Goal: Task Accomplishment & Management: Complete application form

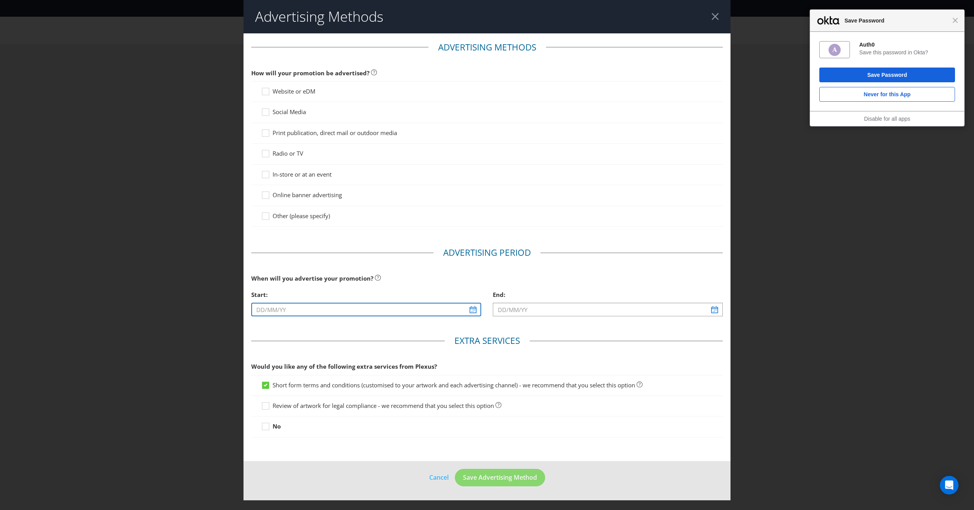
click at [335, 311] on input "text" at bounding box center [366, 309] width 230 height 14
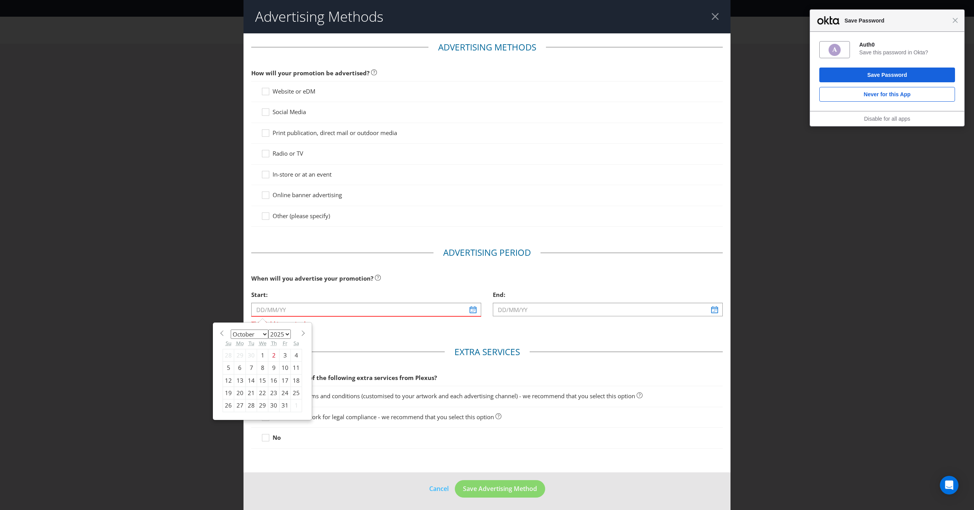
click at [261, 378] on span "Would you like any of the following extra services from Plexus?" at bounding box center [344, 377] width 186 height 8
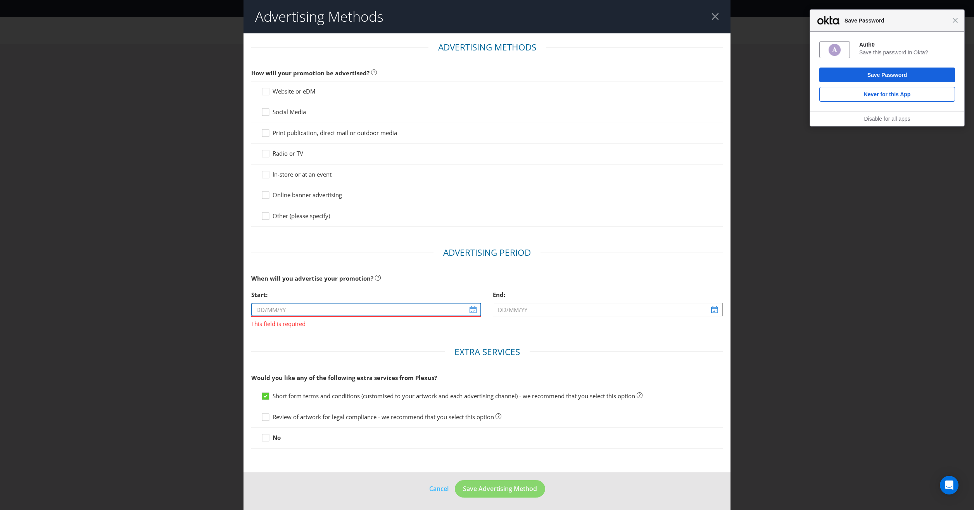
click at [264, 306] on input "text" at bounding box center [366, 309] width 230 height 14
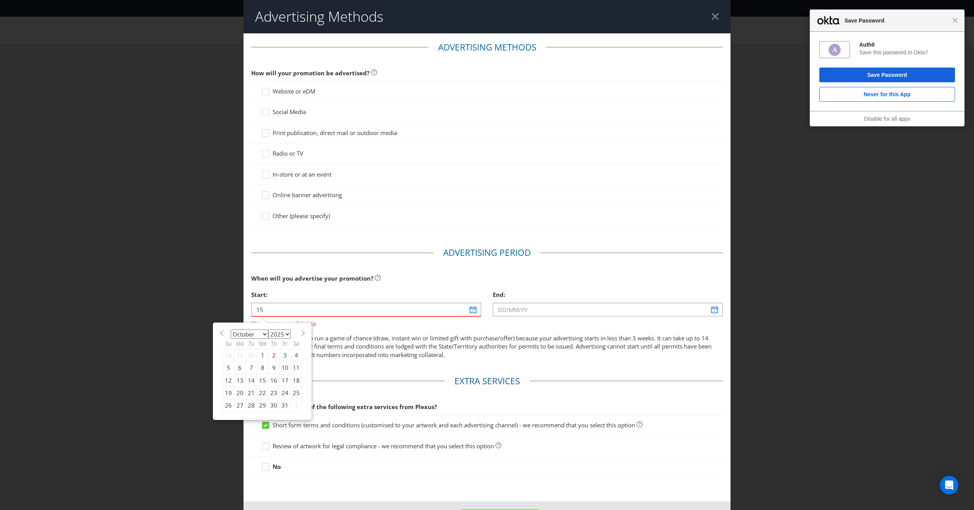
type input "[DATE]"
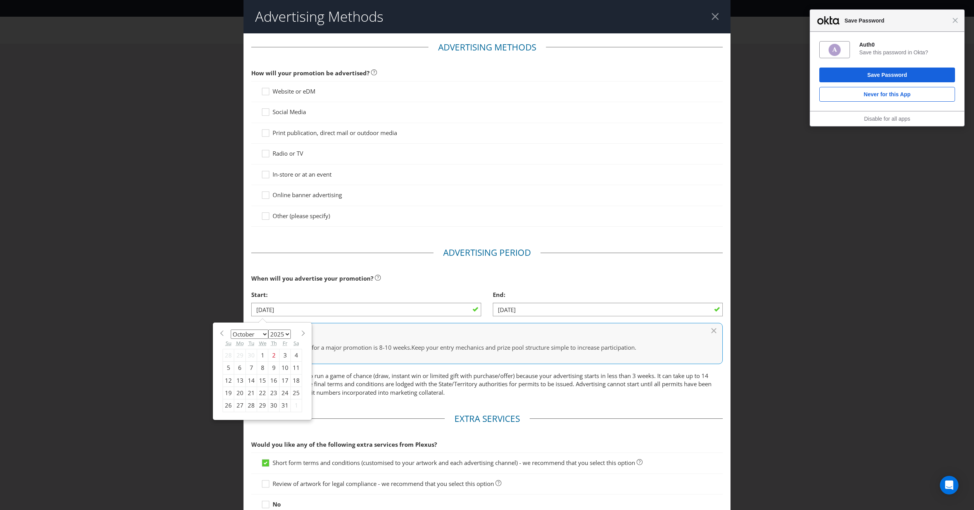
click at [260, 377] on div "15" at bounding box center [262, 380] width 11 height 12
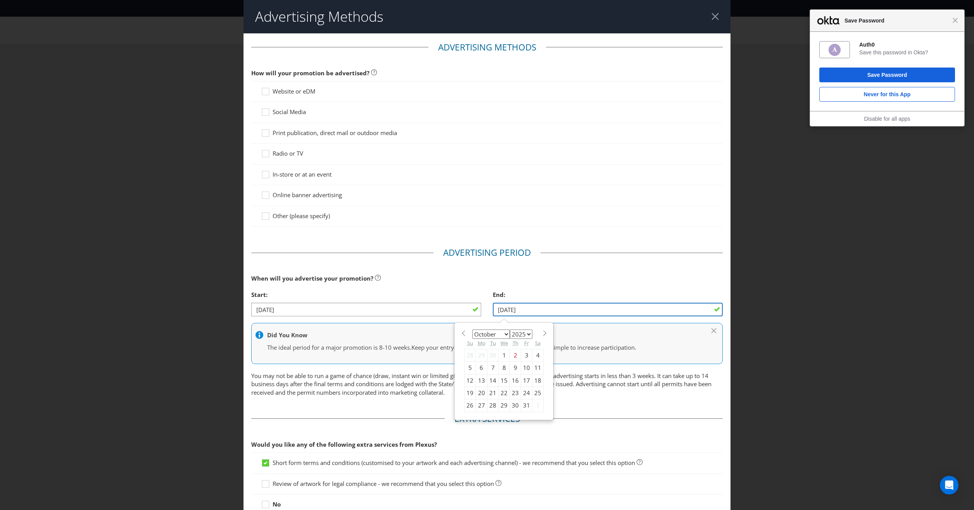
click at [534, 308] on input "[DATE]" at bounding box center [608, 309] width 230 height 14
click at [510, 405] on div "30" at bounding box center [515, 405] width 11 height 12
type input "[DATE]"
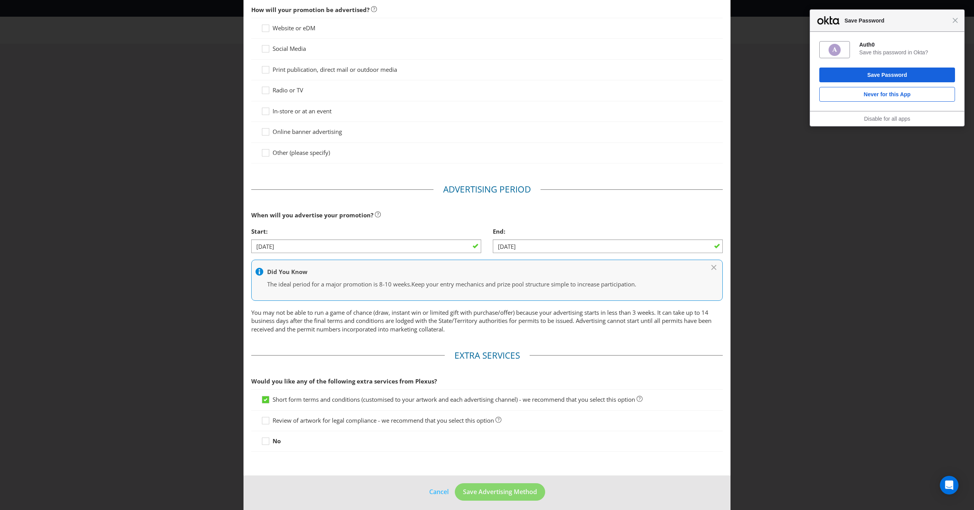
scroll to position [66, 0]
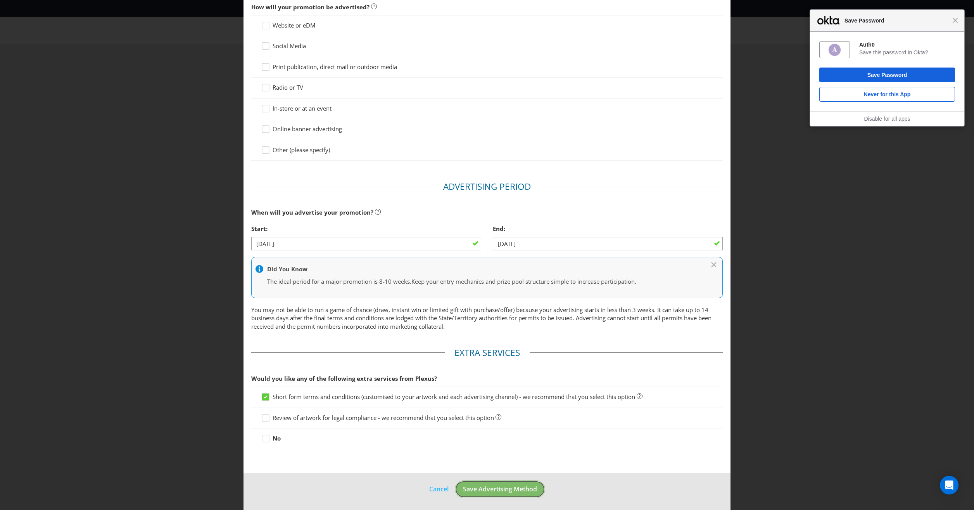
click at [524, 491] on button "Save Advertising Method" at bounding box center [500, 488] width 90 height 17
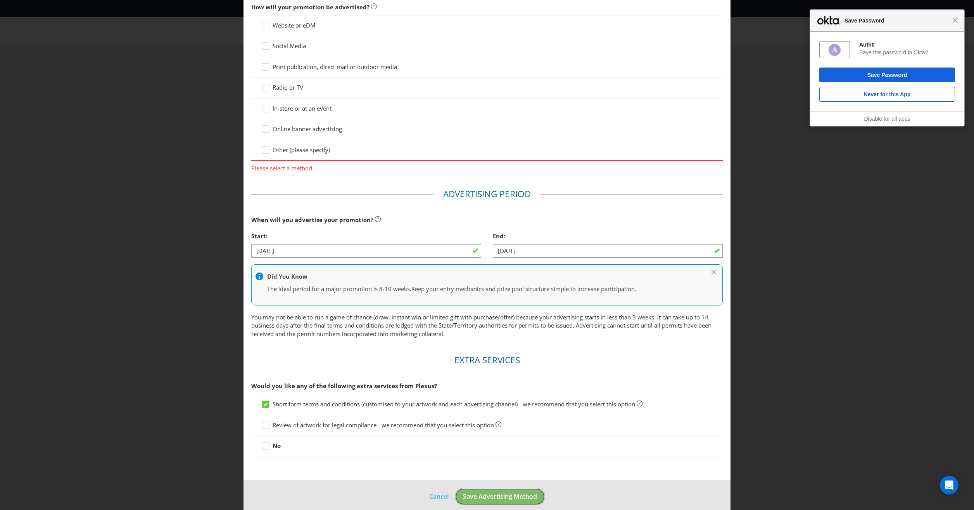
scroll to position [33, 0]
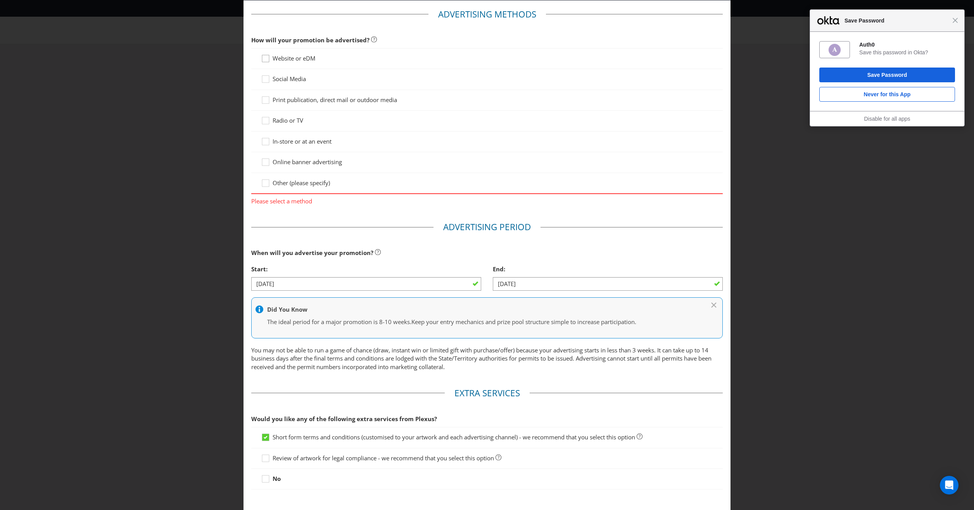
click at [263, 59] on icon at bounding box center [267, 60] width 12 height 12
click at [0, 0] on input "Website or eDM" at bounding box center [0, 0] width 0 height 0
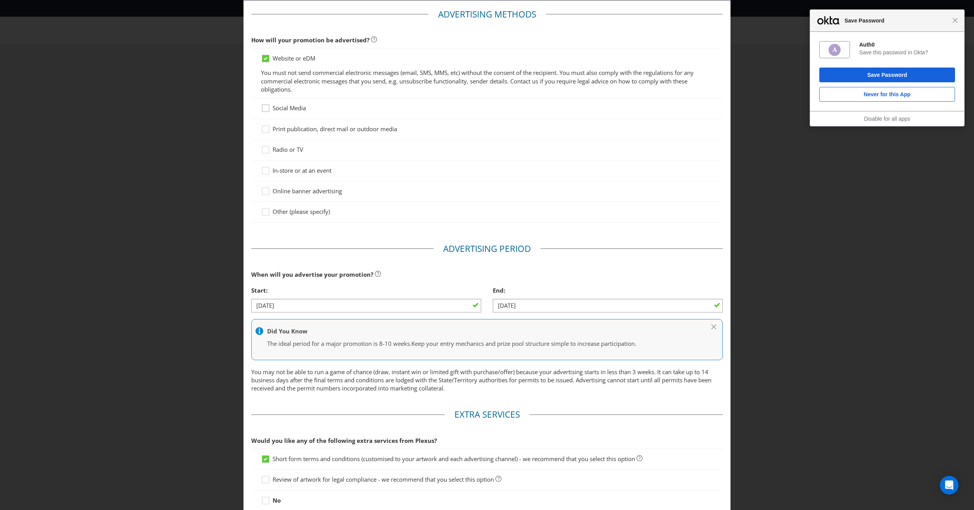
click at [263, 113] on icon at bounding box center [267, 110] width 12 height 12
click at [0, 0] on input "Social Media" at bounding box center [0, 0] width 0 height 0
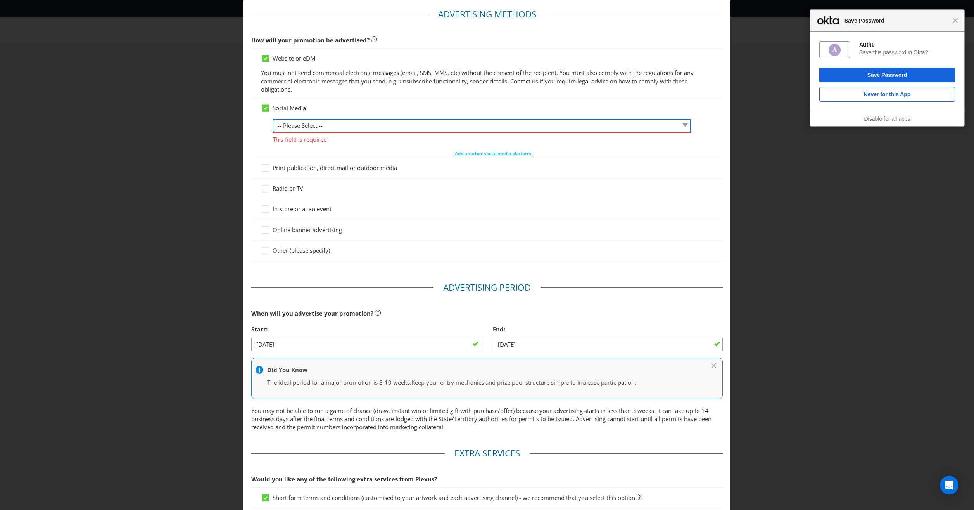
click at [321, 128] on select "-- Please Select -- Facebook X Instagram Snapchat LinkedIn Pinterest Tumblr You…" at bounding box center [482, 126] width 418 height 14
click at [273, 119] on select "-- Please Select -- Facebook X Instagram Snapchat LinkedIn Pinterest Tumblr You…" at bounding box center [482, 126] width 418 height 14
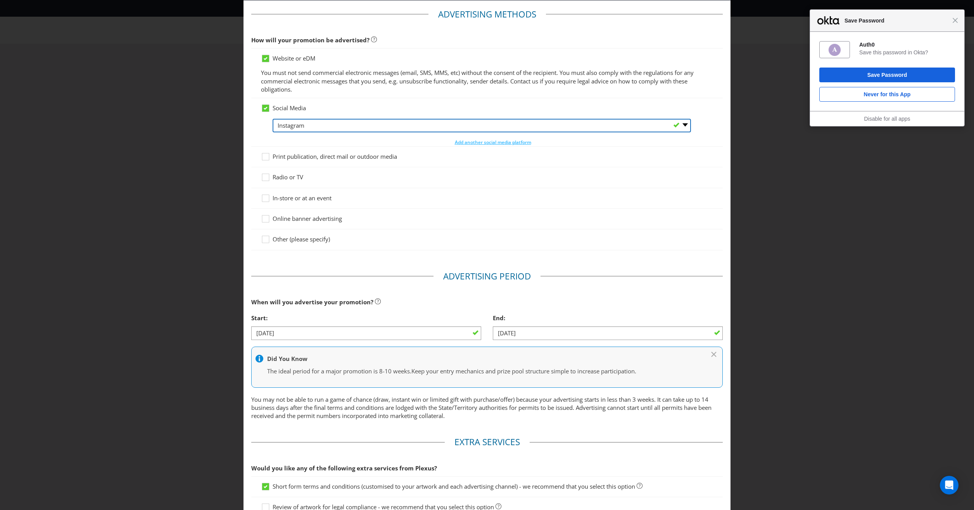
click at [361, 119] on select "-- Please Select -- Facebook X Instagram Snapchat LinkedIn Pinterest Tumblr You…" at bounding box center [482, 126] width 418 height 14
select select "FACEBOOK"
click at [273, 119] on select "-- Please Select -- Facebook X Instagram Snapchat LinkedIn Pinterest Tumblr You…" at bounding box center [482, 126] width 418 height 14
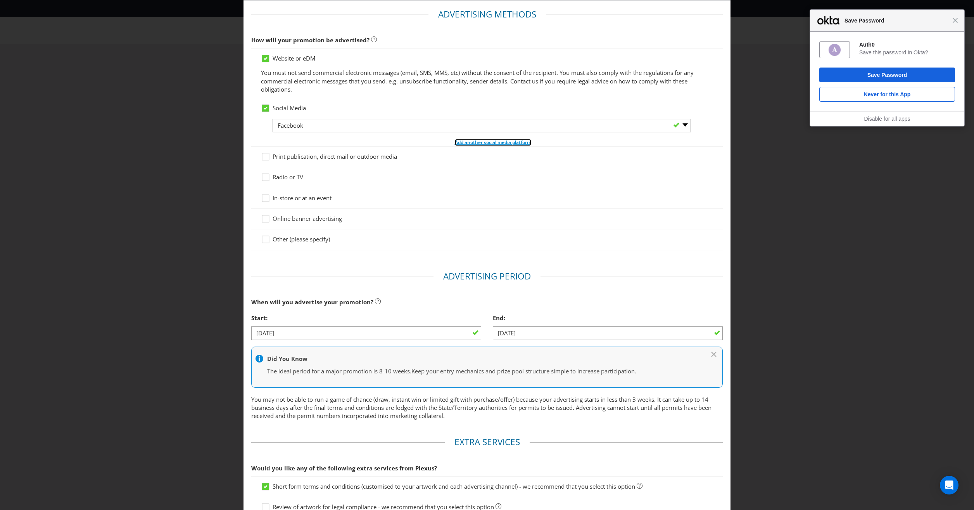
click at [504, 144] on span "Add another social media platform" at bounding box center [493, 142] width 76 height 7
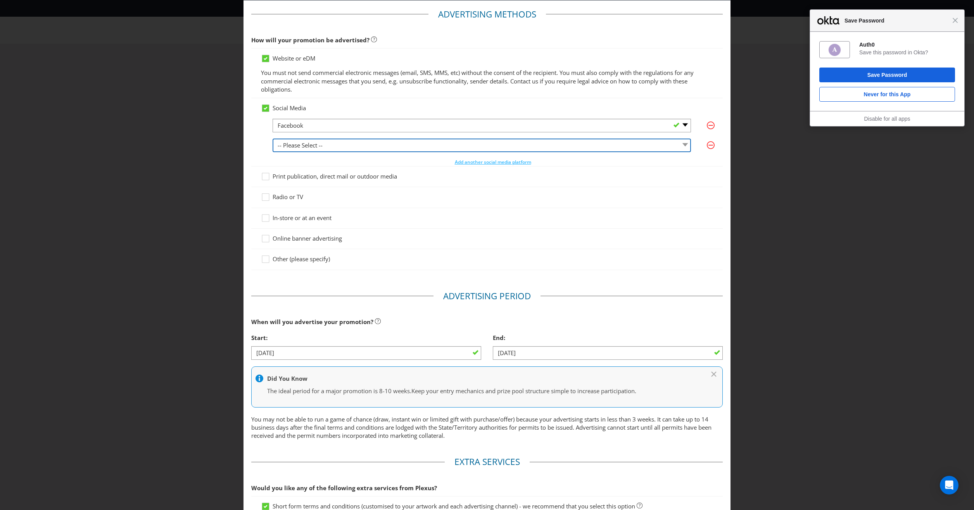
click at [319, 143] on select "-- Please Select -- Facebook X Instagram Snapchat LinkedIn Pinterest Tumblr You…" at bounding box center [482, 145] width 418 height 14
select select "INSTAGRAM"
click at [273, 138] on select "-- Please Select -- Facebook X Instagram Snapchat LinkedIn Pinterest Tumblr You…" at bounding box center [482, 145] width 418 height 14
click at [265, 176] on icon at bounding box center [267, 178] width 12 height 12
click at [0, 0] on input "Print publication, direct mail or outdoor media" at bounding box center [0, 0] width 0 height 0
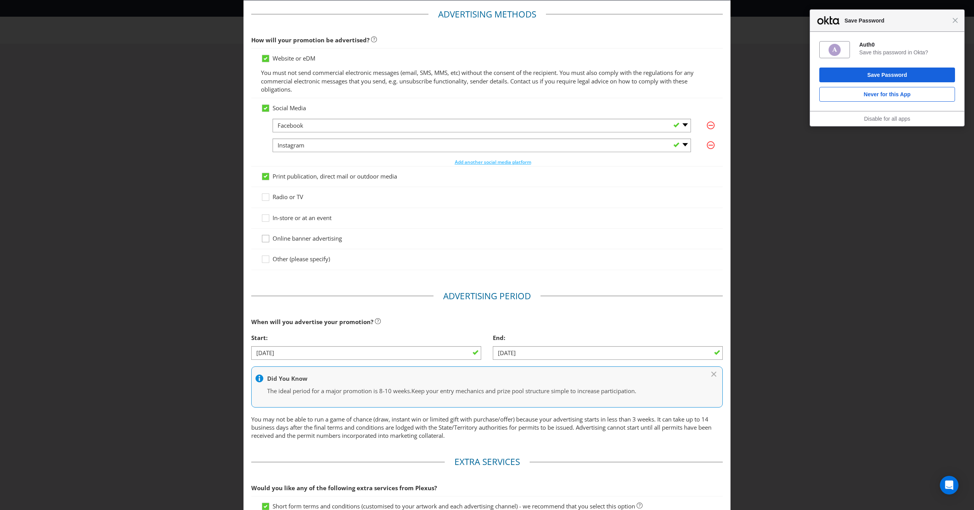
click at [267, 239] on icon at bounding box center [267, 240] width 12 height 12
click at [0, 0] on input "Online banner advertising" at bounding box center [0, 0] width 0 height 0
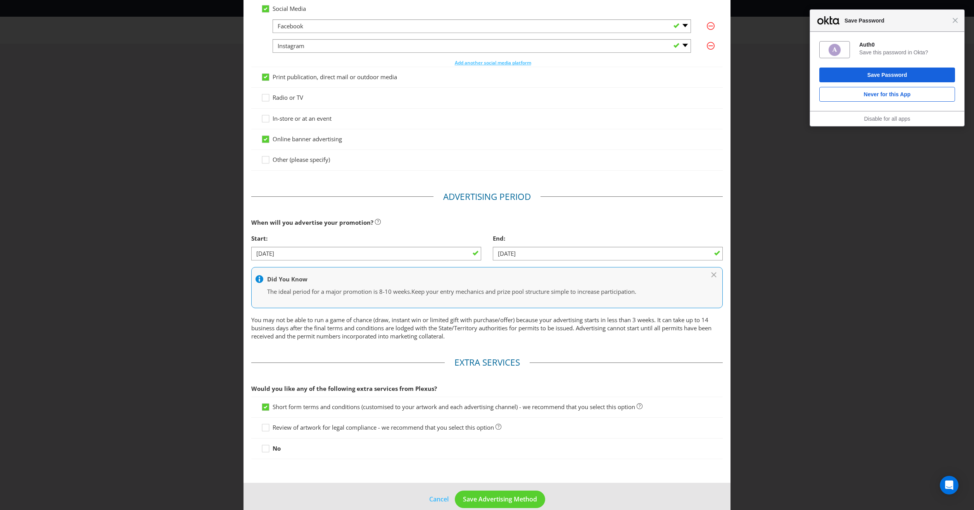
scroll to position [142, 0]
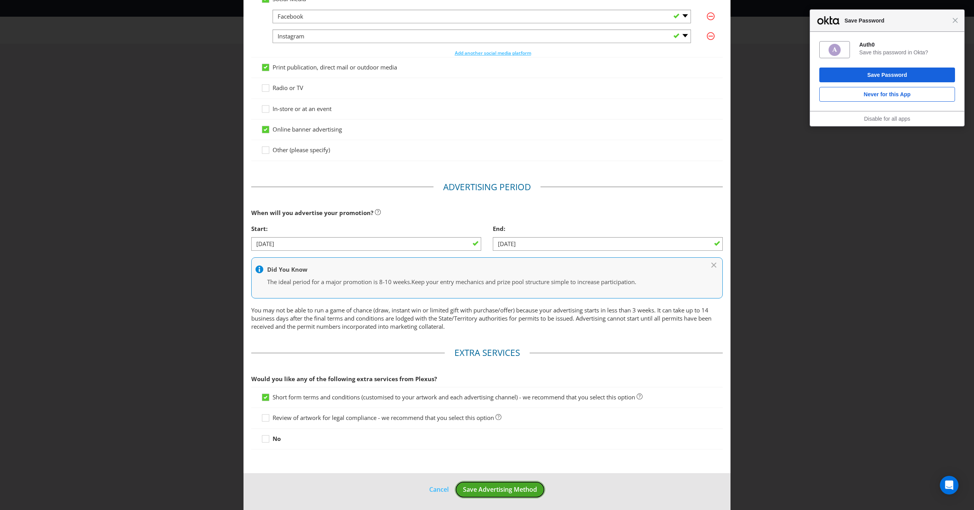
click at [512, 485] on span "Save Advertising Method" at bounding box center [500, 489] width 74 height 9
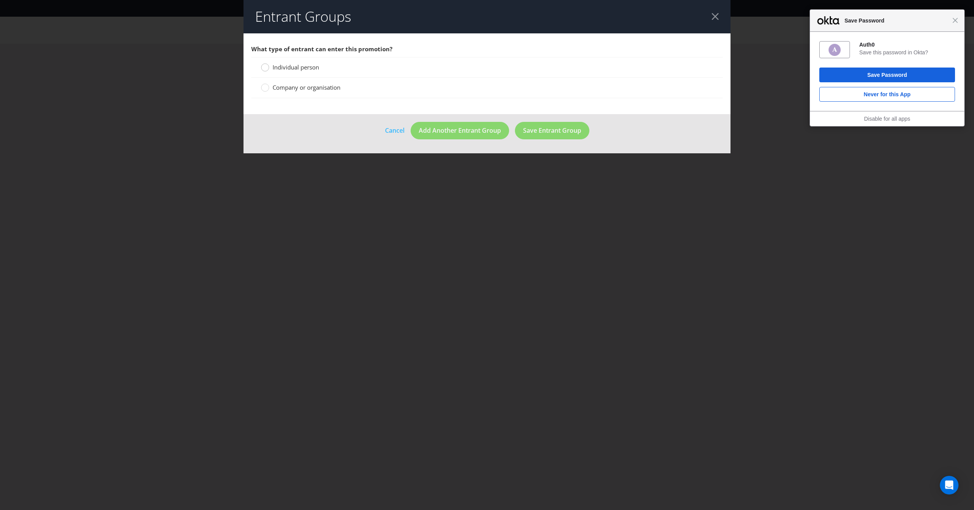
click at [266, 65] on div at bounding box center [265, 65] width 4 height 4
click at [0, 0] on input "Individual person" at bounding box center [0, 0] width 0 height 0
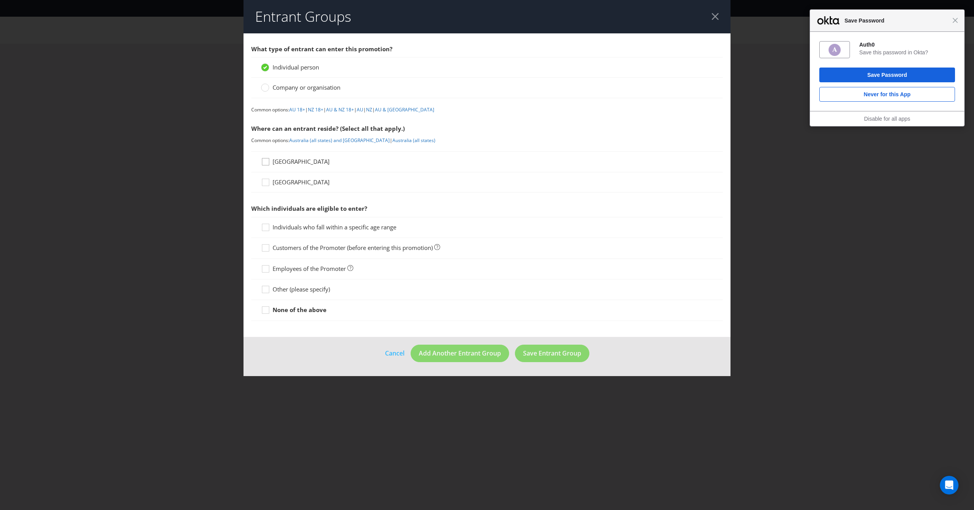
click at [268, 161] on icon at bounding box center [267, 163] width 12 height 12
click at [0, 0] on input "[GEOGRAPHIC_DATA]" at bounding box center [0, 0] width 0 height 0
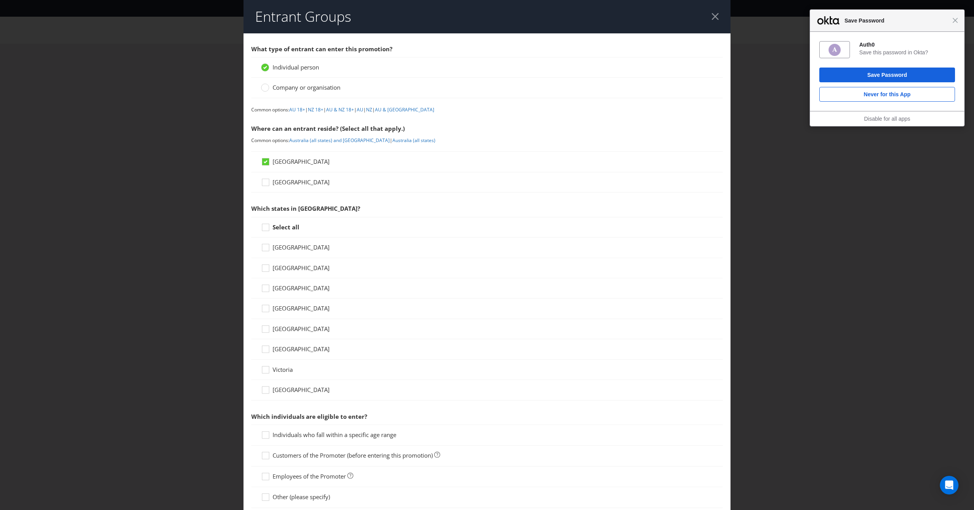
drag, startPoint x: 264, startPoint y: 140, endPoint x: 707, endPoint y: 263, distance: 459.0
click at [710, 265] on div "[GEOGRAPHIC_DATA]" at bounding box center [487, 268] width 472 height 20
click at [268, 229] on icon at bounding box center [267, 229] width 12 height 12
click at [0, 0] on input "Select all" at bounding box center [0, 0] width 0 height 0
click at [268, 229] on icon at bounding box center [265, 227] width 7 height 7
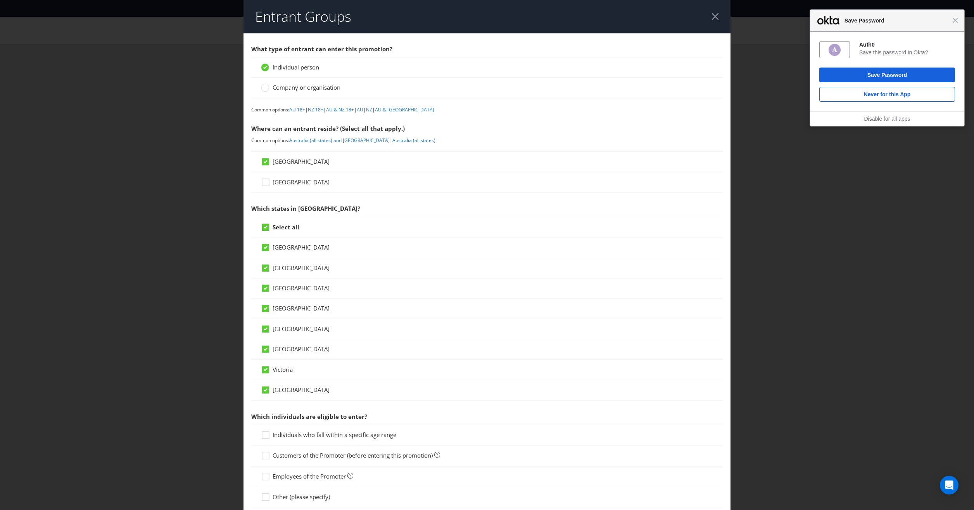
click at [0, 0] on input "Select all" at bounding box center [0, 0] width 0 height 0
click at [266, 226] on icon at bounding box center [267, 229] width 12 height 12
click at [0, 0] on input "Select all" at bounding box center [0, 0] width 0 height 0
click at [264, 271] on icon at bounding box center [267, 270] width 12 height 12
click at [0, 0] on input "[GEOGRAPHIC_DATA]" at bounding box center [0, 0] width 0 height 0
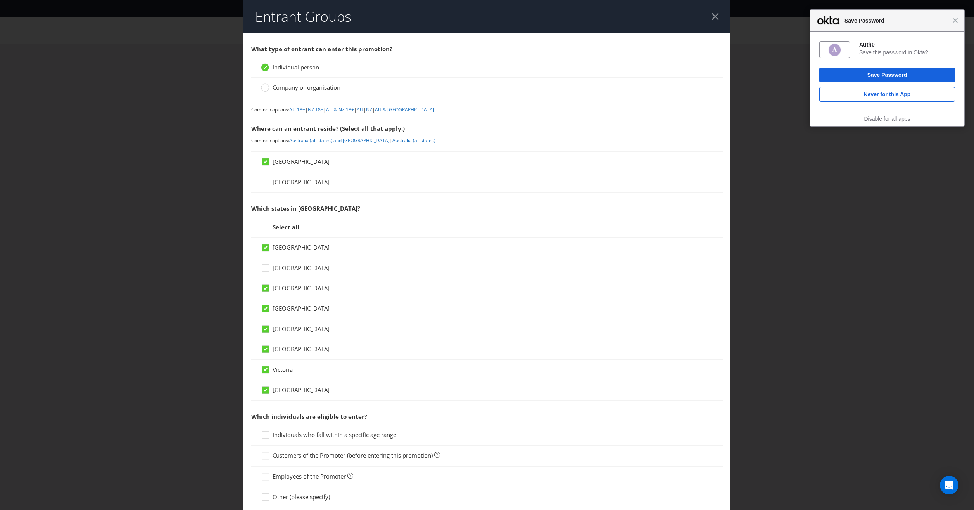
click at [264, 224] on div at bounding box center [266, 225] width 4 height 4
click at [0, 0] on input "Select all" at bounding box center [0, 0] width 0 height 0
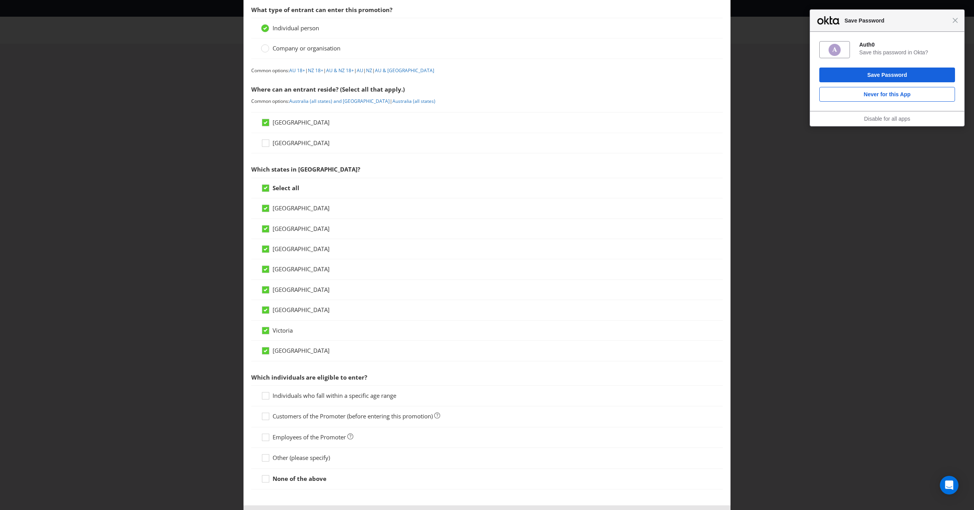
scroll to position [71, 0]
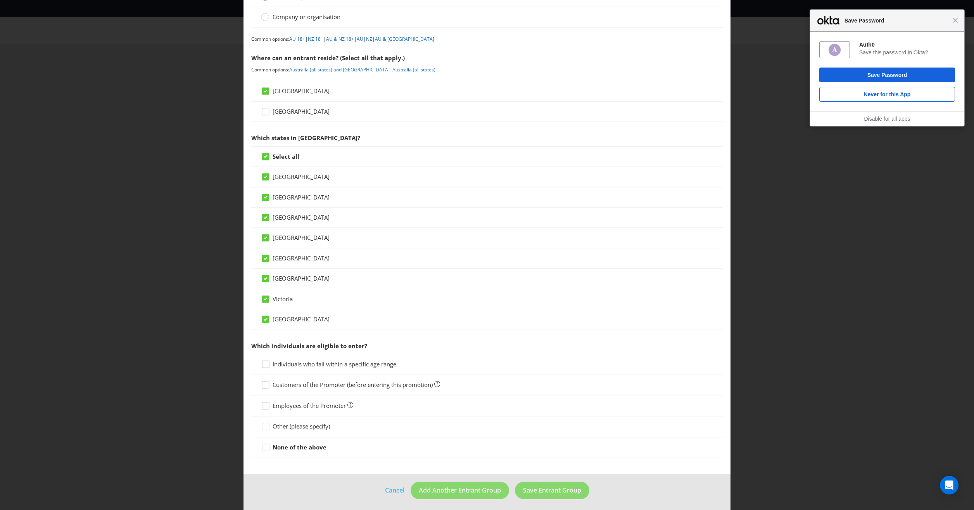
click at [265, 361] on div at bounding box center [266, 361] width 4 height 4
click at [0, 0] on input "Individuals who fall within a specific age range" at bounding box center [0, 0] width 0 height 0
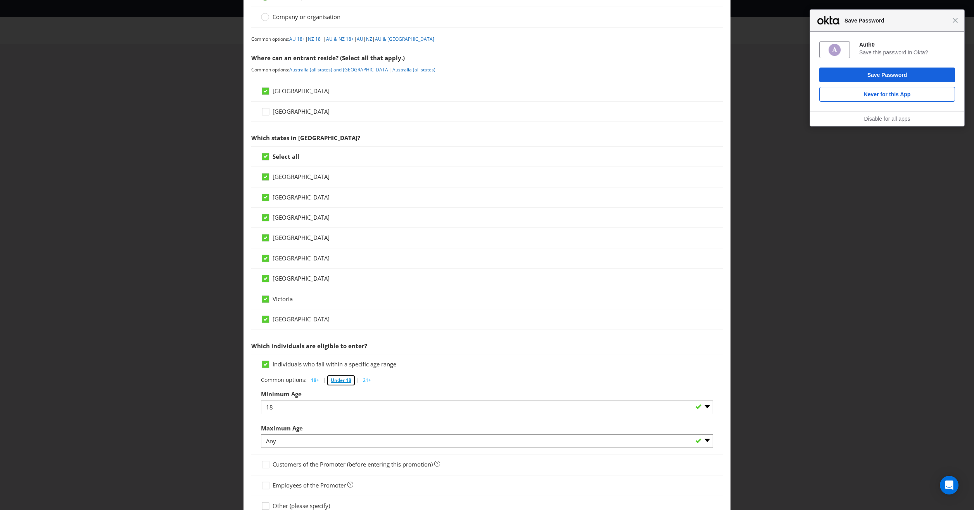
click at [340, 378] on span "Under 18" at bounding box center [341, 380] width 21 height 7
select select "ANY"
select select "18"
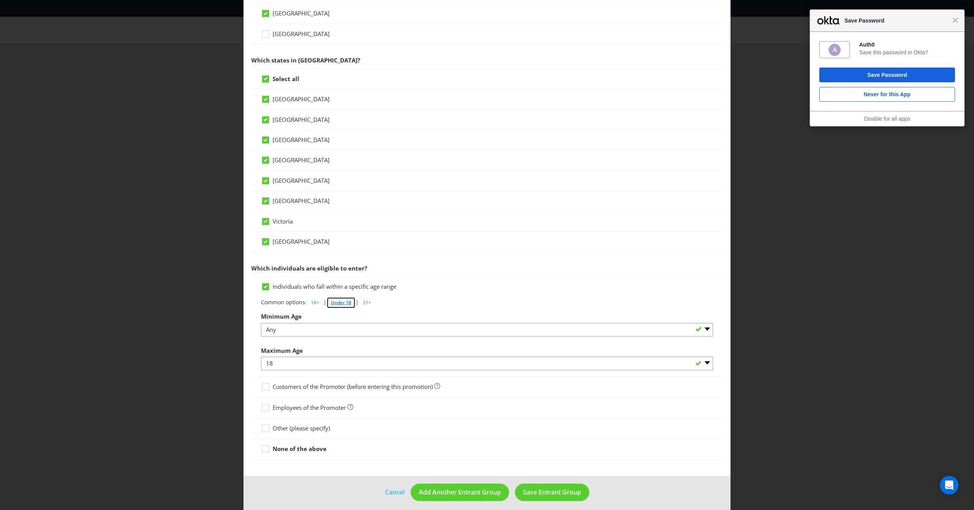
scroll to position [150, 0]
click at [342, 299] on span "Under 18" at bounding box center [341, 300] width 21 height 7
click at [263, 384] on icon at bounding box center [267, 387] width 12 height 12
click at [0, 0] on input "Customers of the Promoter (before entering this promotion)" at bounding box center [0, 0] width 0 height 0
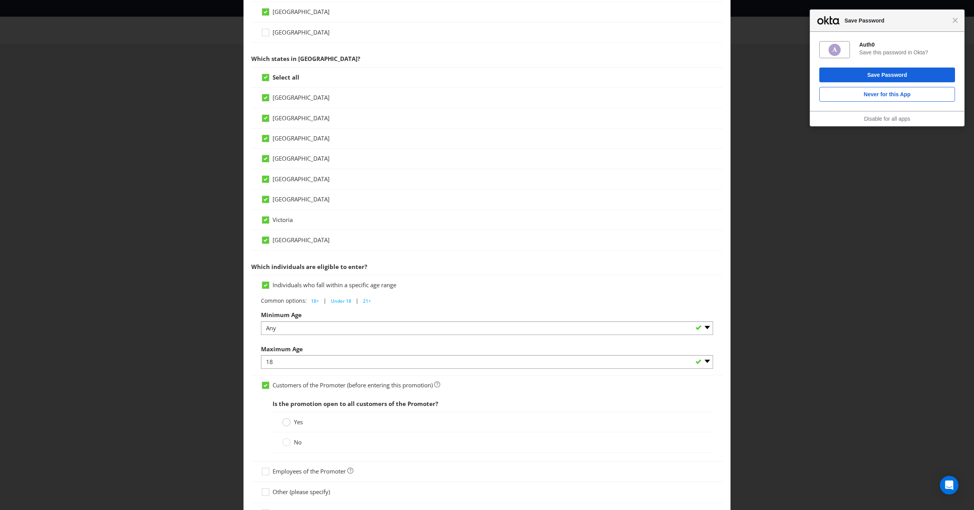
click at [286, 419] on circle at bounding box center [287, 422] width 8 height 8
click at [0, 0] on input "Yes" at bounding box center [0, 0] width 0 height 0
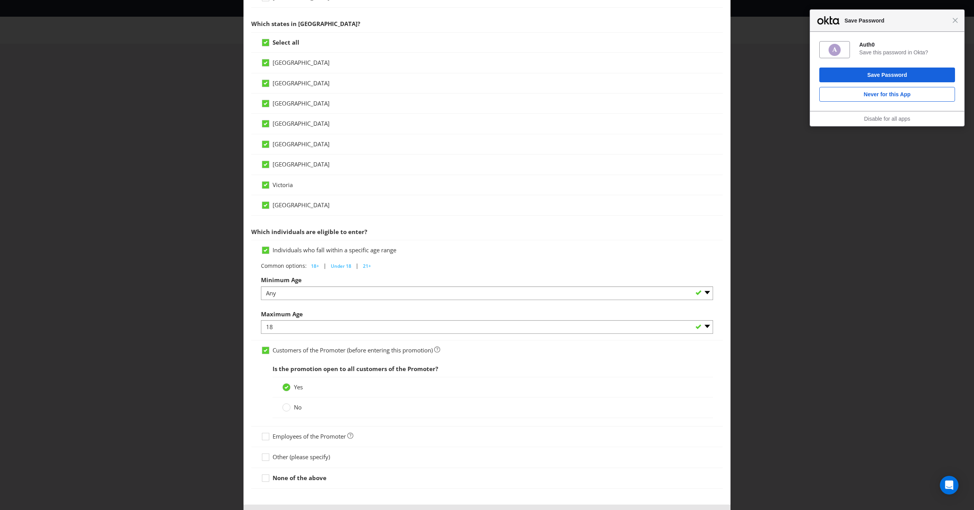
scroll to position [214, 0]
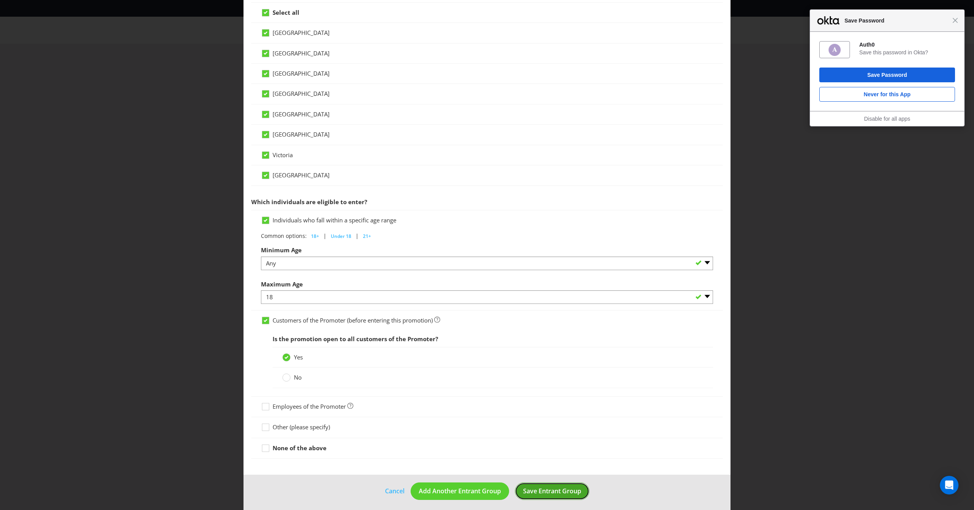
click at [565, 489] on span "Save Entrant Group" at bounding box center [552, 490] width 58 height 9
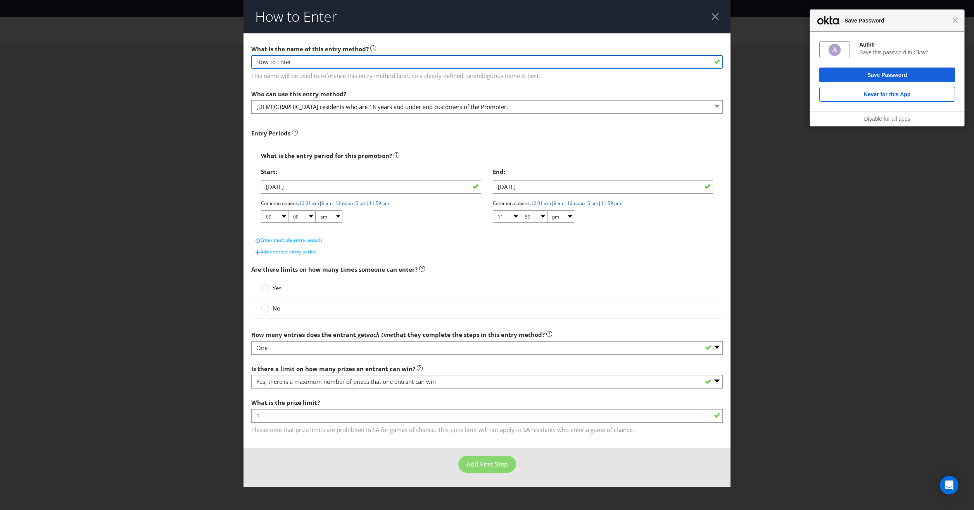
click at [332, 62] on input "How to Enter" at bounding box center [487, 62] width 472 height 14
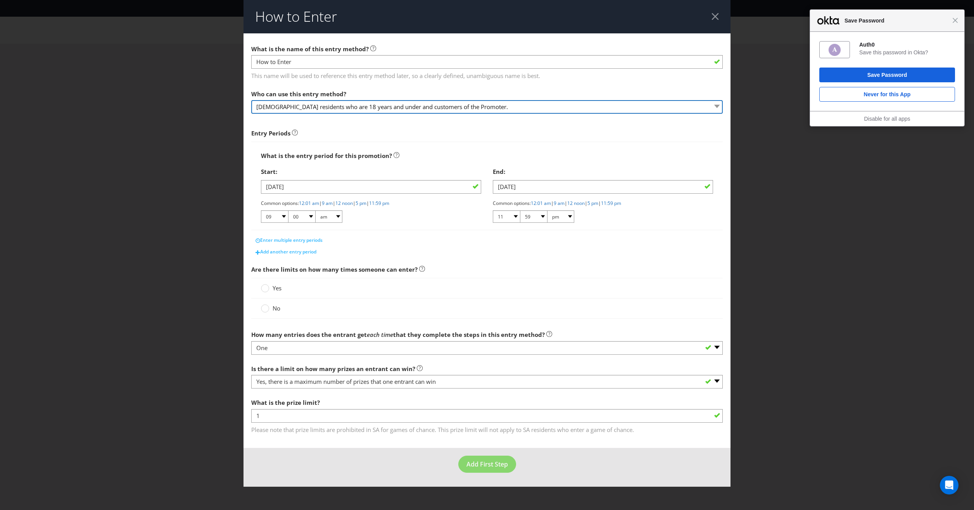
click at [268, 109] on select "[DEMOGRAPHIC_DATA] residents who are 18 years and under and customers of the Pr…" at bounding box center [487, 107] width 472 height 14
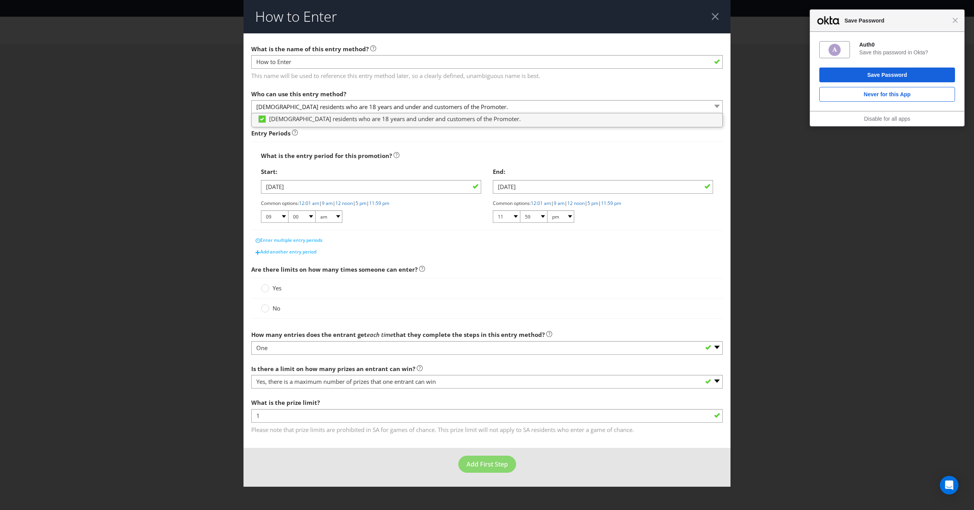
click at [532, 86] on div "Who can use this entry method? [DEMOGRAPHIC_DATA] residents who are 18 years an…" at bounding box center [487, 100] width 472 height 28
click at [264, 286] on div at bounding box center [265, 285] width 4 height 4
click at [0, 0] on input "Yes" at bounding box center [0, 0] width 0 height 0
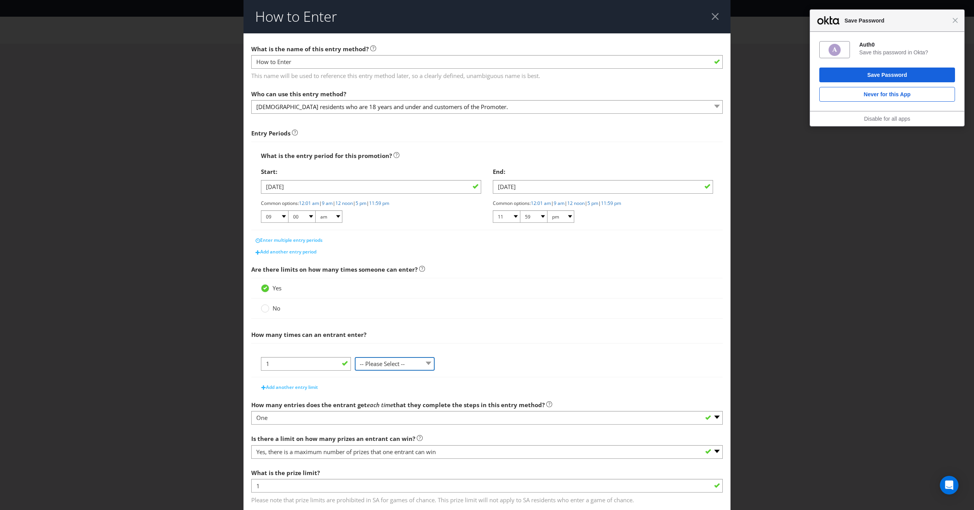
click at [427, 362] on select "-- Please Select -- per person per day per purchase per transaction Other (plea…" at bounding box center [395, 364] width 80 height 14
select select "PER_PERSON"
click at [355, 357] on select "-- Please Select -- per person per day per purchase per transaction Other (plea…" at bounding box center [395, 364] width 80 height 14
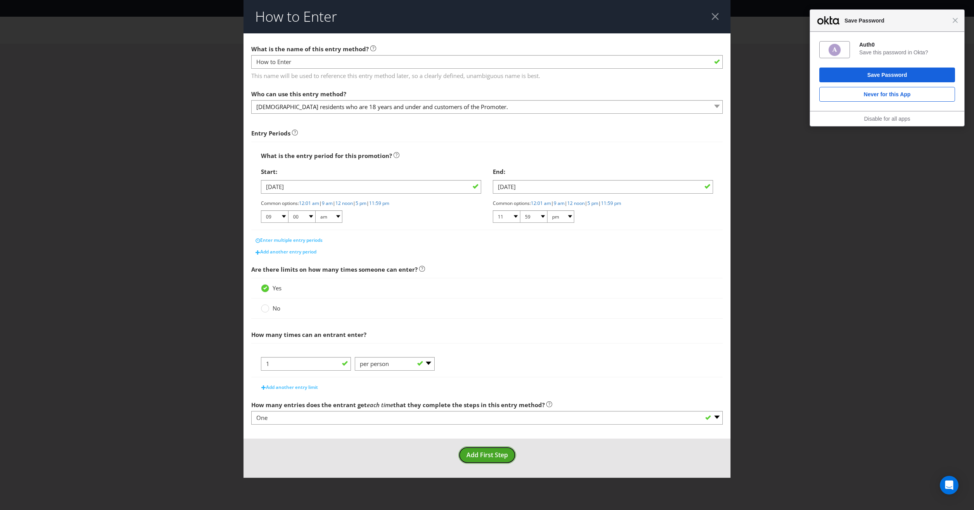
click at [498, 455] on span "Add First Step" at bounding box center [487, 454] width 41 height 9
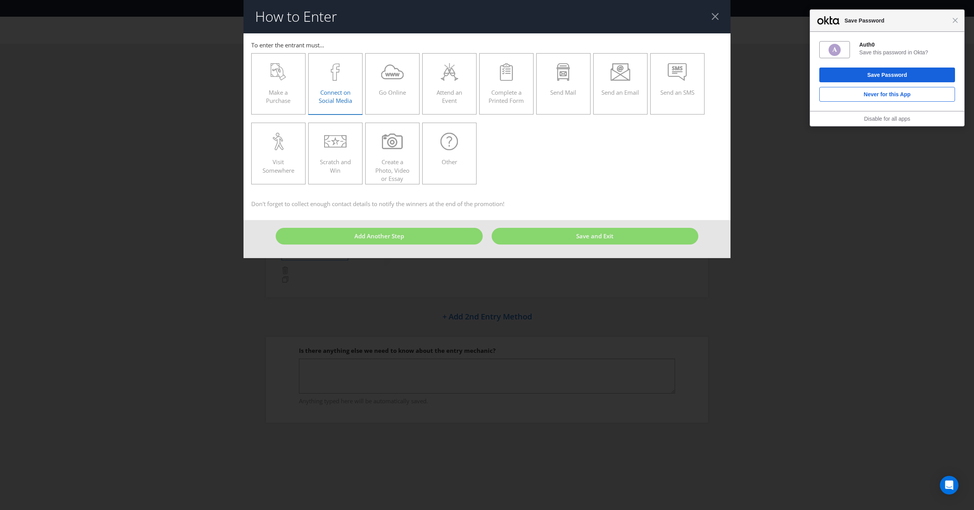
click at [333, 66] on icon at bounding box center [335, 71] width 9 height 17
click at [0, 0] on input "Connect on Social Media" at bounding box center [0, 0] width 0 height 0
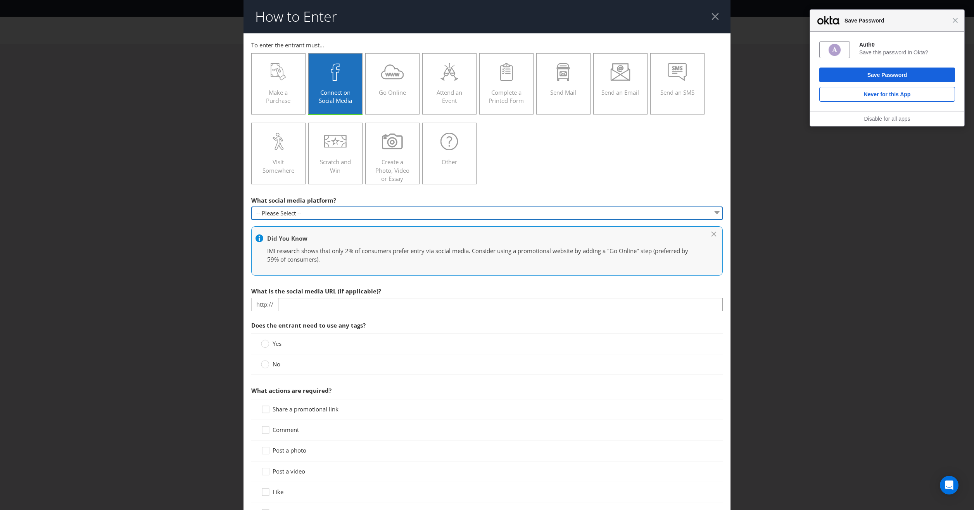
click at [318, 216] on select "-- Please Select -- Facebook X Instagram Snapchat Pinterest Tumblr Youtube Othe…" at bounding box center [487, 213] width 472 height 14
select select "INSTAGRAM"
click at [251, 206] on select "-- Please Select -- Facebook X Instagram Snapchat Pinterest Tumblr Youtube Othe…" at bounding box center [487, 213] width 472 height 14
type input "[DOMAIN_NAME][URL]"
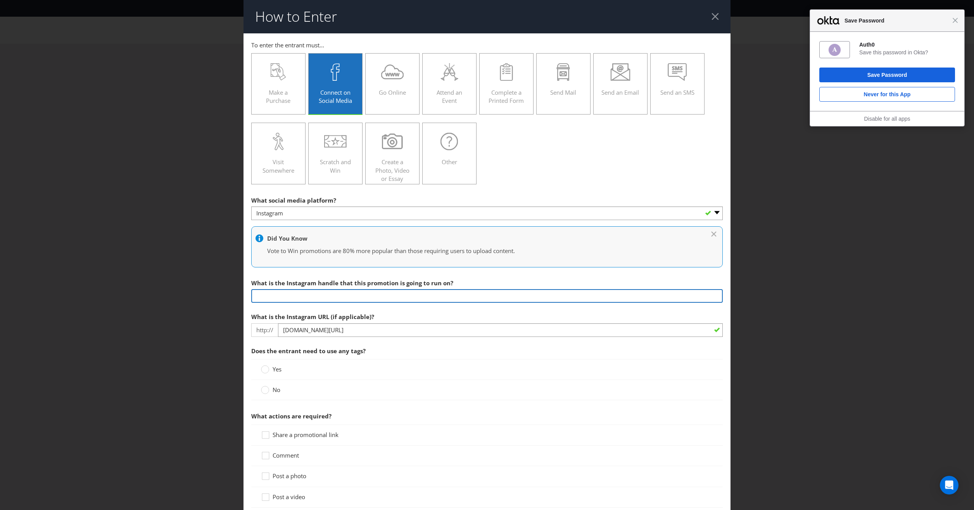
click at [307, 295] on input "text" at bounding box center [487, 296] width 472 height 14
drag, startPoint x: 385, startPoint y: 293, endPoint x: 332, endPoint y: 296, distance: 52.9
click at [331, 293] on input "@Warriewoodsquare and @Carlinfordcourt" at bounding box center [487, 296] width 472 height 14
type input "@Warriewoodsquare and @[GEOGRAPHIC_DATA]"
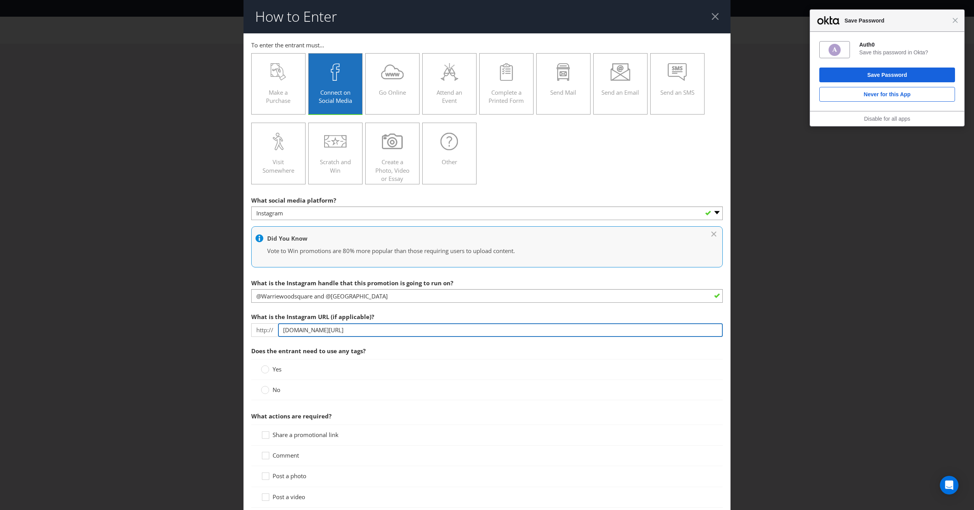
click at [377, 330] on input "[DOMAIN_NAME][URL]" at bounding box center [500, 330] width 445 height 14
click at [365, 327] on input "[DOMAIN_NAME][URL]" at bounding box center [500, 330] width 445 height 14
click at [262, 368] on circle at bounding box center [265, 369] width 8 height 8
click at [0, 0] on input "Yes" at bounding box center [0, 0] width 0 height 0
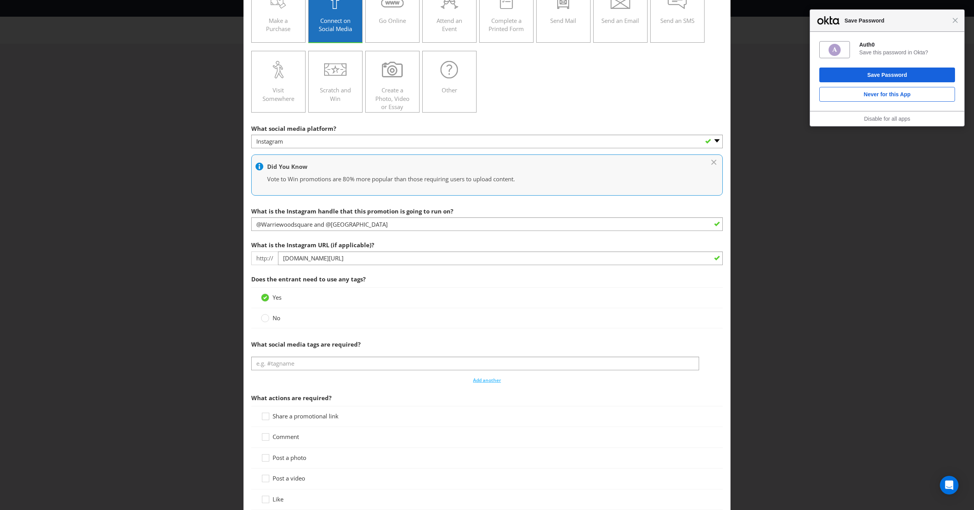
scroll to position [78, 0]
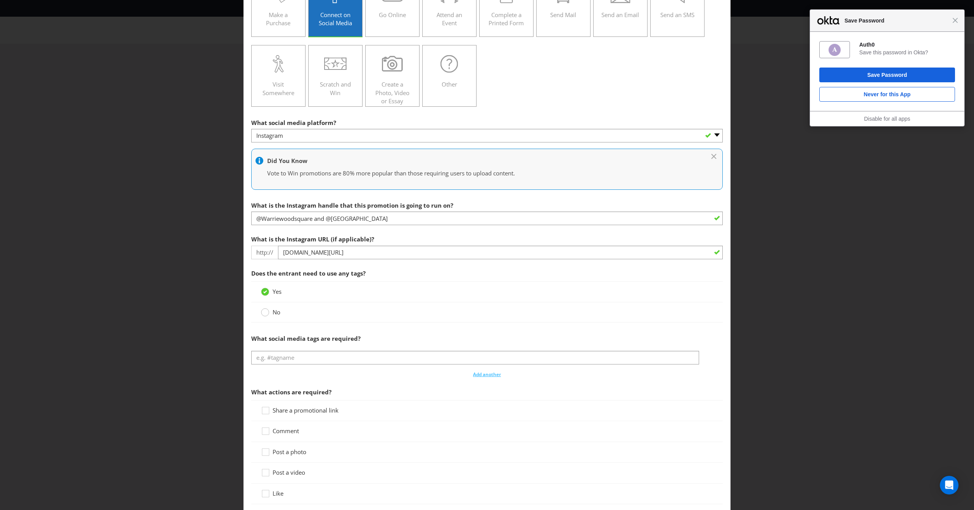
click at [264, 312] on circle at bounding box center [265, 312] width 8 height 8
click at [0, 0] on input "No" at bounding box center [0, 0] width 0 height 0
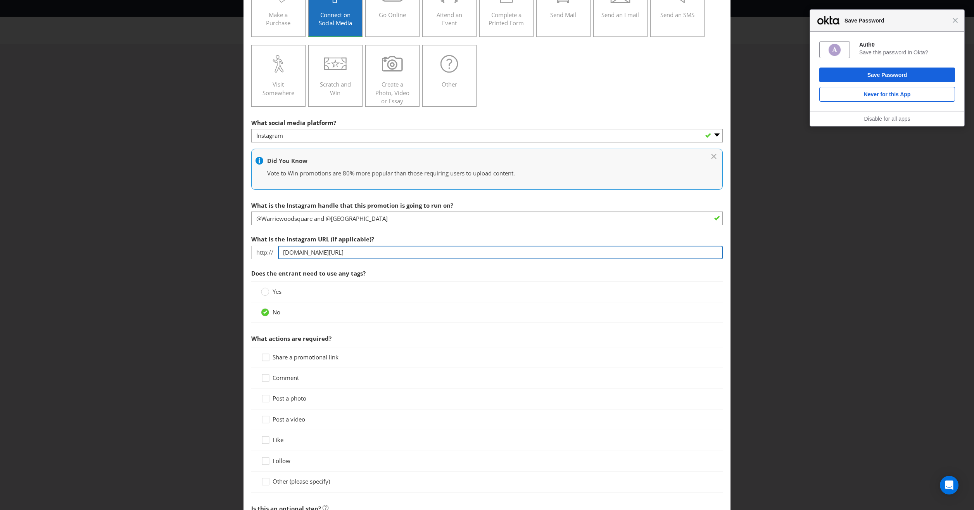
click at [359, 250] on input "[DOMAIN_NAME][URL]" at bounding box center [500, 252] width 445 height 14
type input "[DOMAIN_NAME][URL]"
click at [595, 391] on div "Post a photo" at bounding box center [487, 398] width 472 height 21
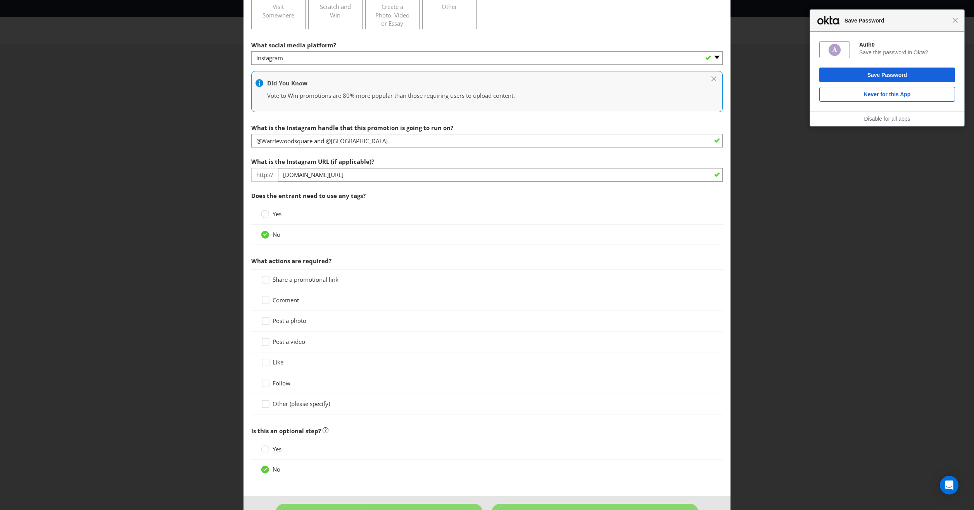
scroll to position [176, 0]
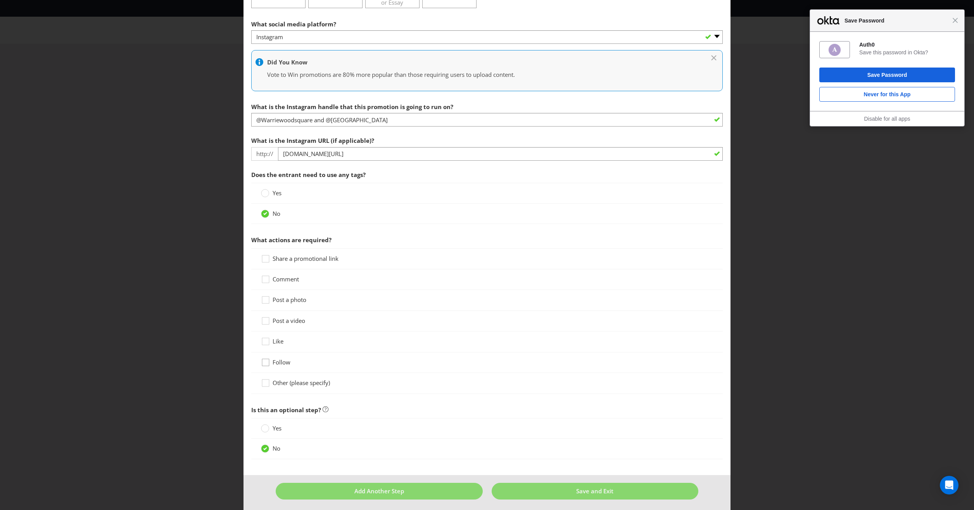
click at [264, 361] on icon at bounding box center [267, 364] width 12 height 12
click at [0, 0] on input "Follow" at bounding box center [0, 0] width 0 height 0
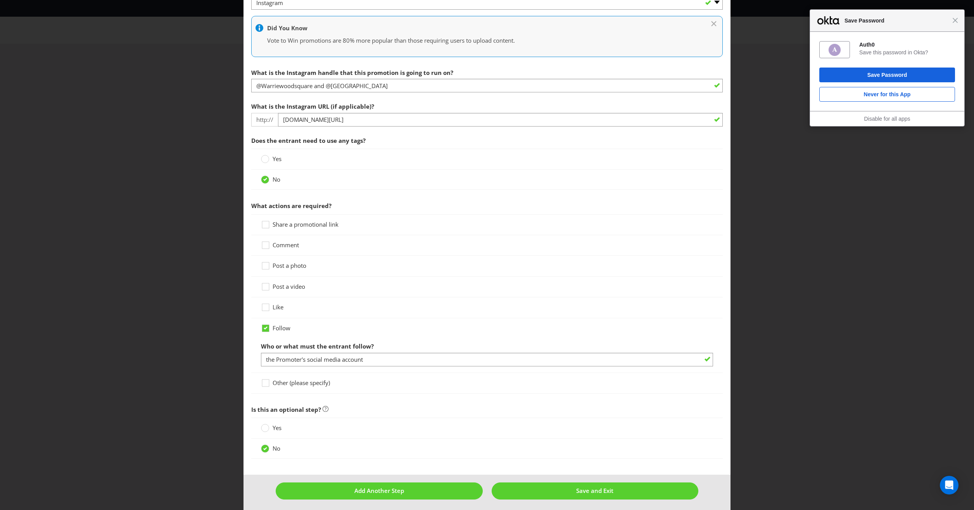
scroll to position [210, 0]
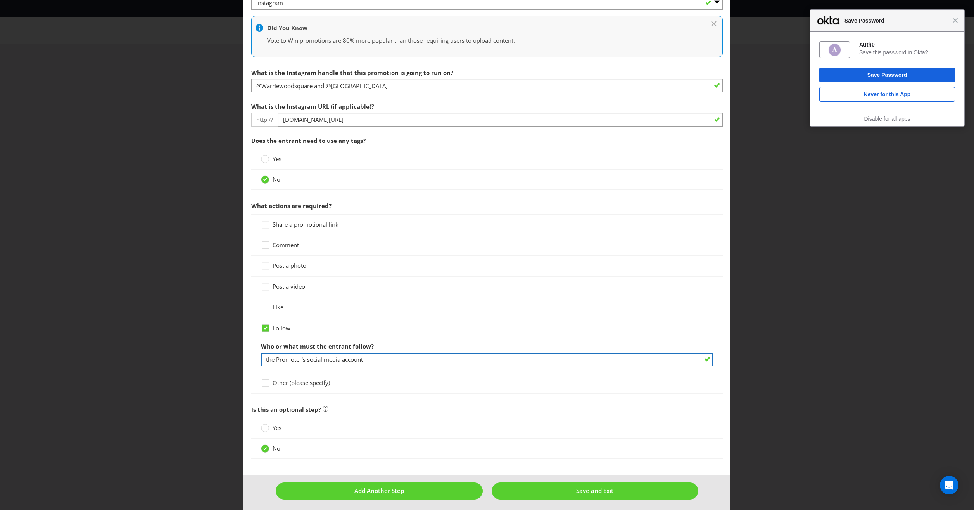
click at [396, 353] on input "the Promoter's social media account" at bounding box center [487, 359] width 452 height 14
drag, startPoint x: 389, startPoint y: 356, endPoint x: 211, endPoint y: 353, distance: 178.0
click at [211, 353] on div "How to Enter To enter the entrant must... Make a Purchase Connect on Social Med…" at bounding box center [487, 255] width 974 height 510
type input "Instagram account"
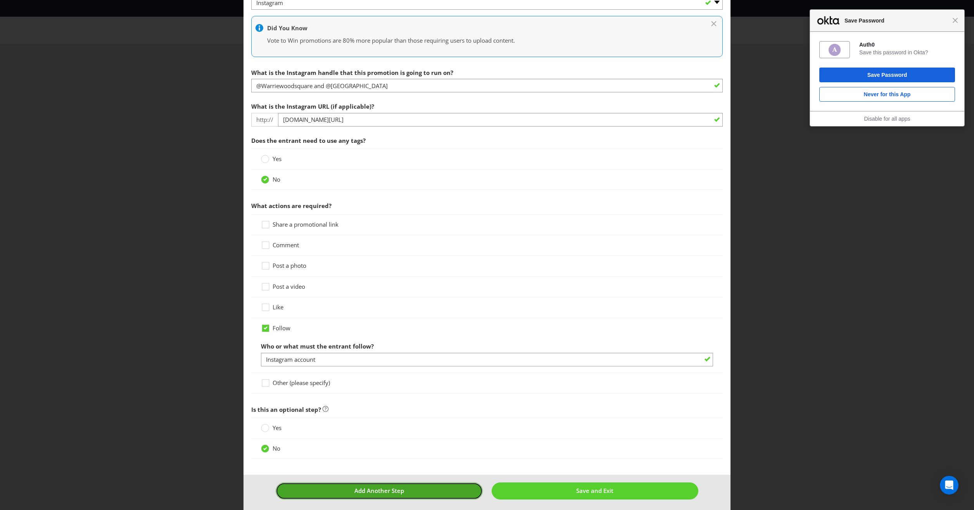
click at [425, 493] on button "Add Another Step" at bounding box center [379, 490] width 207 height 17
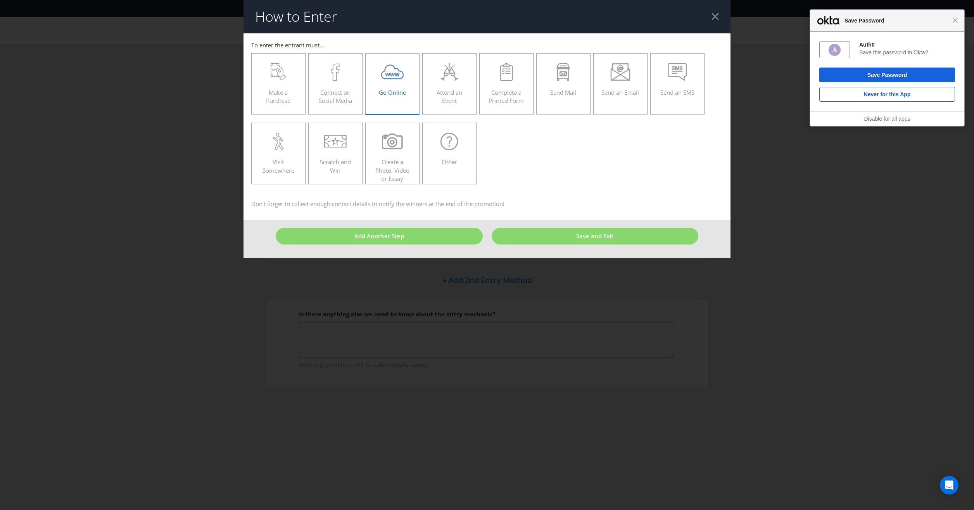
click at [391, 88] on span "Go Online" at bounding box center [392, 92] width 27 height 8
click at [0, 0] on input "Go Online" at bounding box center [0, 0] width 0 height 0
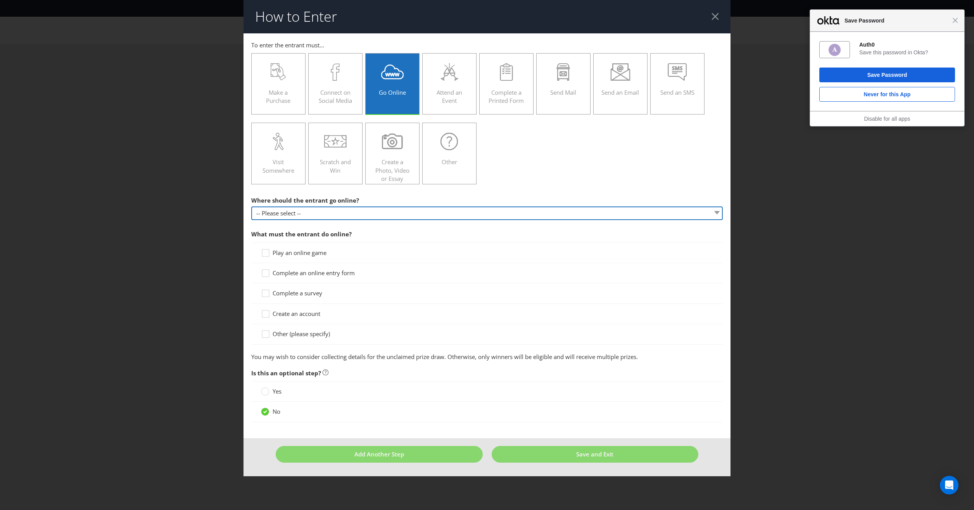
click at [306, 209] on select "-- Please select -- At a specific URL Using a direct link sent to the entrant b…" at bounding box center [487, 213] width 472 height 14
select select "SPECIFIC_URL"
click at [251, 206] on select "-- Please select -- At a specific URL Using a direct link sent to the entrant b…" at bounding box center [487, 213] width 472 height 14
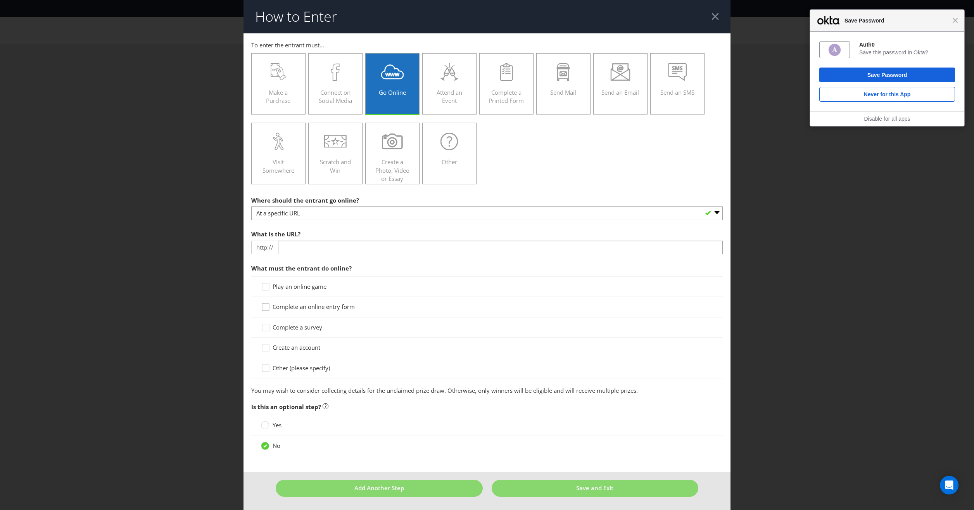
drag, startPoint x: 271, startPoint y: 306, endPoint x: 264, endPoint y: 308, distance: 7.2
click at [269, 306] on icon at bounding box center [267, 308] width 12 height 12
click at [0, 0] on input "Complete an online entry form" at bounding box center [0, 0] width 0 height 0
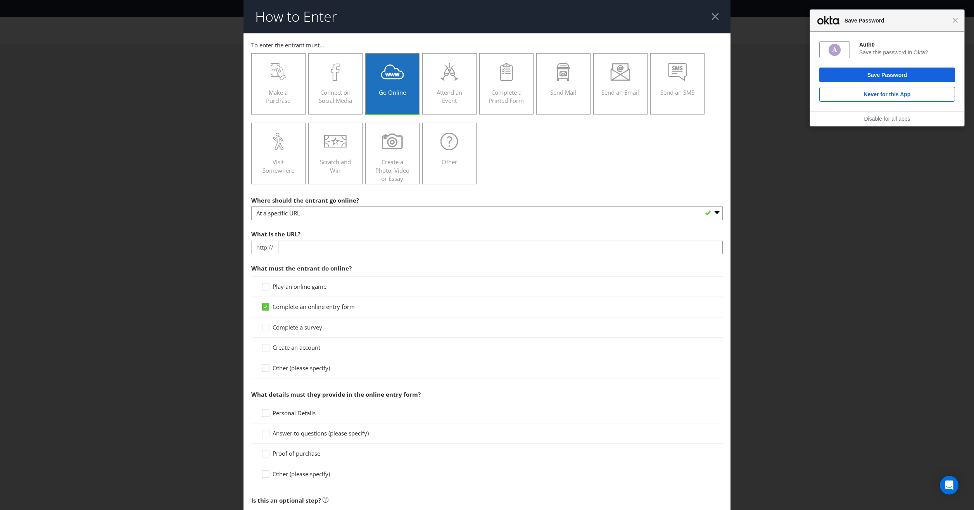
click at [264, 308] on icon at bounding box center [266, 306] width 4 height 3
click at [0, 0] on input "Complete an online entry form" at bounding box center [0, 0] width 0 height 0
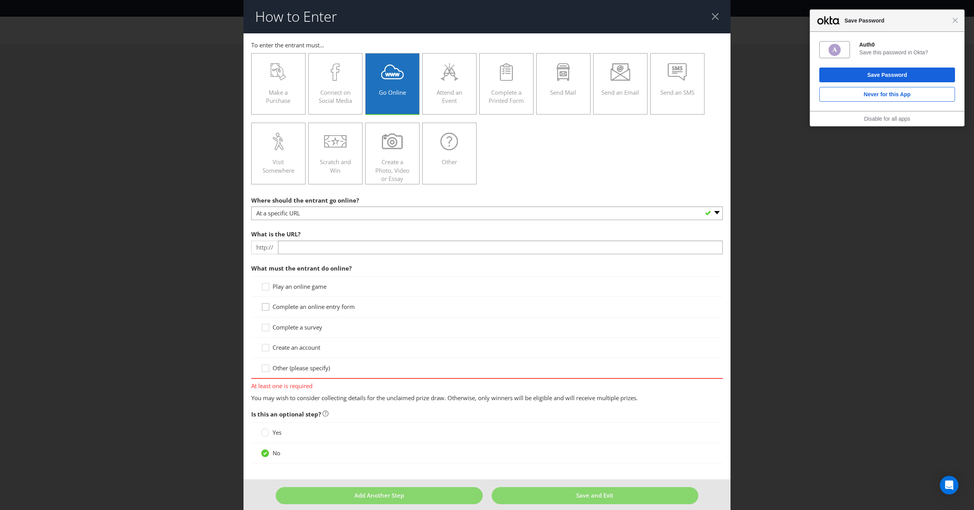
click at [263, 308] on icon at bounding box center [267, 308] width 12 height 12
click at [0, 0] on input "Complete an online entry form" at bounding box center [0, 0] width 0 height 0
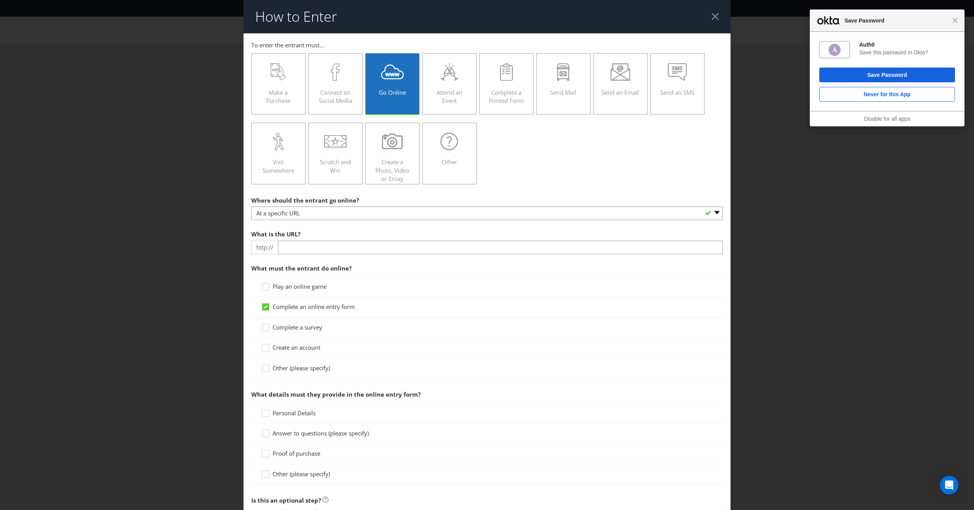
click at [412, 301] on div "Complete an online entry form" at bounding box center [487, 307] width 472 height 20
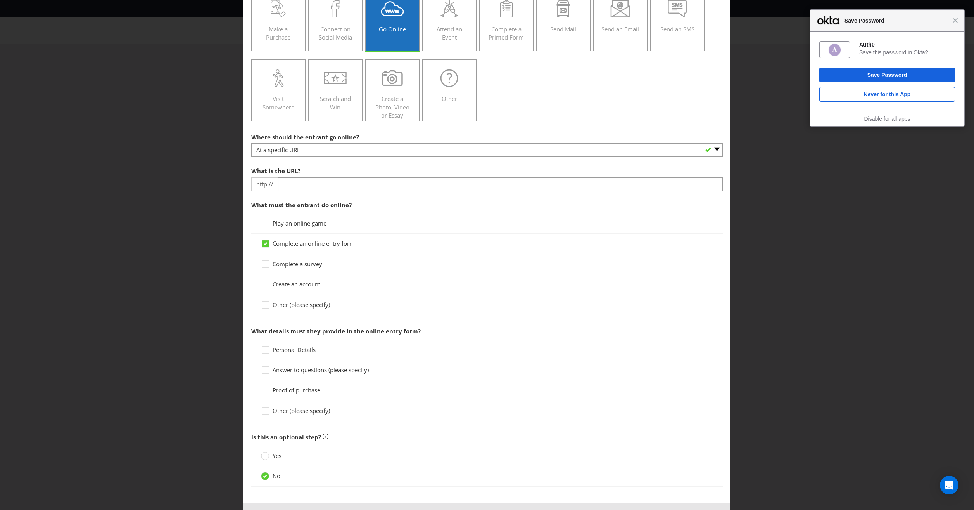
scroll to position [52, 0]
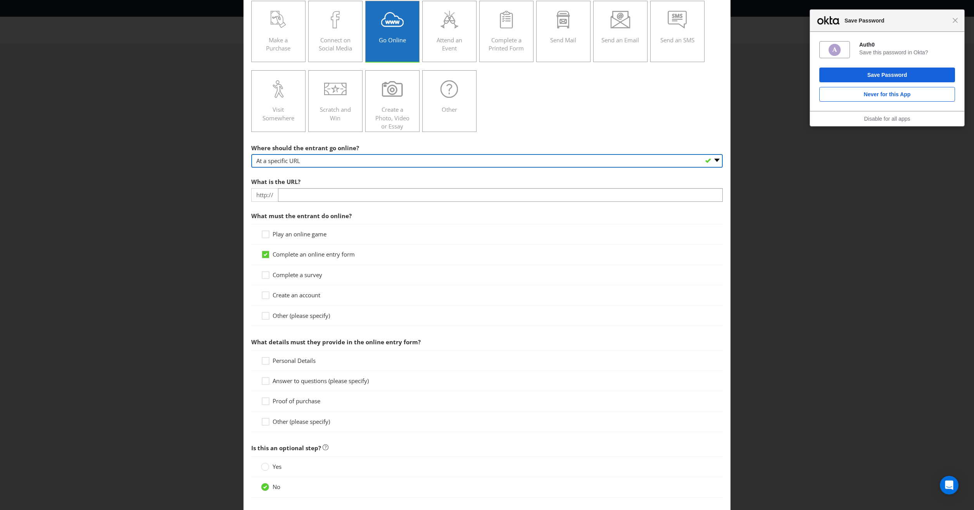
click at [713, 158] on select "-- Please select -- At a specific URL Using a direct link sent to the entrant b…" at bounding box center [487, 161] width 472 height 14
click at [436, 109] on div "Other" at bounding box center [449, 97] width 38 height 35
click at [0, 0] on input "Other" at bounding box center [0, 0] width 0 height 0
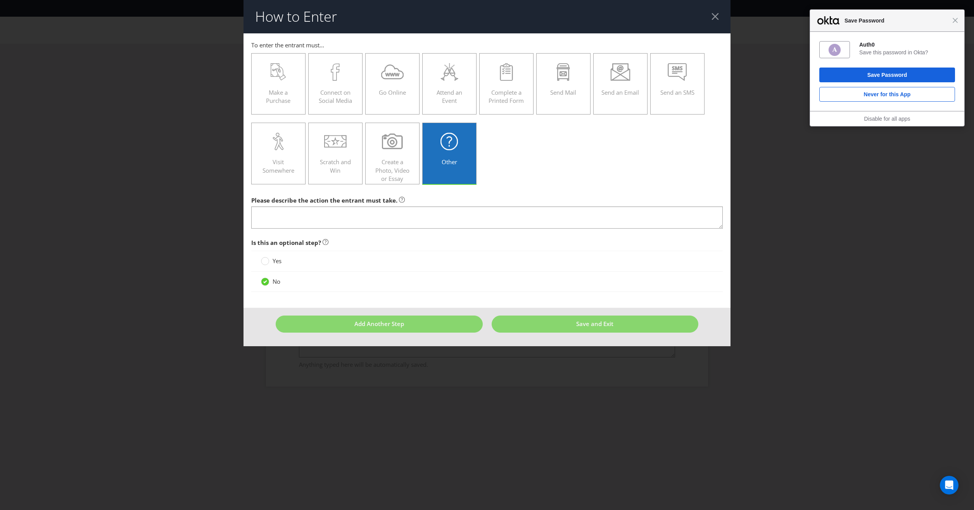
click at [452, 159] on span "Other" at bounding box center [450, 162] width 16 height 8
click at [0, 0] on input "Other" at bounding box center [0, 0] width 0 height 0
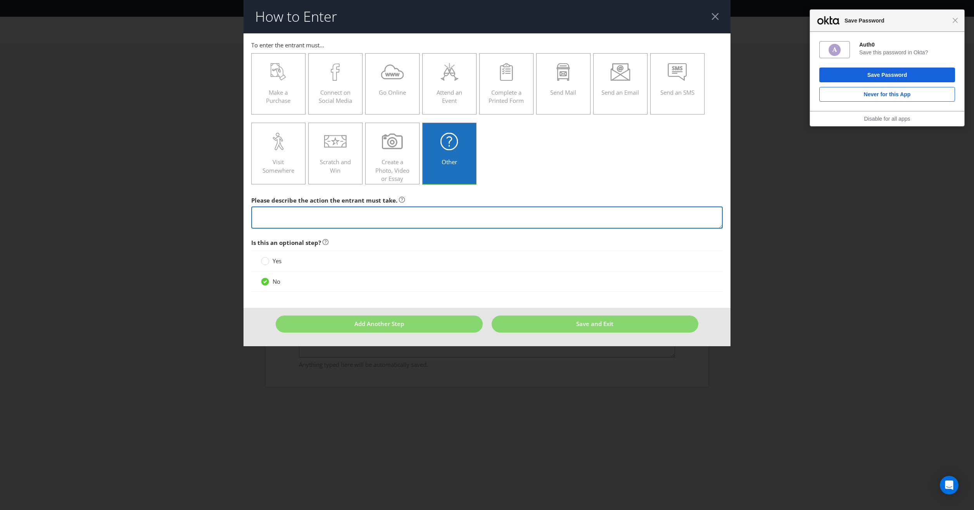
click at [308, 217] on textarea at bounding box center [487, 217] width 472 height 22
type textarea "Scan the QR Code onsite and sign up to our database"
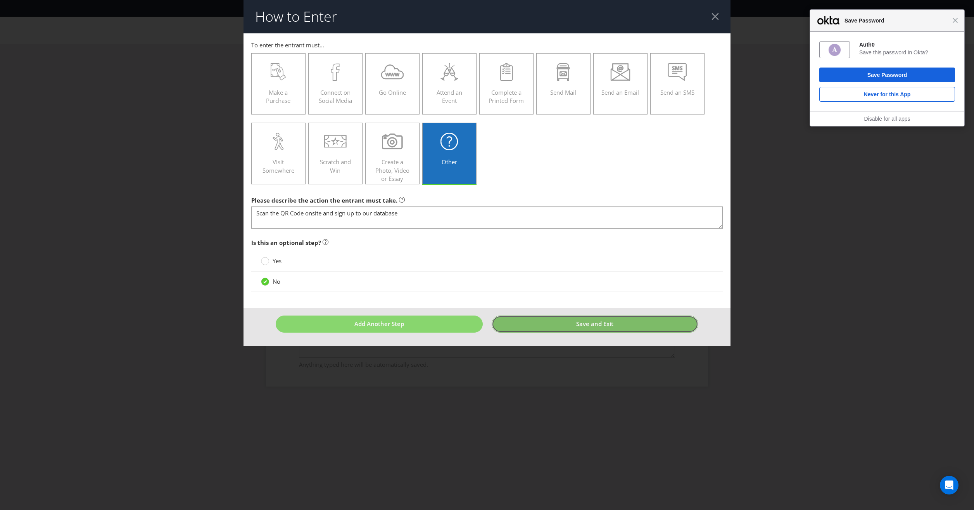
click at [608, 326] on span "Save and Exit" at bounding box center [594, 324] width 37 height 8
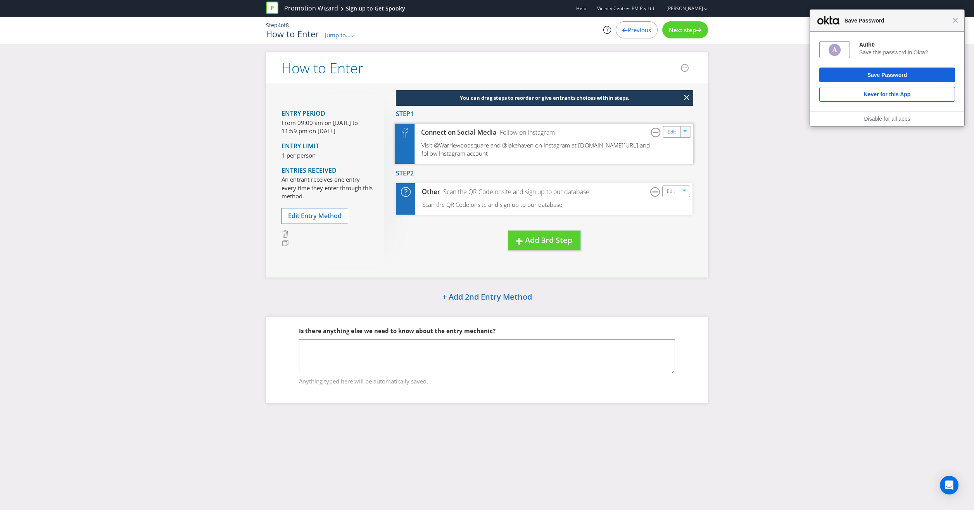
click at [688, 130] on icon "button" at bounding box center [685, 132] width 5 height 5
click at [687, 149] on link "Duplicate" at bounding box center [684, 149] width 25 height 8
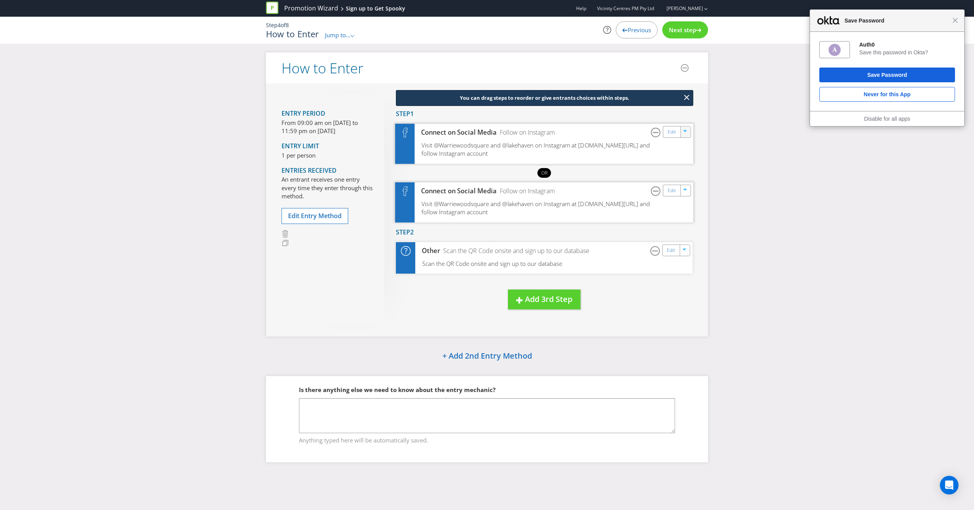
click at [510, 209] on span "Visit @Warriewoodsquare and @lakehaven on Instagram at [DOMAIN_NAME][URL] and f…" at bounding box center [536, 208] width 228 height 16
click at [673, 192] on link "Edit" at bounding box center [672, 190] width 8 height 9
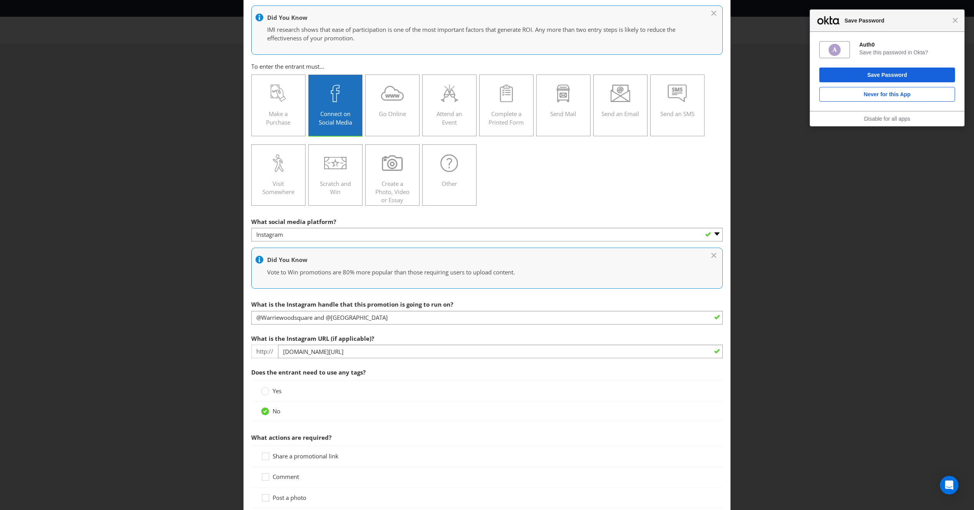
scroll to position [78, 0]
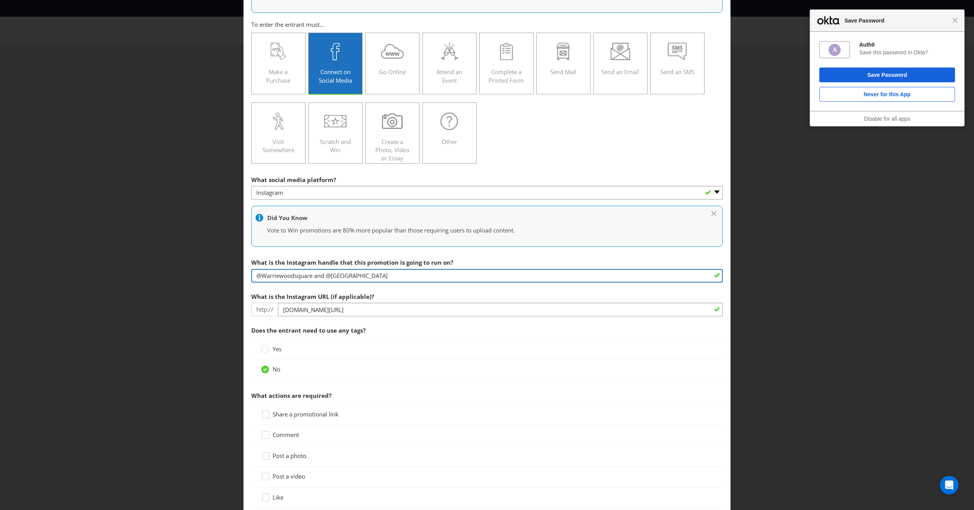
drag, startPoint x: 323, startPoint y: 275, endPoint x: 239, endPoint y: 274, distance: 84.2
click at [239, 274] on div "How to Enter Did You Know IMI research shows that ease of participation is one …" at bounding box center [487, 255] width 974 height 510
type input "@[GEOGRAPHIC_DATA]"
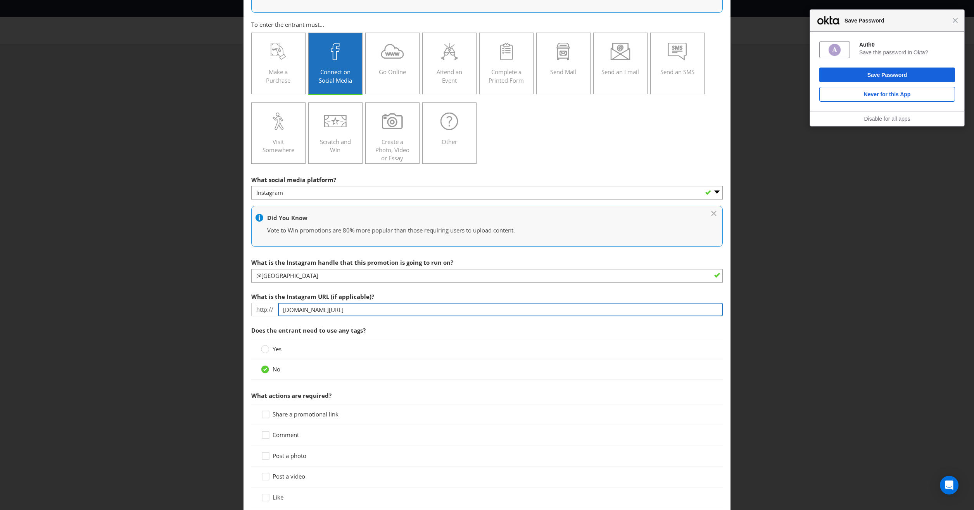
click at [410, 306] on input "[DOMAIN_NAME][URL]" at bounding box center [500, 309] width 445 height 14
click at [404, 306] on input "[DOMAIN_NAME][URL]" at bounding box center [500, 309] width 445 height 14
click at [403, 305] on input "[DOMAIN_NAME][URL]" at bounding box center [500, 309] width 445 height 14
click at [397, 309] on input "[DOMAIN_NAME][URL]" at bounding box center [500, 309] width 445 height 14
drag, startPoint x: 398, startPoint y: 309, endPoint x: 352, endPoint y: 309, distance: 45.8
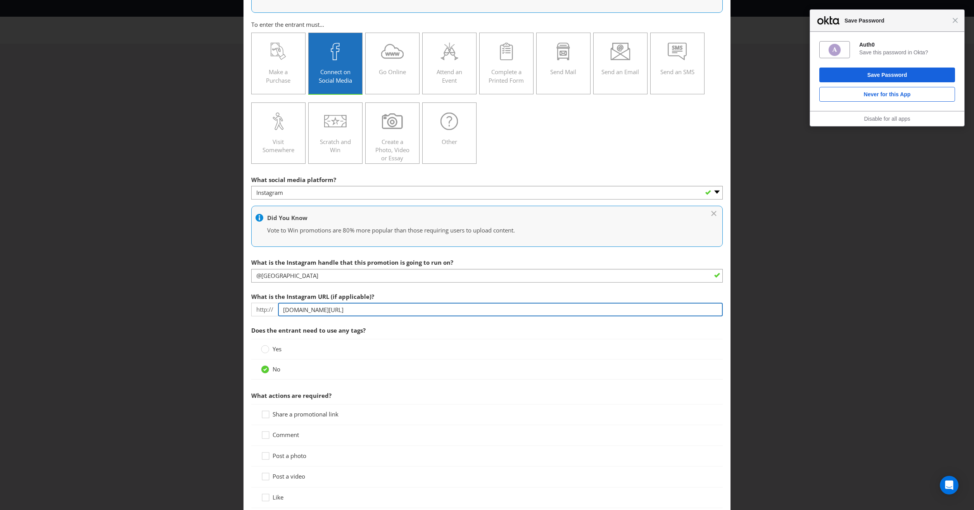
click at [355, 308] on input "[DOMAIN_NAME][URL]" at bounding box center [500, 309] width 445 height 14
type input "[DOMAIN_NAME][URL]"
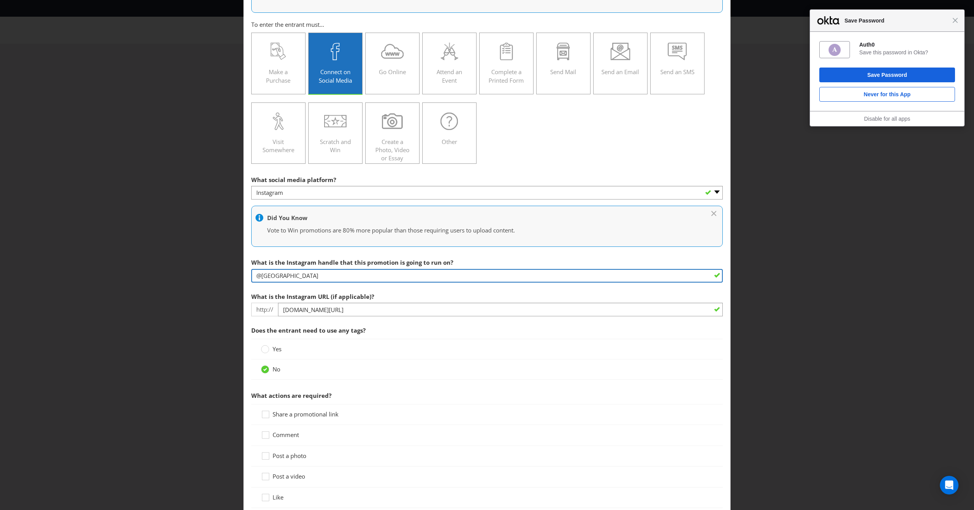
click at [318, 275] on input "@[GEOGRAPHIC_DATA]" at bounding box center [487, 276] width 472 height 14
type input "@lakehavencentre"
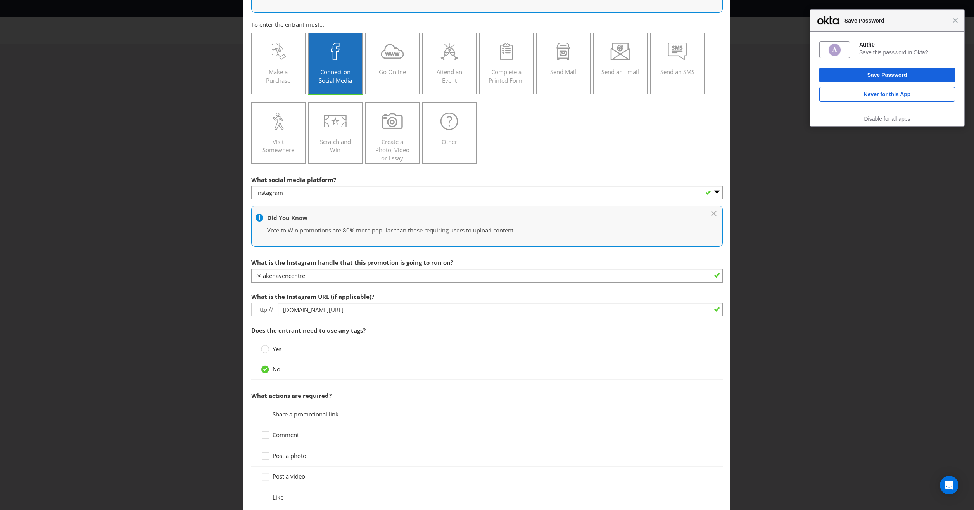
click at [550, 392] on span "What actions are required?" at bounding box center [487, 395] width 472 height 16
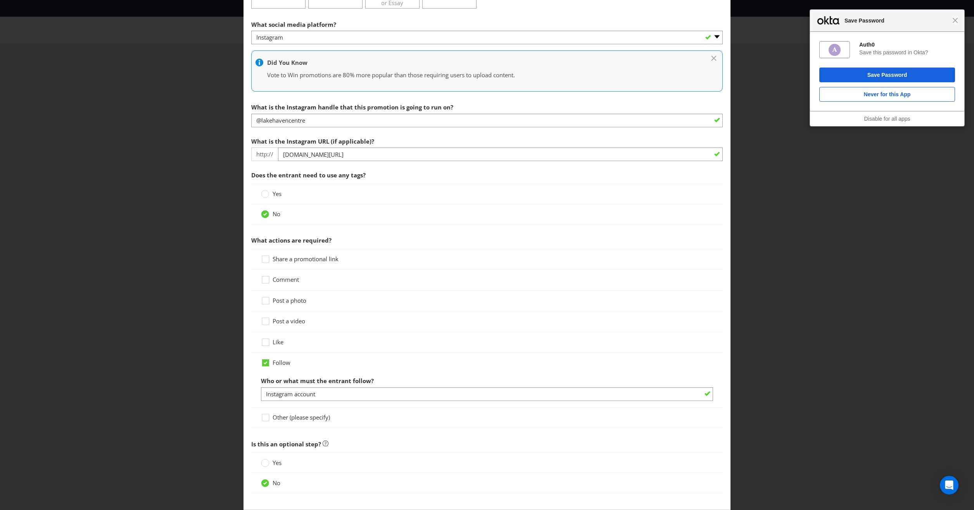
scroll to position [267, 0]
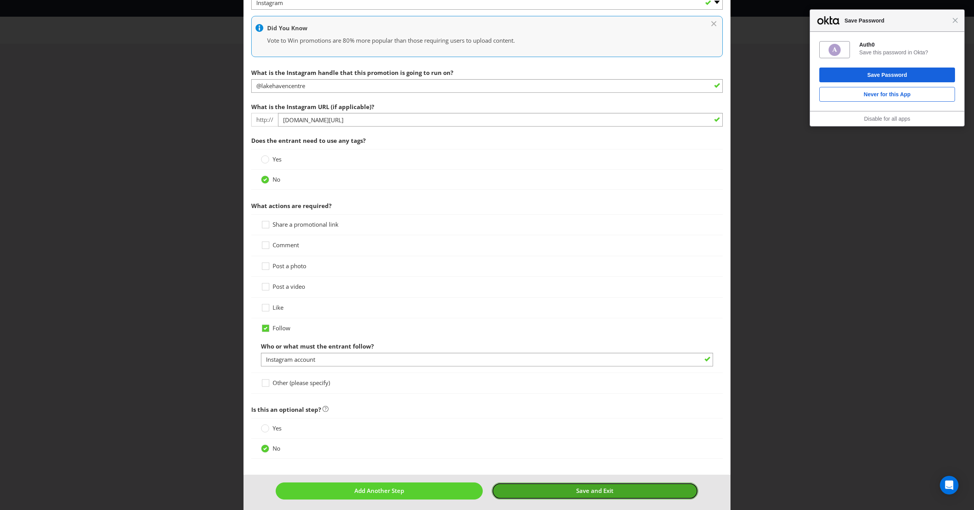
click at [603, 487] on span "Save and Exit" at bounding box center [594, 490] width 37 height 8
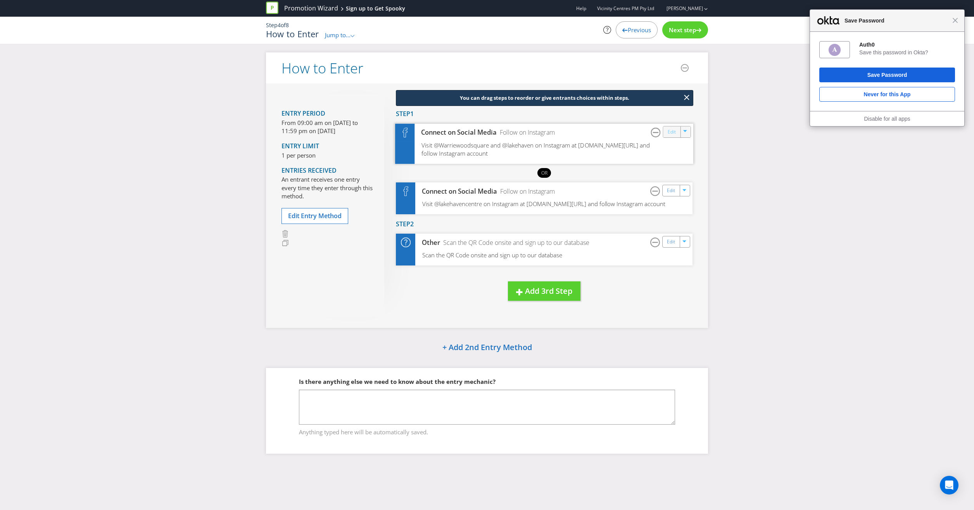
click at [670, 133] on link "Edit" at bounding box center [672, 131] width 8 height 9
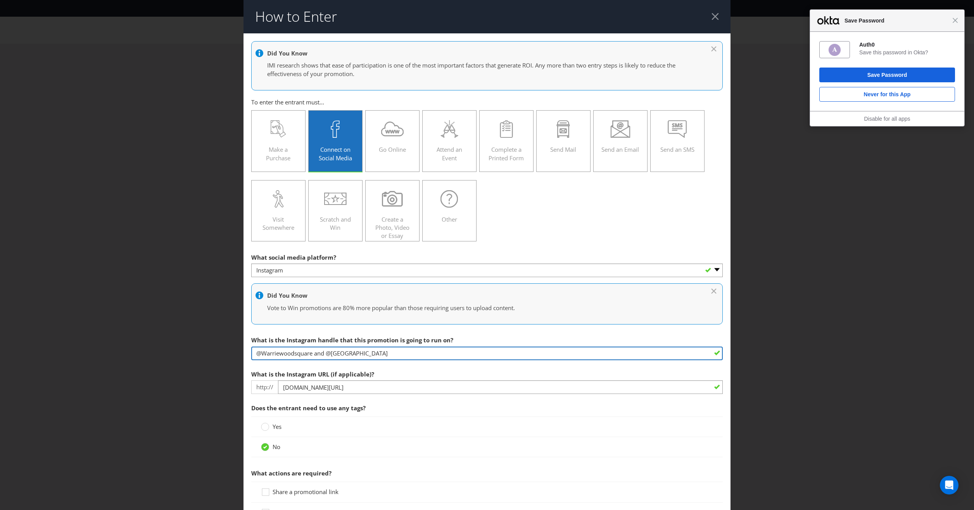
drag, startPoint x: 371, startPoint y: 351, endPoint x: 314, endPoint y: 352, distance: 57.4
click at [314, 352] on input "@Warriewoodsquare and @[GEOGRAPHIC_DATA]" at bounding box center [487, 353] width 472 height 14
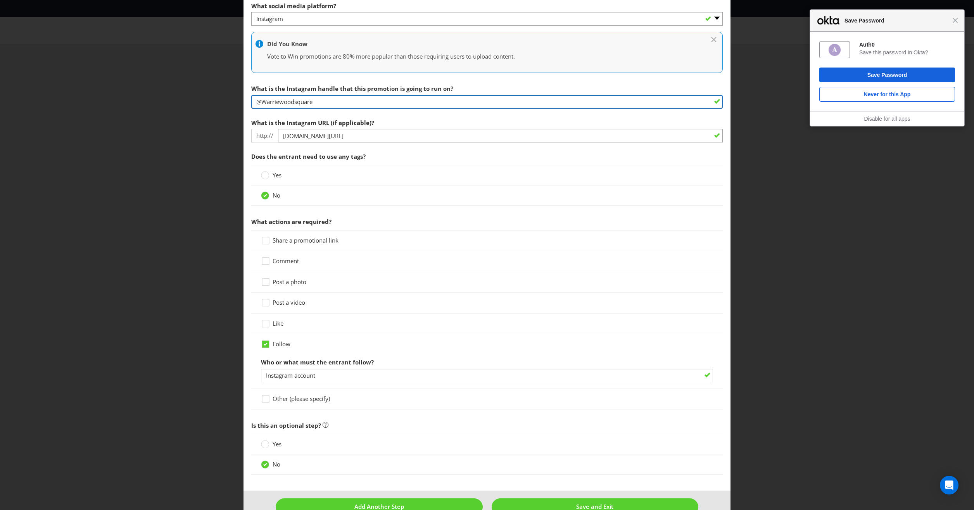
scroll to position [267, 0]
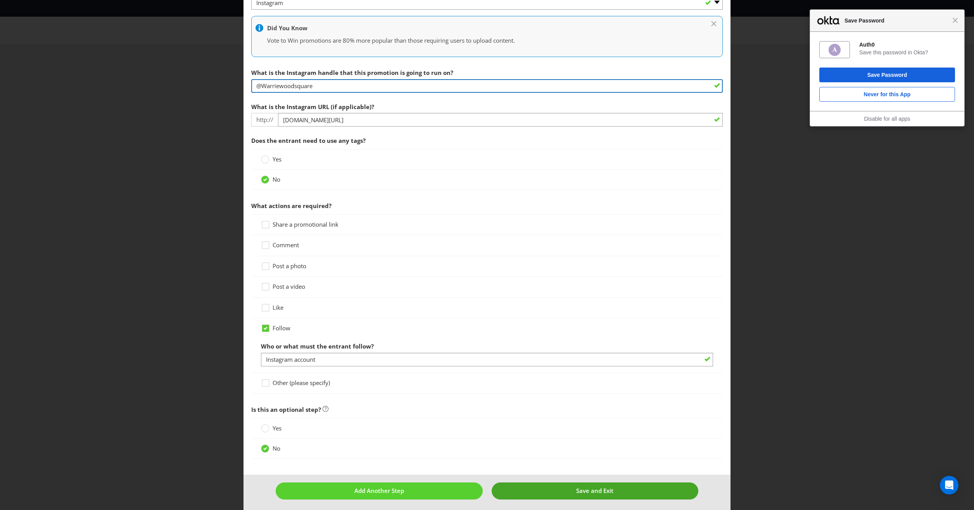
type input "@Warriewoodsquare"
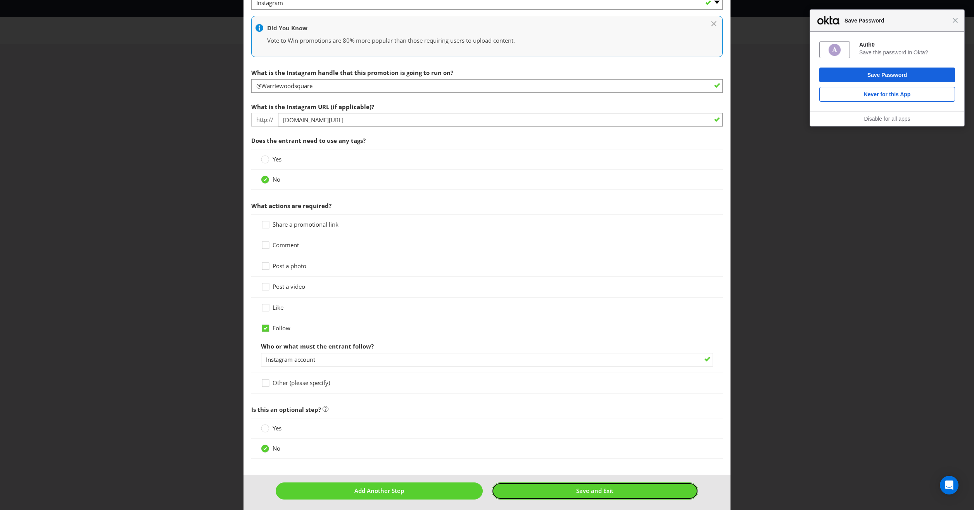
click at [585, 487] on span "Save and Exit" at bounding box center [594, 490] width 37 height 8
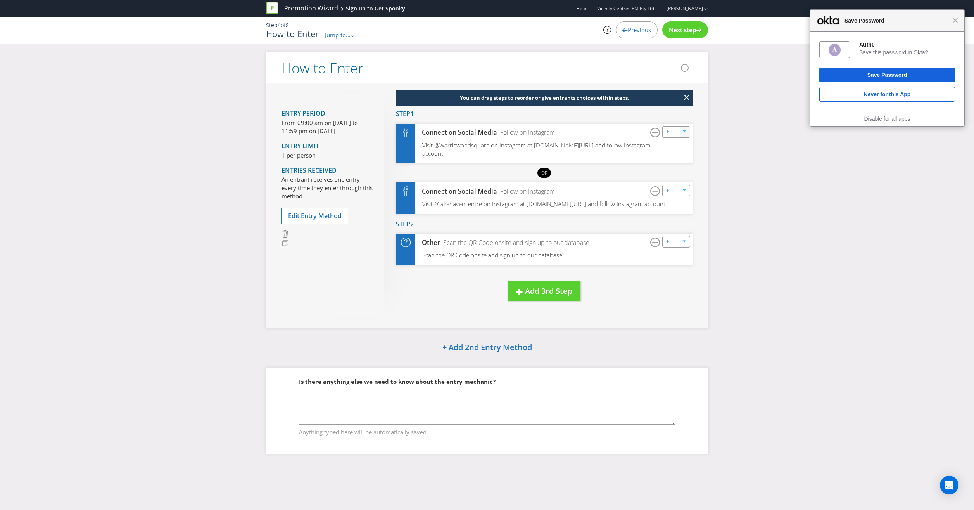
click at [692, 31] on span "Next step" at bounding box center [682, 30] width 27 height 8
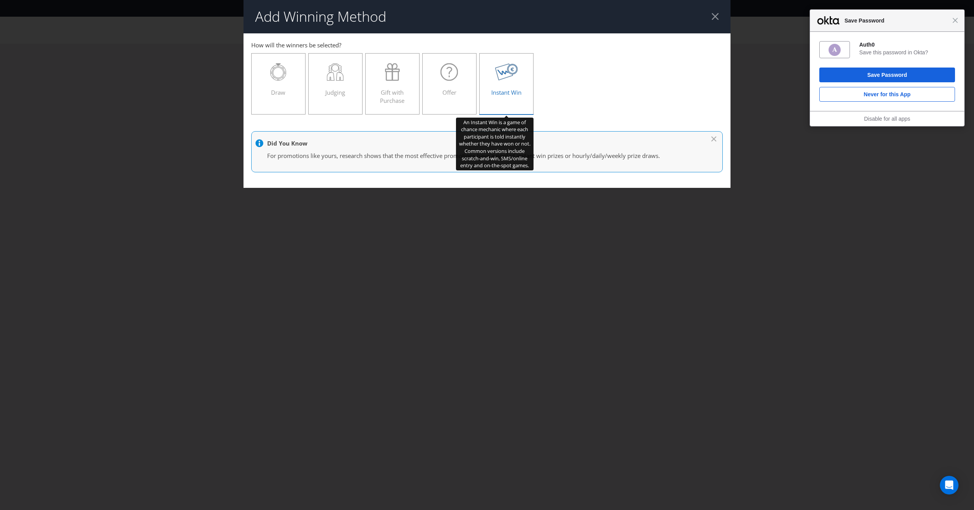
click at [509, 73] on icon at bounding box center [506, 72] width 22 height 17
click at [0, 0] on input "Instant Win" at bounding box center [0, 0] width 0 height 0
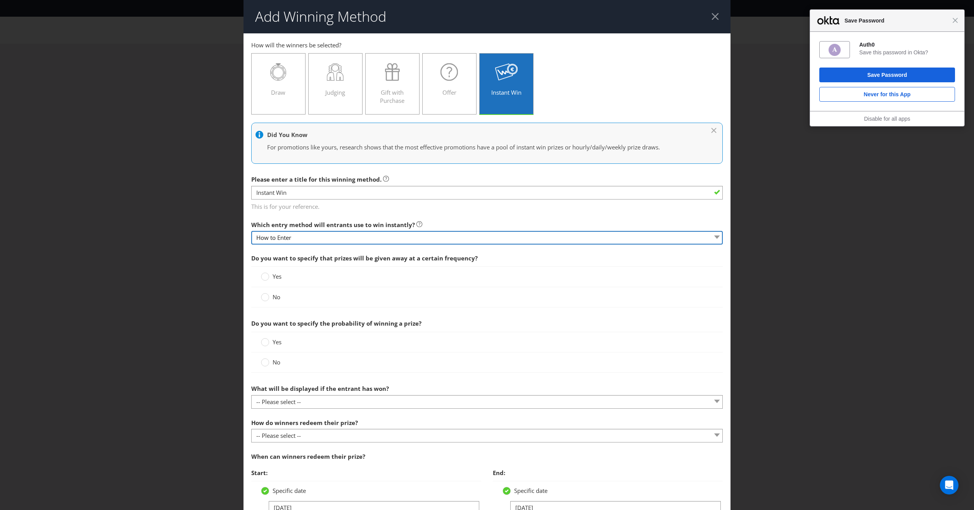
click at [333, 240] on select "How to Enter" at bounding box center [487, 238] width 472 height 14
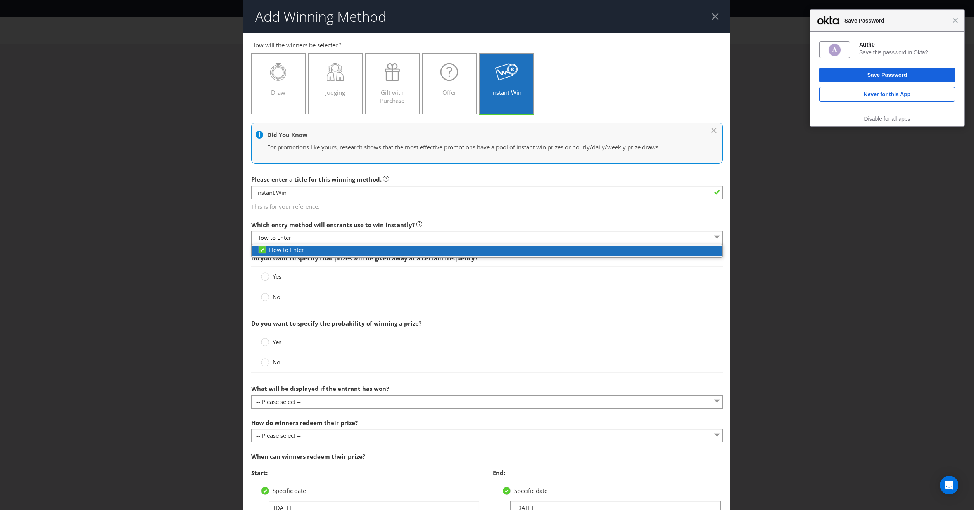
click at [354, 252] on div "How to Enter" at bounding box center [489, 249] width 465 height 8
click at [259, 247] on div at bounding box center [261, 252] width 8 height 14
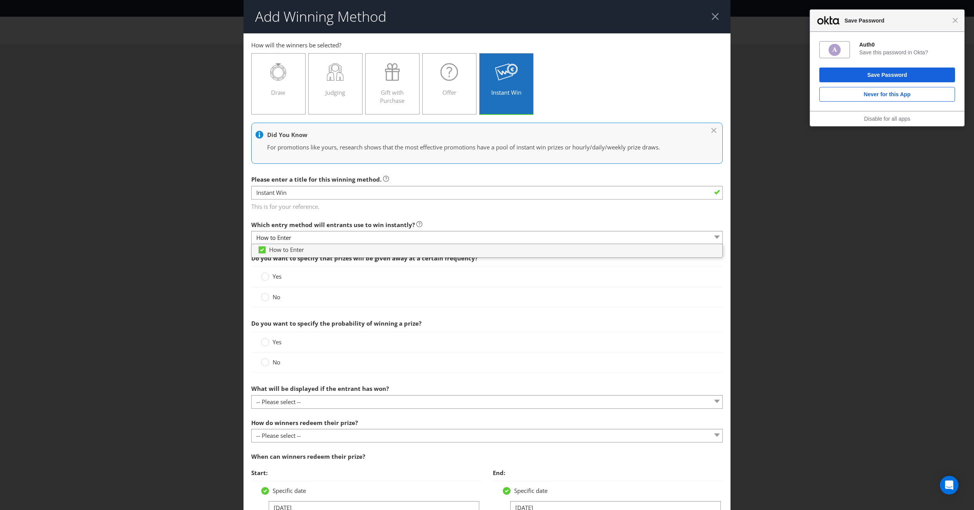
click at [365, 285] on div "Yes" at bounding box center [487, 276] width 472 height 21
click at [264, 297] on circle at bounding box center [265, 297] width 8 height 8
click at [0, 0] on input "No" at bounding box center [0, 0] width 0 height 0
click at [263, 360] on div at bounding box center [265, 363] width 8 height 10
click at [0, 0] on input "No" at bounding box center [0, 0] width 0 height 0
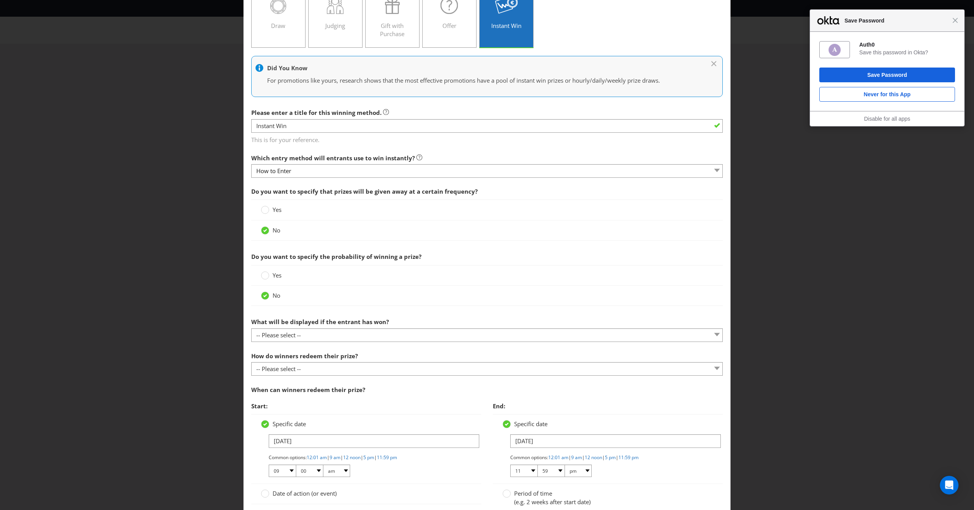
scroll to position [78, 0]
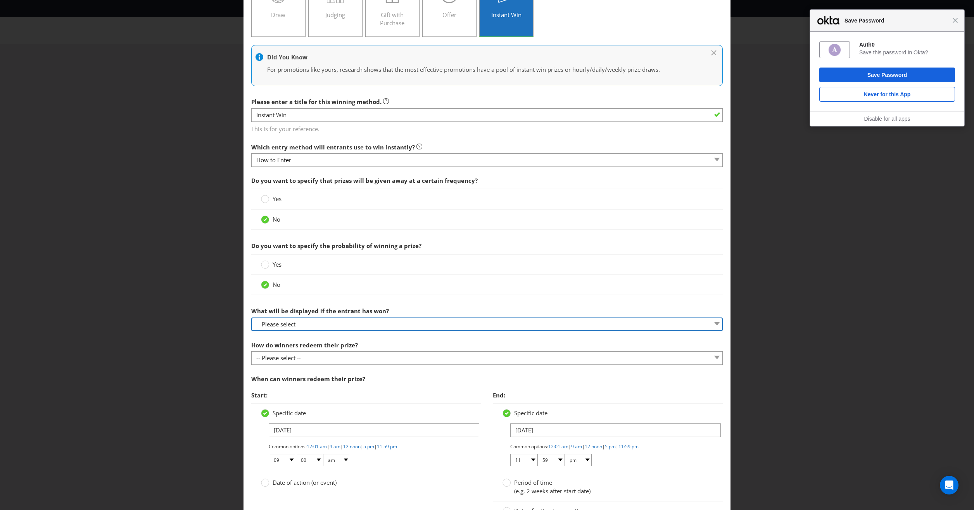
click at [295, 326] on select "-- Please select -- The winner will be notified as appropriate for the entry me…" at bounding box center [487, 324] width 472 height 14
select select "OTHER"
click at [251, 317] on select "-- Please select -- The winner will be notified as appropriate for the entry me…" at bounding box center [487, 324] width 472 height 14
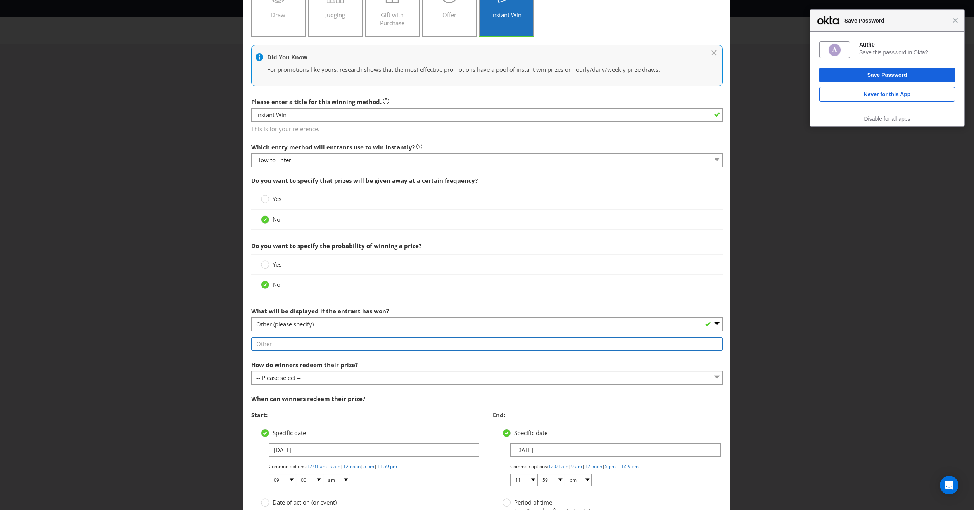
click at [280, 347] on input "text" at bounding box center [487, 344] width 472 height 14
type input "t"
type input "C"
type input "entrant will be able to particpiate in free facepainting"
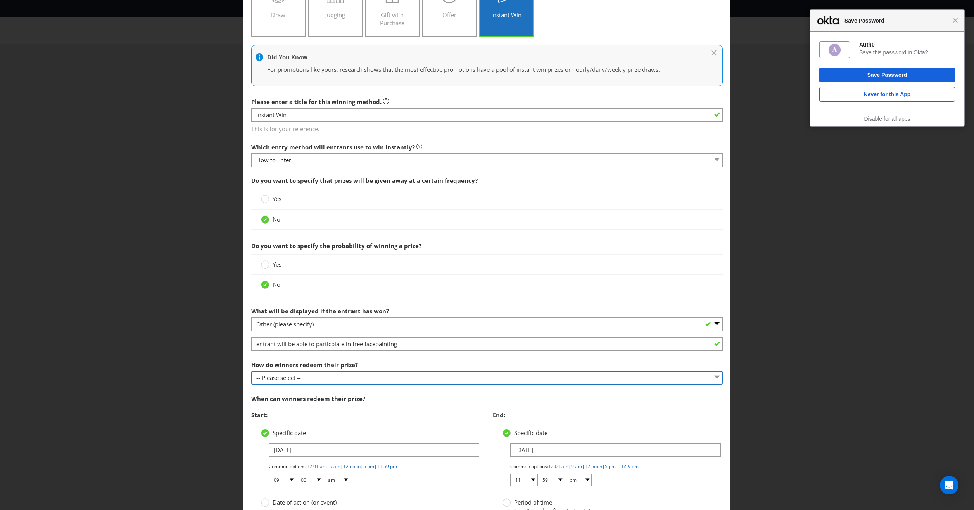
click at [314, 375] on select "-- Please select -- Present winning message to venue staff Follow instructions …" at bounding box center [487, 378] width 472 height 14
select select "INSTRUCTIONS"
click at [251, 371] on select "-- Please select -- Present winning message to venue staff Follow instructions …" at bounding box center [487, 378] width 472 height 14
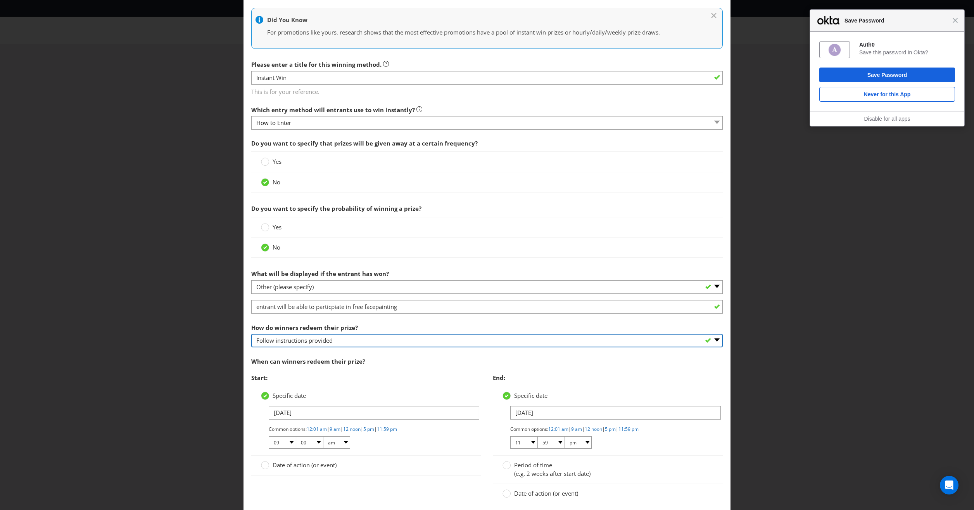
scroll to position [155, 0]
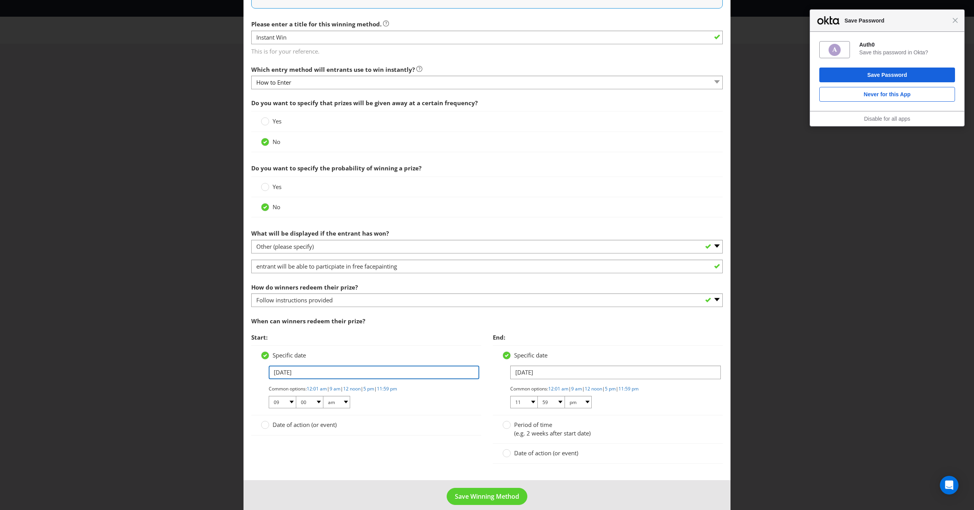
click at [278, 374] on input "[DATE]" at bounding box center [374, 372] width 211 height 14
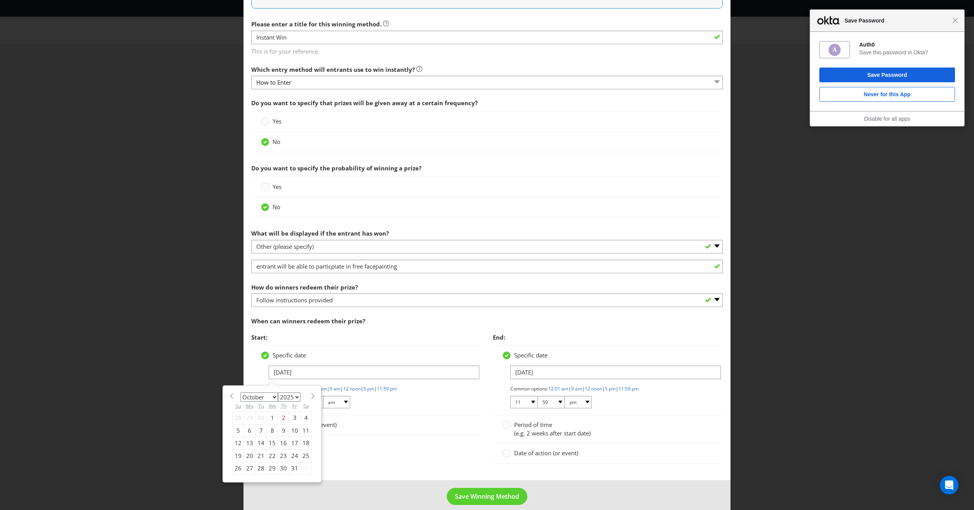
click at [282, 465] on div "30" at bounding box center [283, 468] width 11 height 12
click at [278, 370] on input "[DATE]" at bounding box center [374, 372] width 211 height 14
click at [291, 467] on div "31" at bounding box center [294, 468] width 11 height 12
type input "[DATE]"
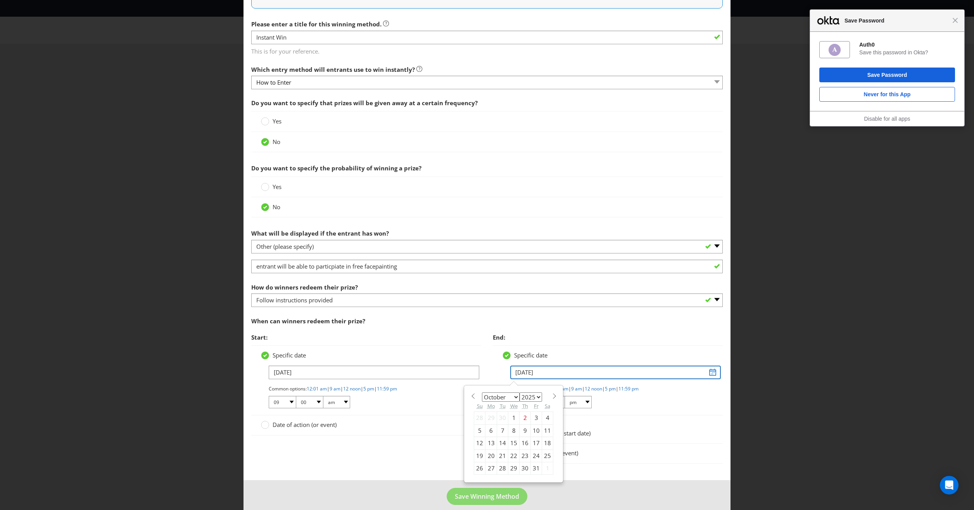
click at [516, 373] on input "[DATE]" at bounding box center [615, 372] width 211 height 14
click at [531, 465] on div "31" at bounding box center [536, 468] width 11 height 12
type input "[DATE]"
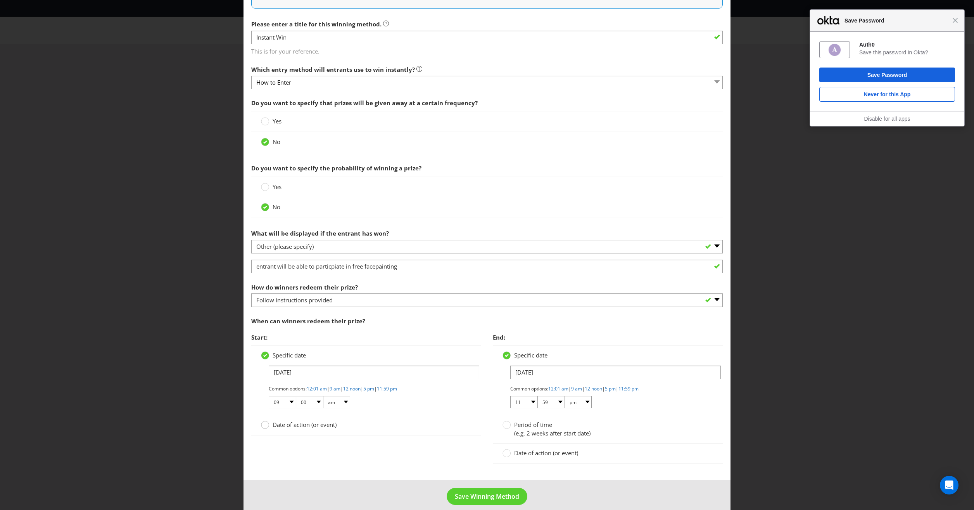
click at [266, 423] on circle at bounding box center [265, 425] width 8 height 8
click at [0, 0] on input "Date of action (or event)" at bounding box center [0, 0] width 0 height 0
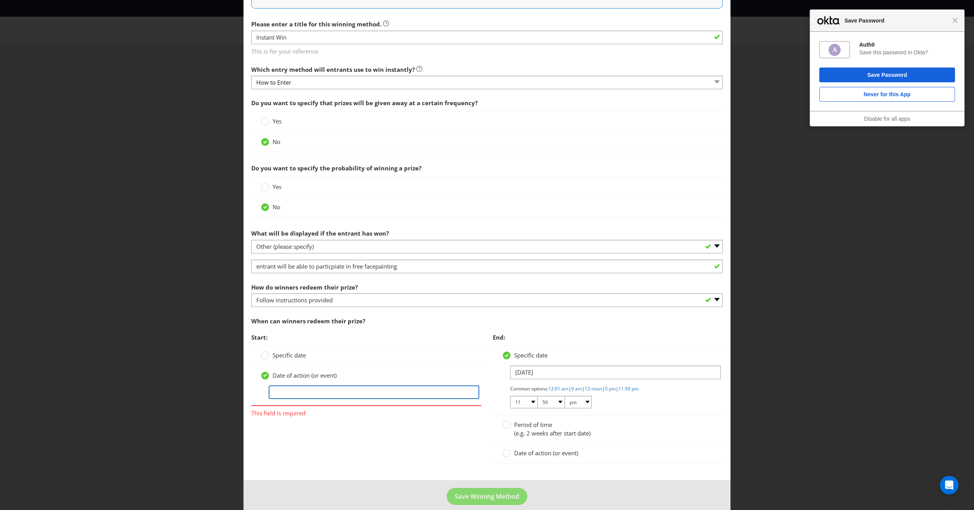
click at [277, 385] on input "text" at bounding box center [374, 392] width 211 height 14
type input "[DATE]"
click at [371, 351] on div "Specific date" at bounding box center [366, 355] width 211 height 8
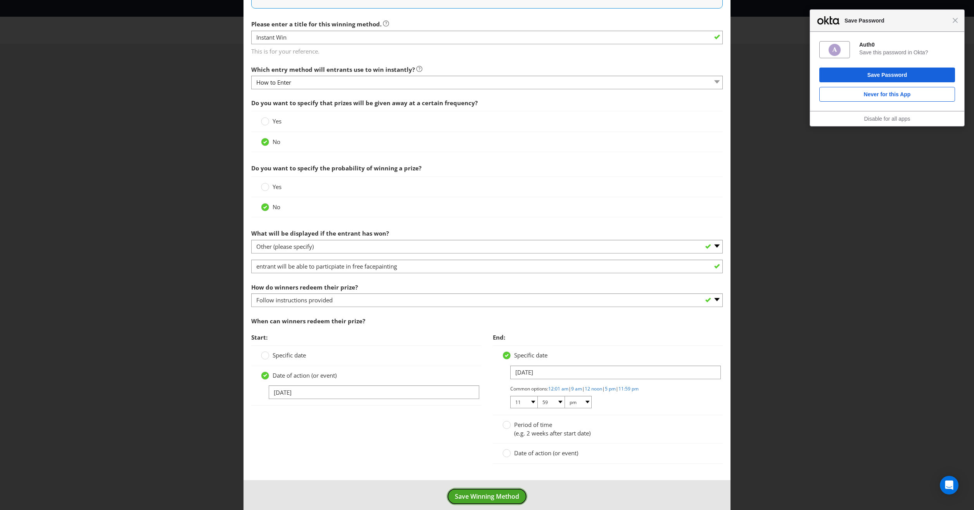
click at [494, 493] on span "Save Winning Method" at bounding box center [487, 496] width 64 height 9
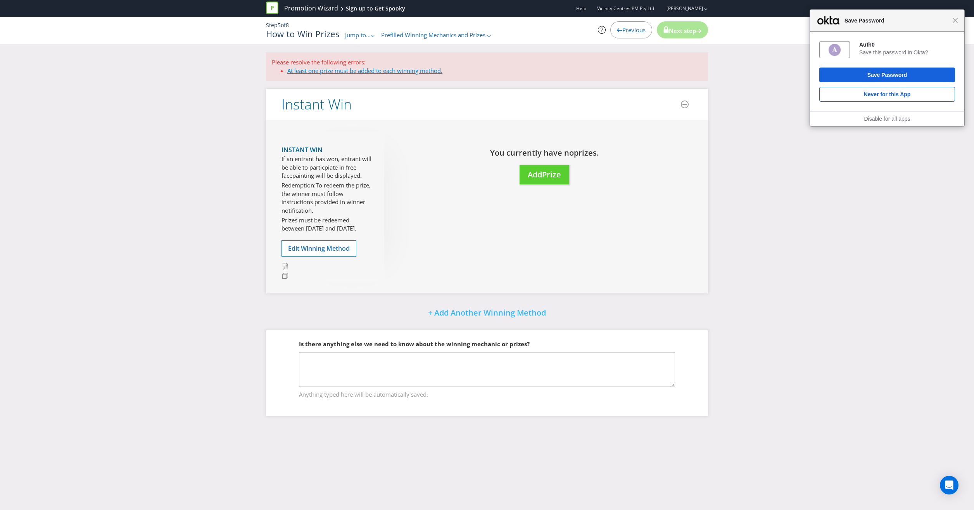
click at [392, 67] on link "At least one prize must be added to each winning method." at bounding box center [364, 71] width 155 height 8
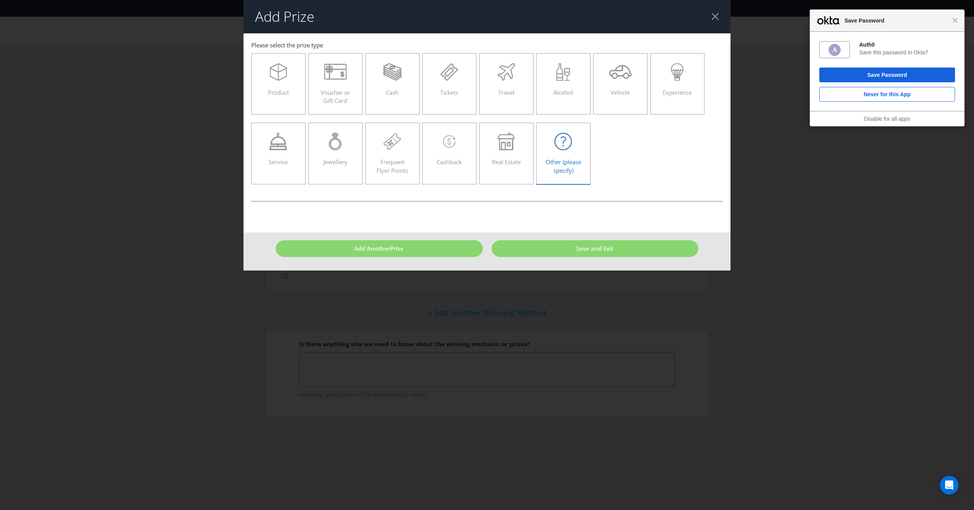
click at [568, 150] on icon at bounding box center [563, 141] width 17 height 17
click at [0, 0] on input "Other (please specify)" at bounding box center [0, 0] width 0 height 0
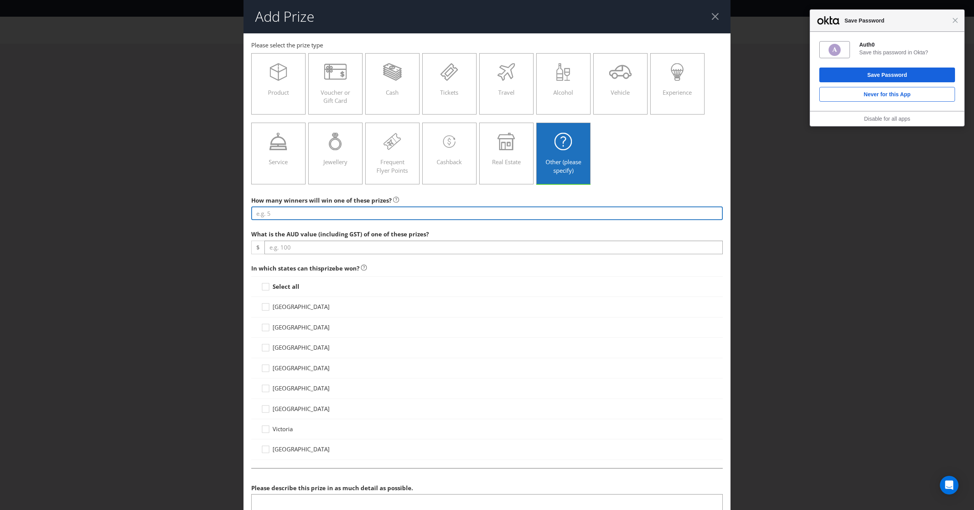
click at [304, 214] on input "number" at bounding box center [487, 213] width 472 height 14
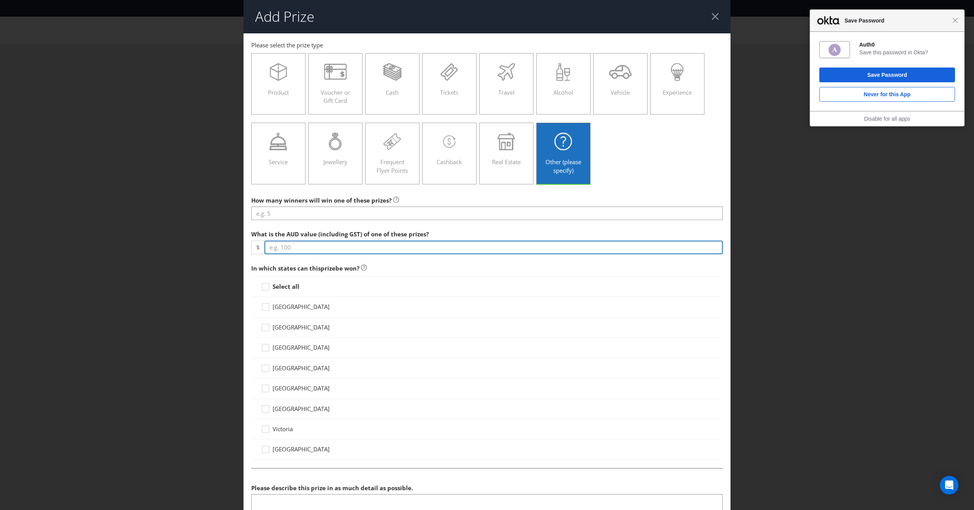
click at [325, 247] on div "What is the AUD value (including GST) of one of these prizes? $" at bounding box center [487, 240] width 472 height 28
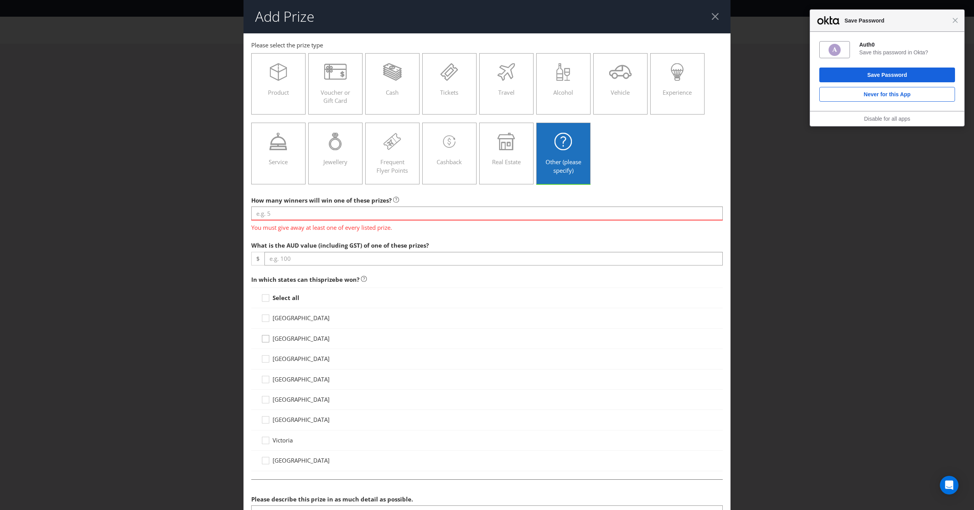
click at [264, 339] on div "[GEOGRAPHIC_DATA]" at bounding box center [487, 338] width 472 height 20
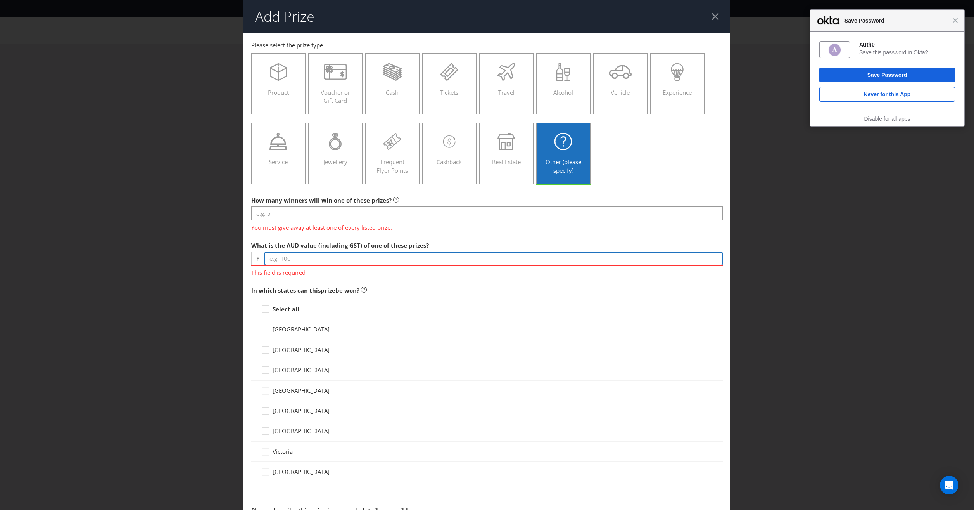
click at [372, 257] on input "number" at bounding box center [493, 259] width 458 height 14
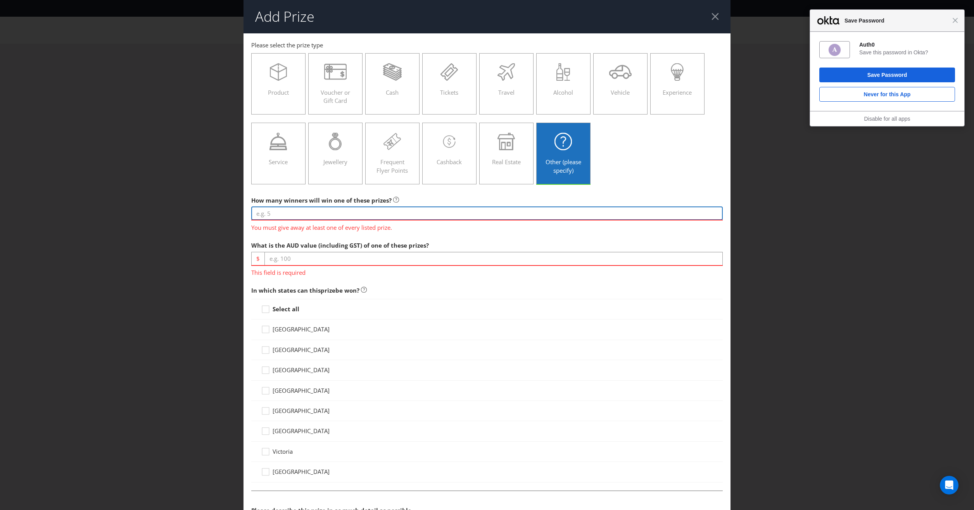
click at [268, 213] on input "number" at bounding box center [487, 213] width 472 height 14
click at [276, 213] on input "number" at bounding box center [487, 213] width 472 height 14
click at [689, 83] on div "Experience" at bounding box center [677, 80] width 38 height 35
click at [0, 0] on input "Experience" at bounding box center [0, 0] width 0 height 0
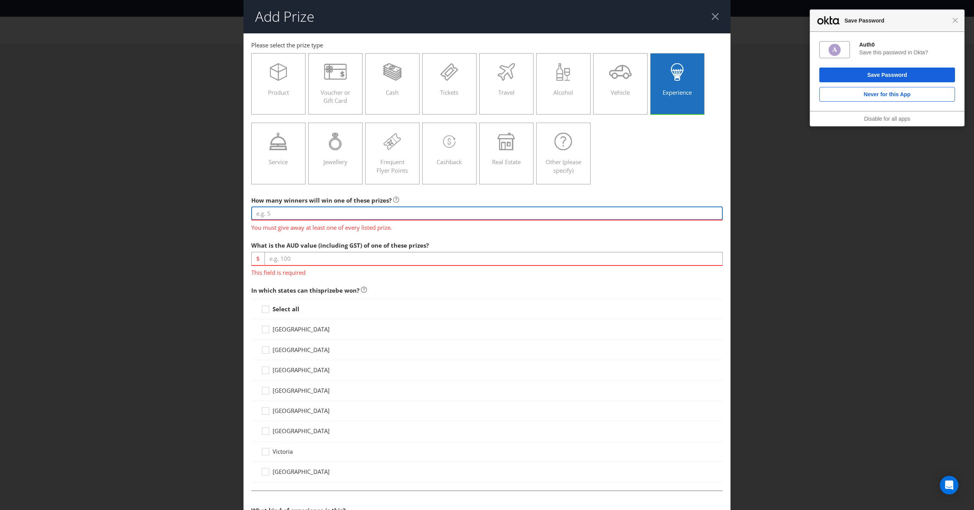
click at [300, 209] on input "number" at bounding box center [487, 213] width 472 height 14
click at [288, 212] on input "number" at bounding box center [487, 213] width 472 height 14
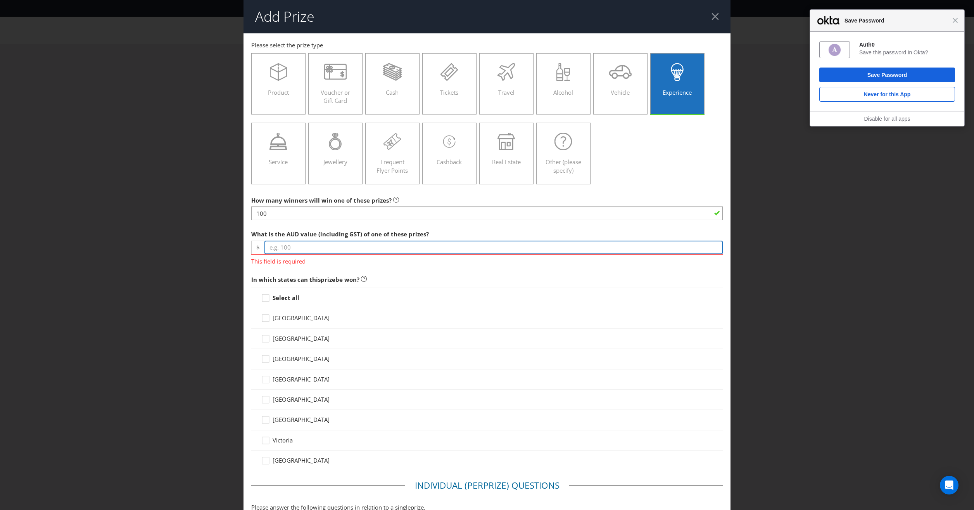
click at [276, 247] on input "number" at bounding box center [493, 247] width 458 height 14
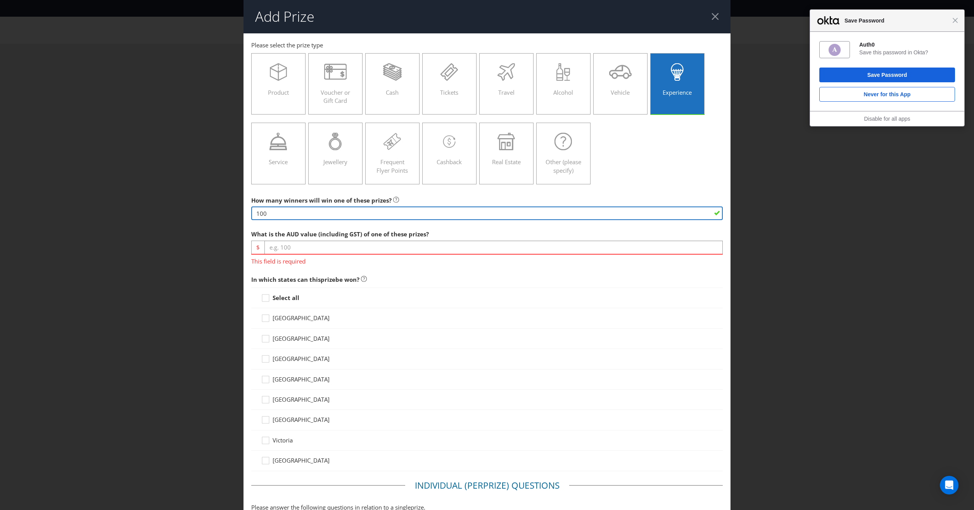
click at [293, 206] on input "100" at bounding box center [487, 213] width 472 height 14
type input "1"
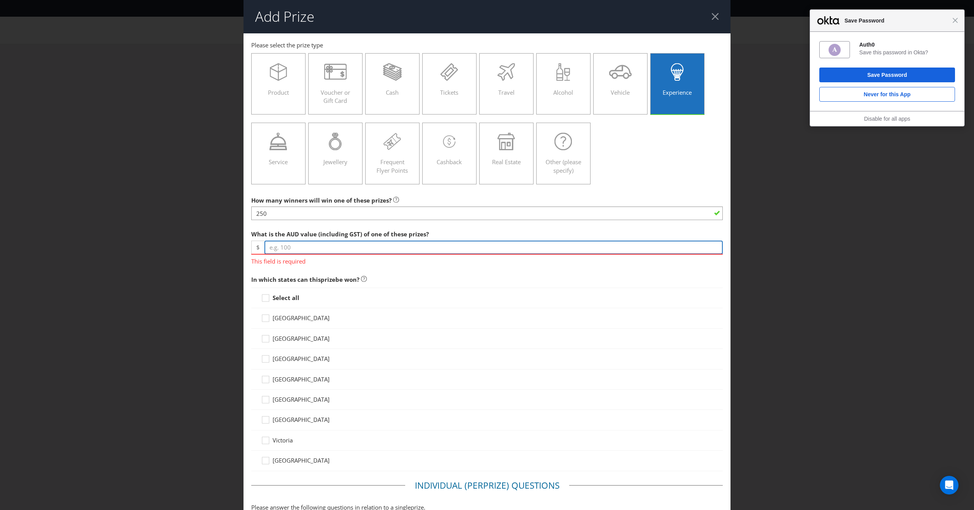
click at [285, 242] on input "number" at bounding box center [493, 247] width 458 height 14
click at [354, 248] on input "number" at bounding box center [493, 247] width 458 height 14
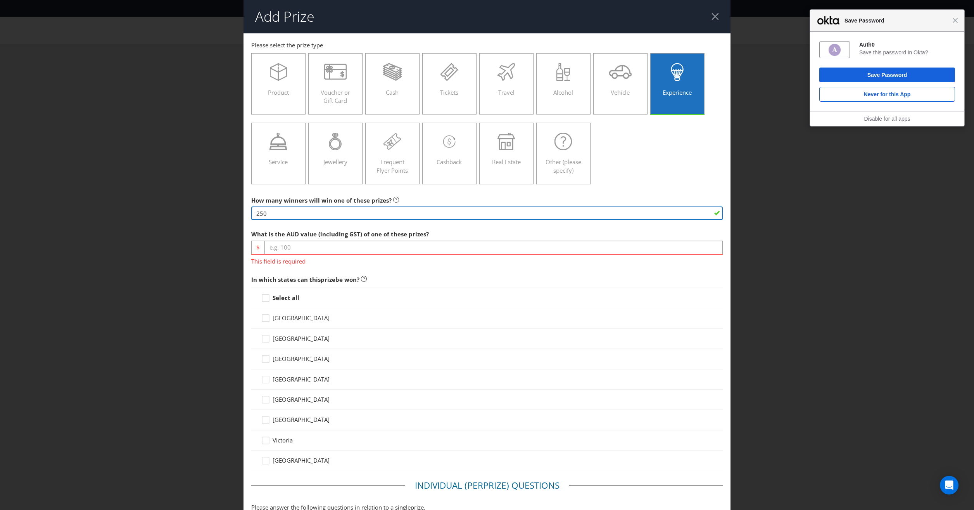
click at [289, 212] on input "250" at bounding box center [487, 213] width 472 height 14
type input "2"
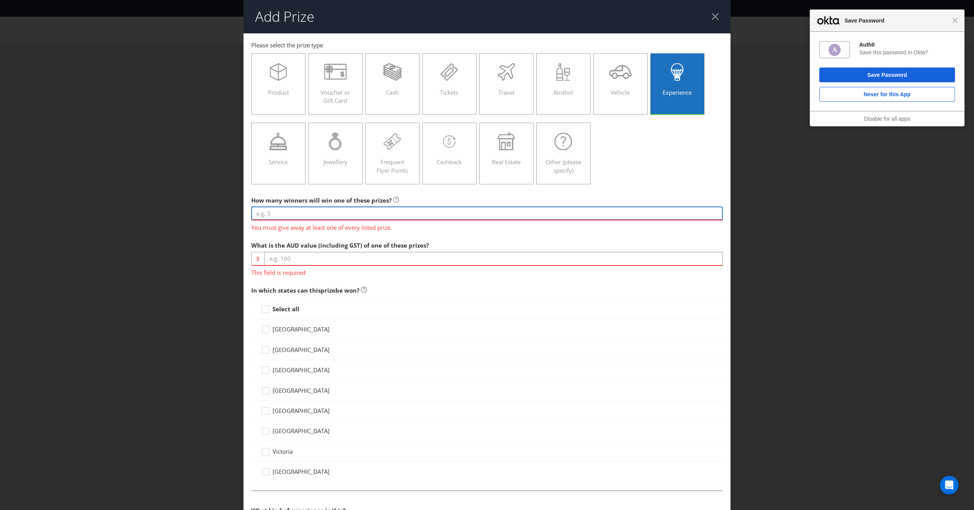
click at [284, 211] on input "number" at bounding box center [487, 213] width 472 height 14
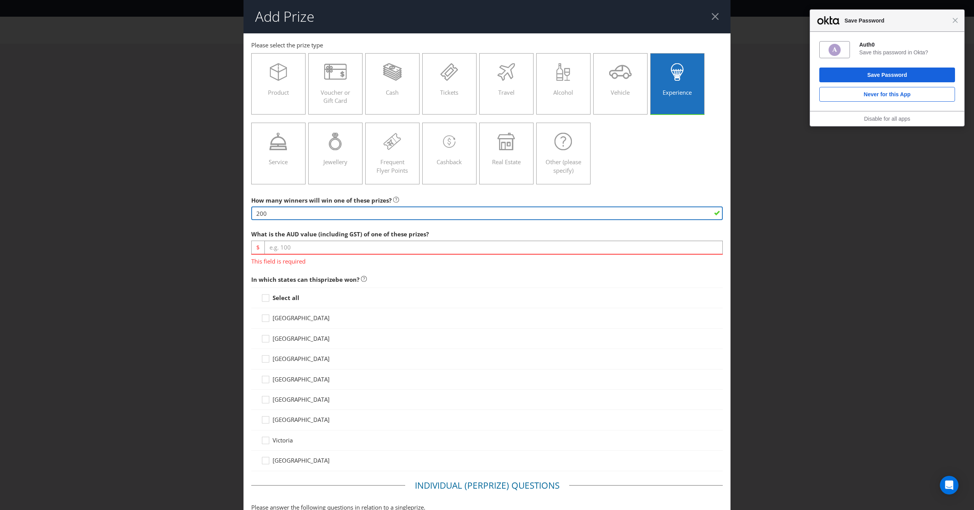
type input "200"
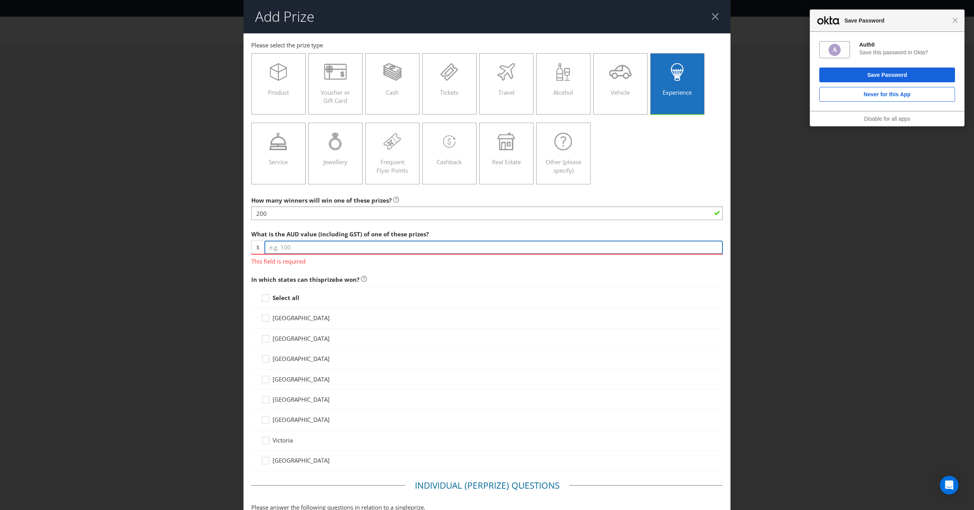
click at [310, 245] on input "number" at bounding box center [493, 247] width 458 height 14
type input "25"
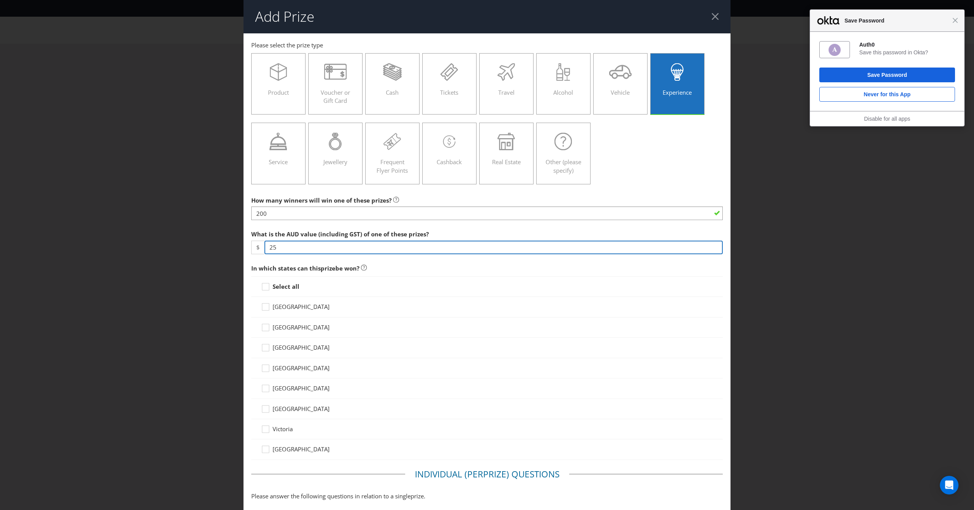
click at [281, 247] on input "25" at bounding box center [493, 247] width 458 height 14
click at [181, 165] on div "Add Prize [GEOGRAPHIC_DATA] [GEOGRAPHIC_DATA] [GEOGRAPHIC_DATA] [GEOGRAPHIC_DAT…" at bounding box center [487, 255] width 974 height 510
click at [264, 327] on icon at bounding box center [267, 329] width 12 height 12
click at [0, 0] on input "[GEOGRAPHIC_DATA]" at bounding box center [0, 0] width 0 height 0
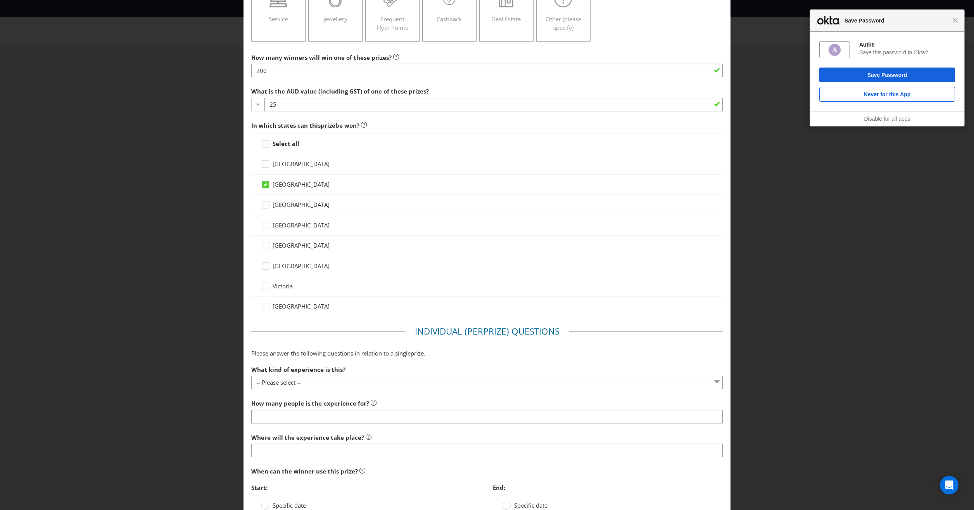
scroll to position [155, 0]
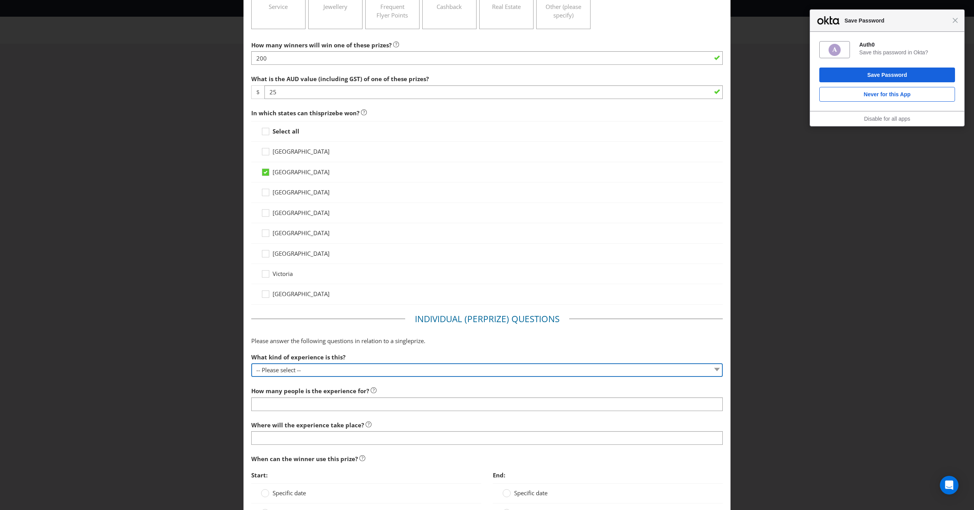
click at [301, 371] on select "-- Please select -- Dining Wellness Celebrity Encounter Activities and Sports O…" at bounding box center [487, 370] width 472 height 14
select select "OTHER"
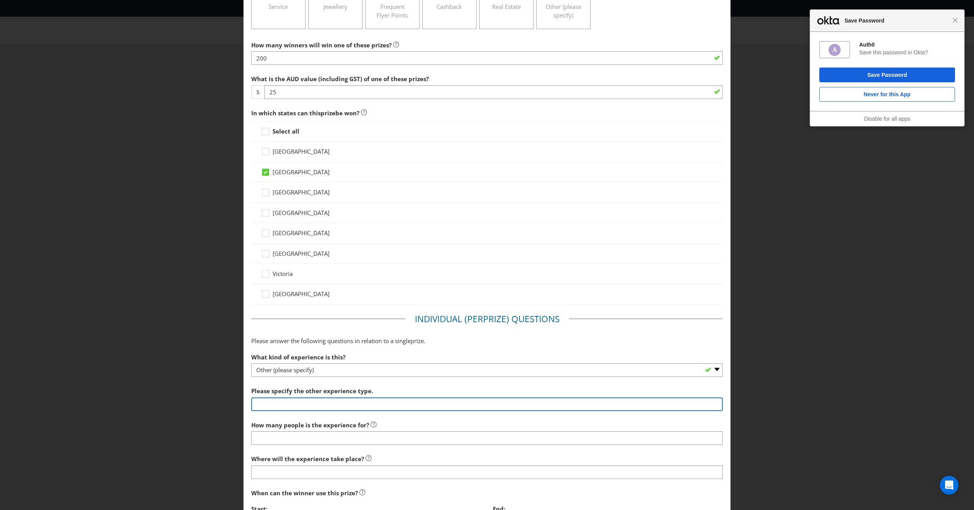
click at [271, 403] on input "text" at bounding box center [487, 404] width 472 height 14
type input "[DATE] face painting"
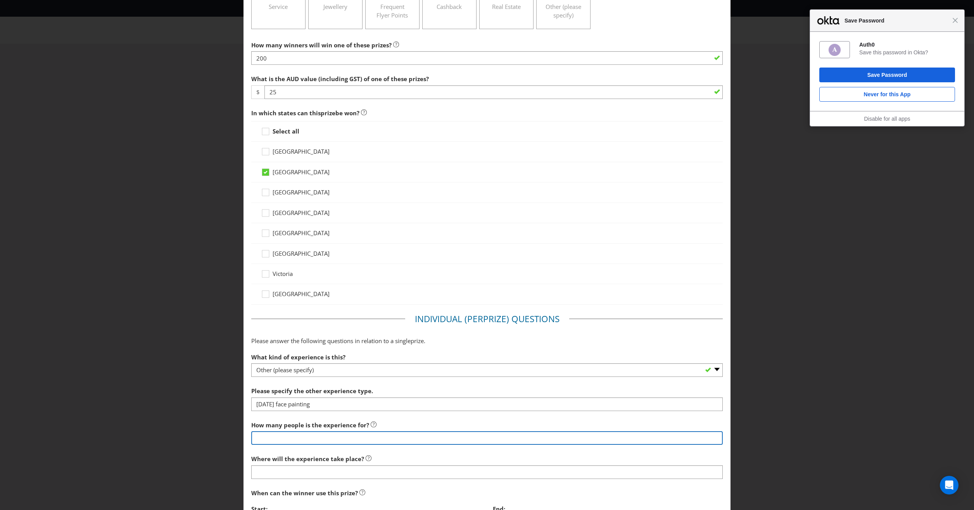
click at [280, 438] on input "number" at bounding box center [487, 438] width 472 height 14
type input "2"
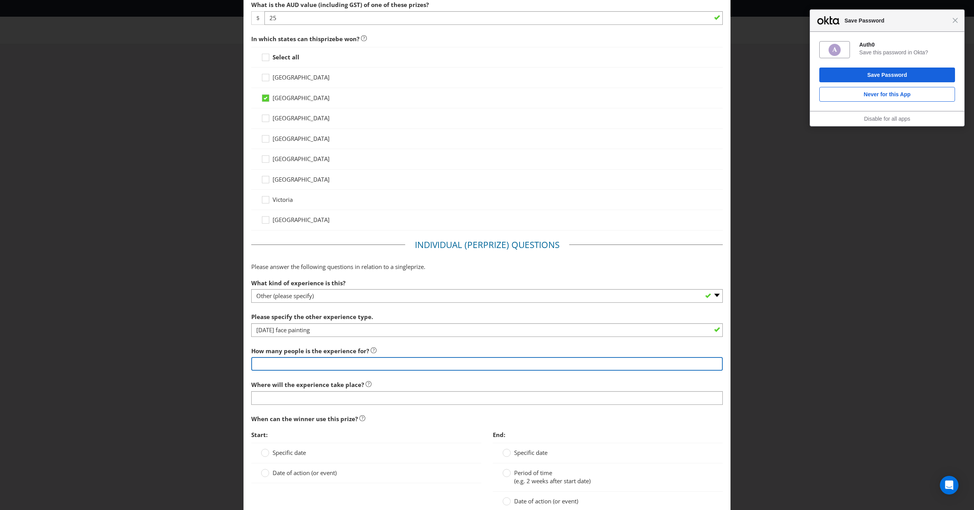
scroll to position [271, 0]
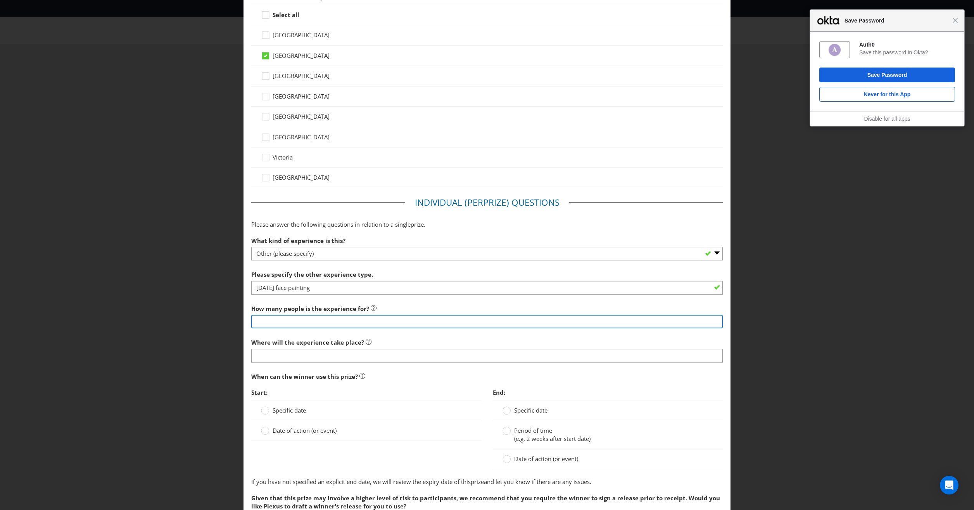
click at [271, 316] on input "number" at bounding box center [487, 321] width 472 height 14
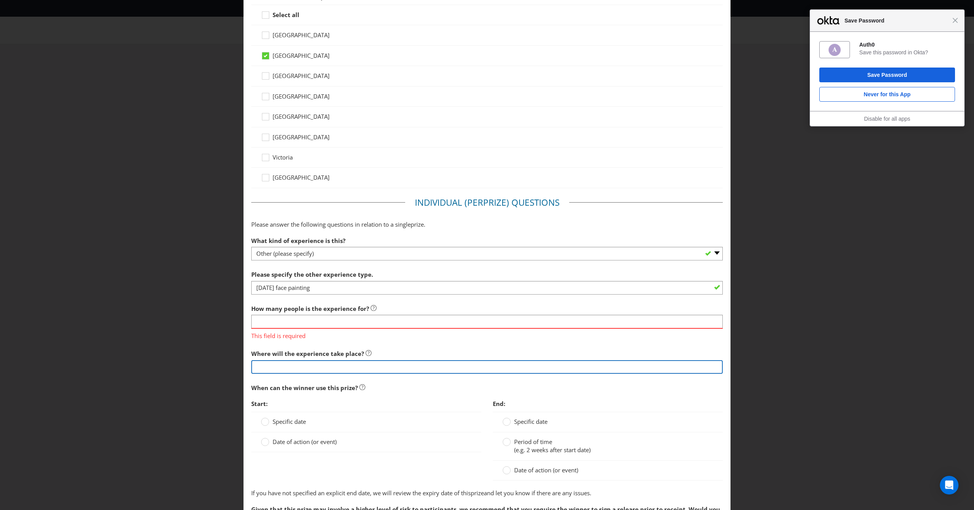
click at [307, 356] on div "Where will the experience take place?" at bounding box center [487, 360] width 472 height 28
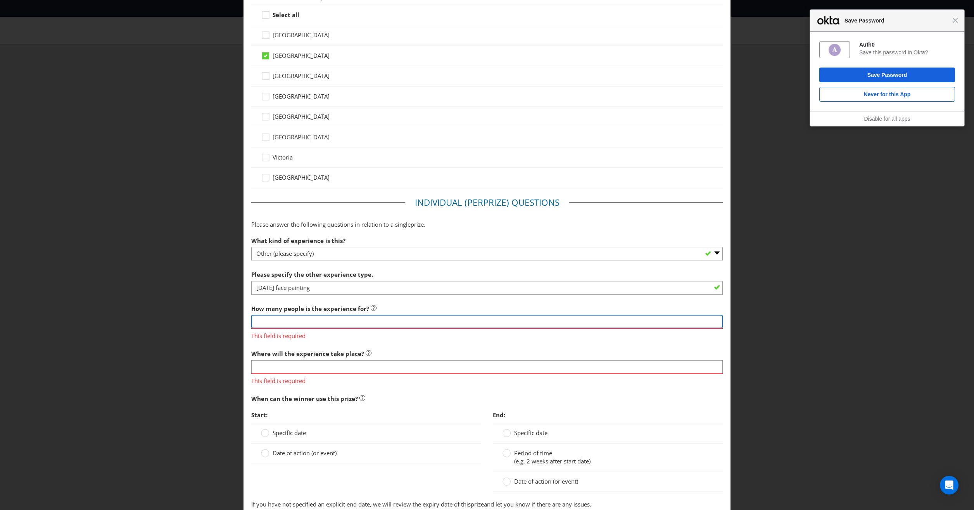
click at [269, 323] on input "number" at bounding box center [487, 321] width 472 height 14
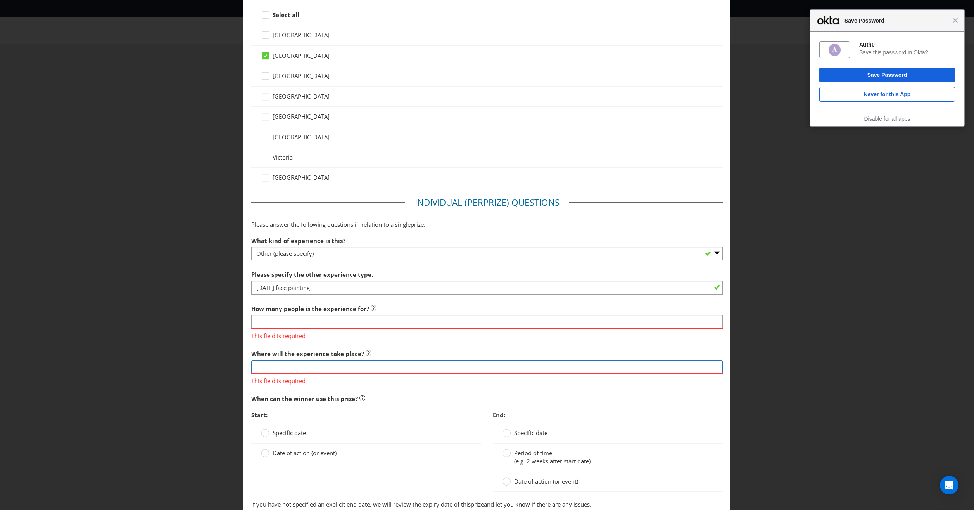
click at [267, 360] on input "text" at bounding box center [487, 367] width 472 height 14
type input "I"
type input "In [GEOGRAPHIC_DATA] and [GEOGRAPHIC_DATA]"
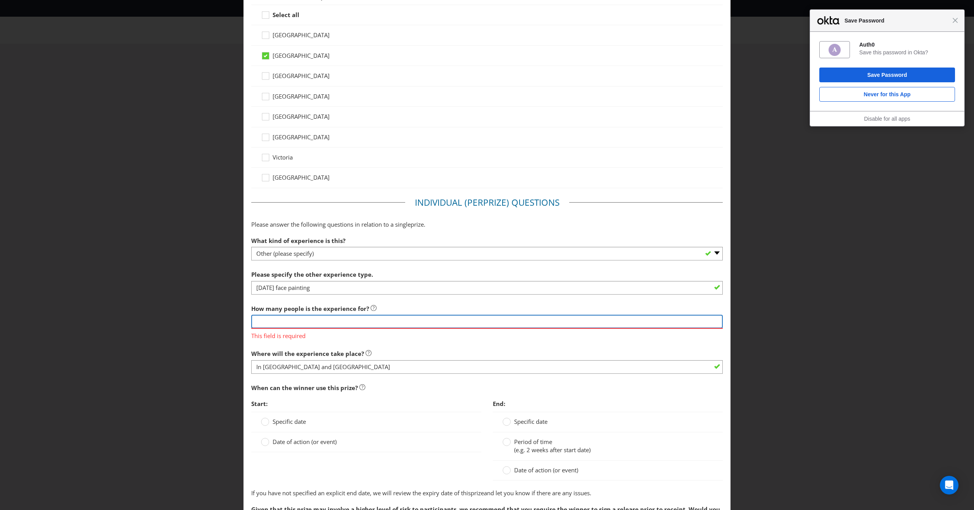
click at [278, 323] on input "number" at bounding box center [487, 321] width 472 height 14
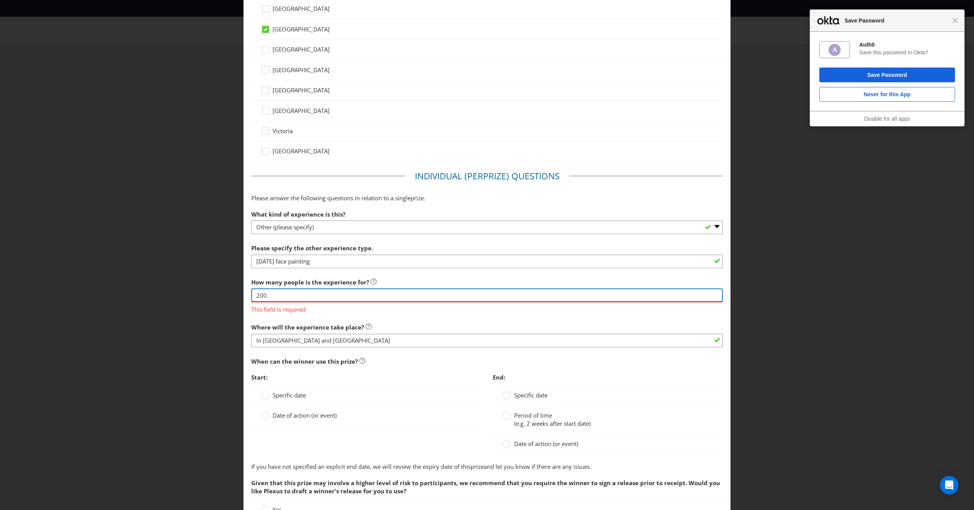
scroll to position [310, 0]
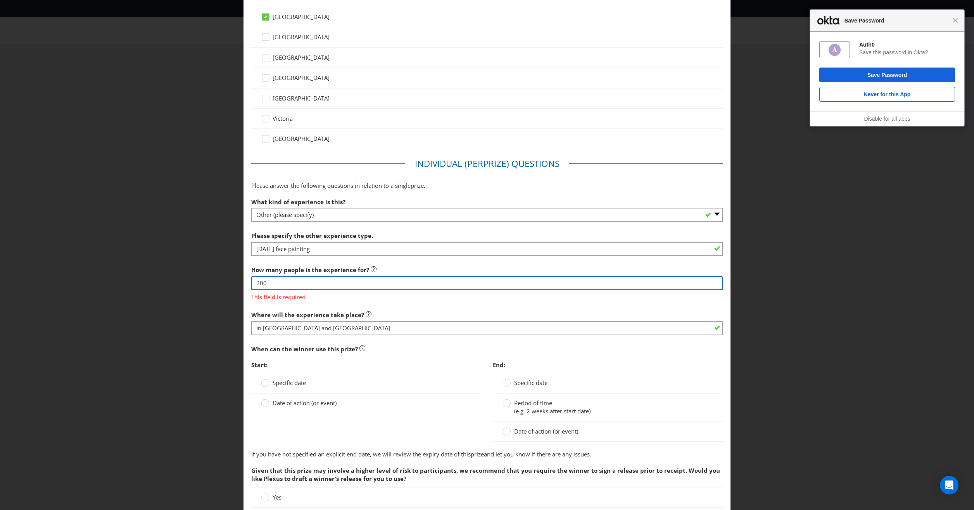
type input "200"
click at [408, 369] on div "Start: Specific date Date of action (or event)" at bounding box center [366, 387] width 230 height 60
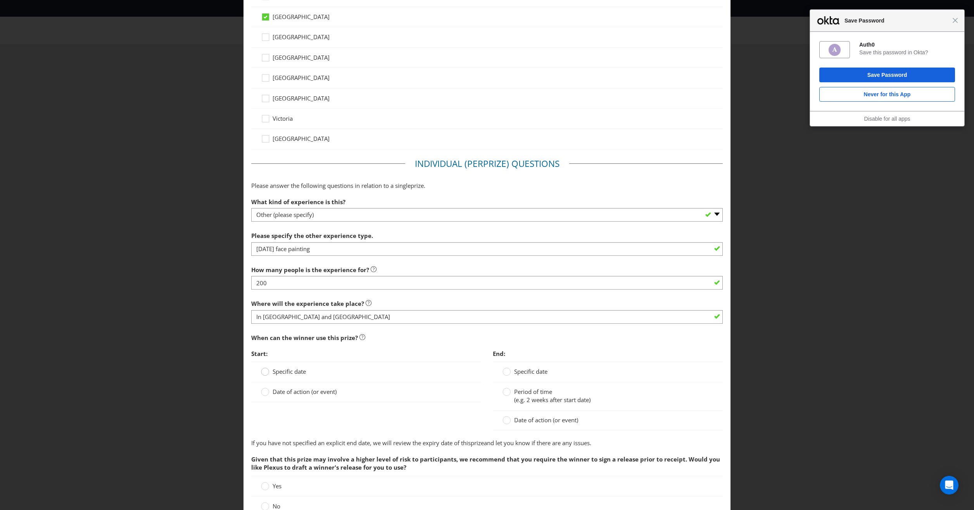
click at [264, 371] on circle at bounding box center [265, 372] width 8 height 8
click at [0, 0] on input "Specific date" at bounding box center [0, 0] width 0 height 0
click at [469, 387] on input "text" at bounding box center [374, 389] width 211 height 14
click at [291, 483] on div "31" at bounding box center [294, 484] width 11 height 12
type input "[DATE]"
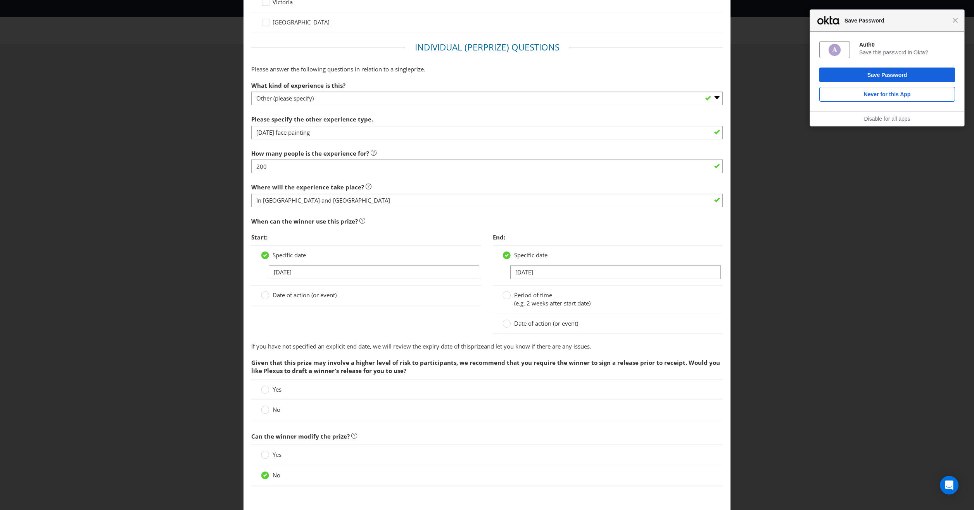
scroll to position [465, 0]
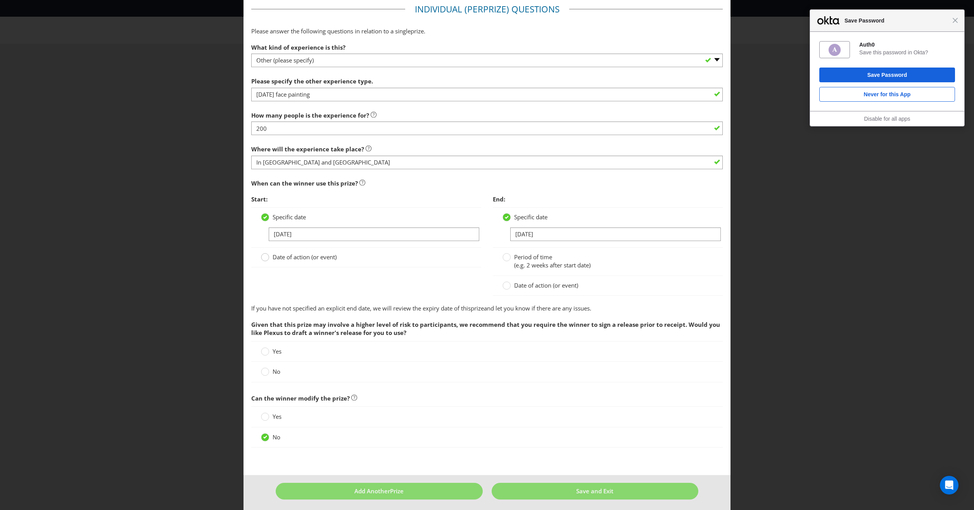
click at [266, 256] on circle at bounding box center [265, 257] width 8 height 8
click at [0, 0] on input "Date of action (or event)" at bounding box center [0, 0] width 0 height 0
click at [289, 260] on div at bounding box center [366, 260] width 211 height 1
click at [286, 254] on input "text" at bounding box center [374, 254] width 211 height 14
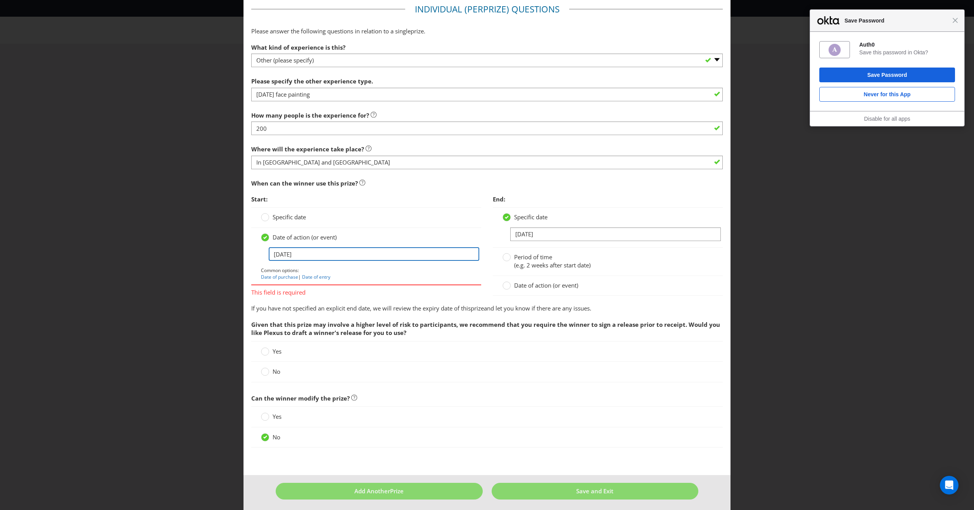
type input "[DATE]"
click at [383, 276] on p "Common options: Date of purchase | Date of entry" at bounding box center [366, 273] width 211 height 13
click at [263, 369] on circle at bounding box center [265, 372] width 8 height 8
click at [0, 0] on input "No" at bounding box center [0, 0] width 0 height 0
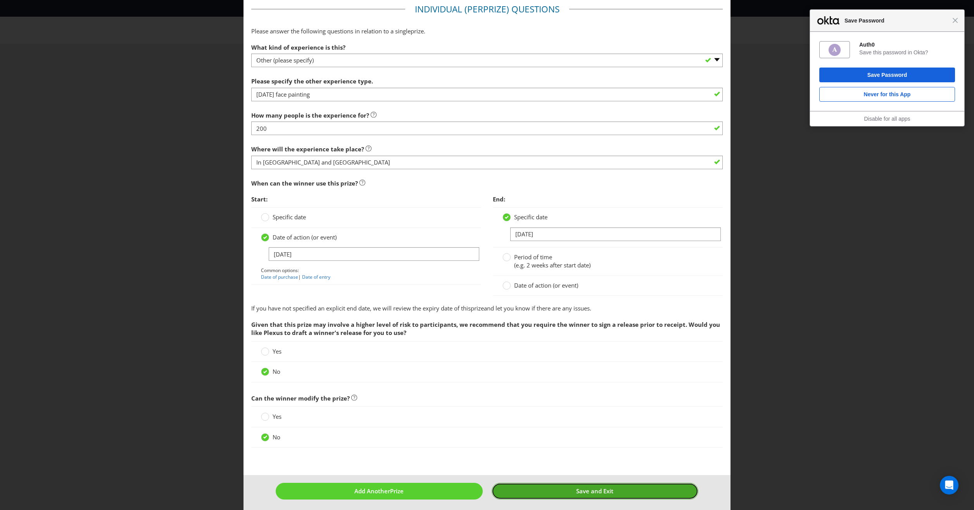
click at [581, 489] on span "Save and Exit" at bounding box center [594, 491] width 37 height 8
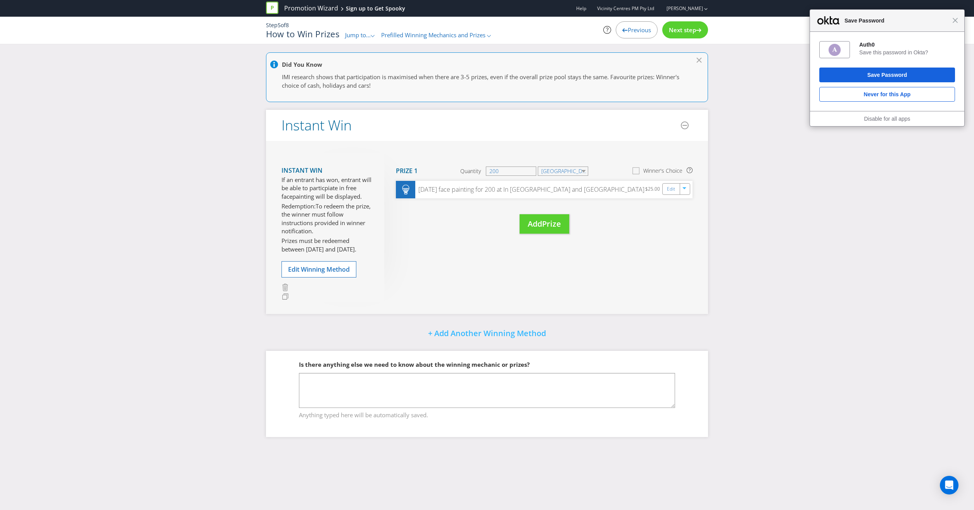
click at [636, 171] on icon at bounding box center [637, 172] width 11 height 11
click at [0, 0] on input "Winner's Choice" at bounding box center [0, 0] width 0 height 0
click at [636, 171] on icon at bounding box center [636, 170] width 4 height 3
click at [0, 0] on input "Winner's Choice" at bounding box center [0, 0] width 0 height 0
click at [663, 246] on div "Move Here Drag here to move prize Prize 1 Quantity 200 NSW Winner's Choice [DAT…" at bounding box center [538, 200] width 308 height 97
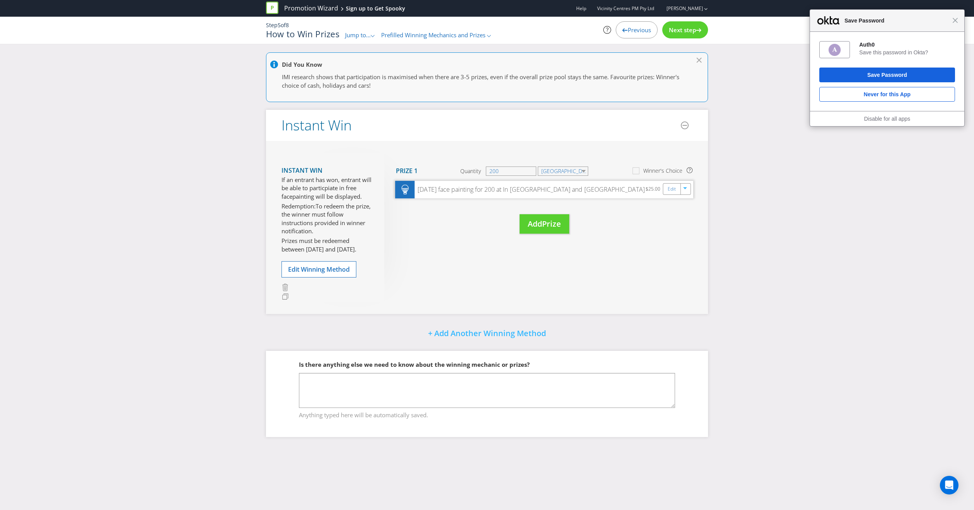
click at [652, 189] on div "$25.00" at bounding box center [654, 190] width 17 height 10
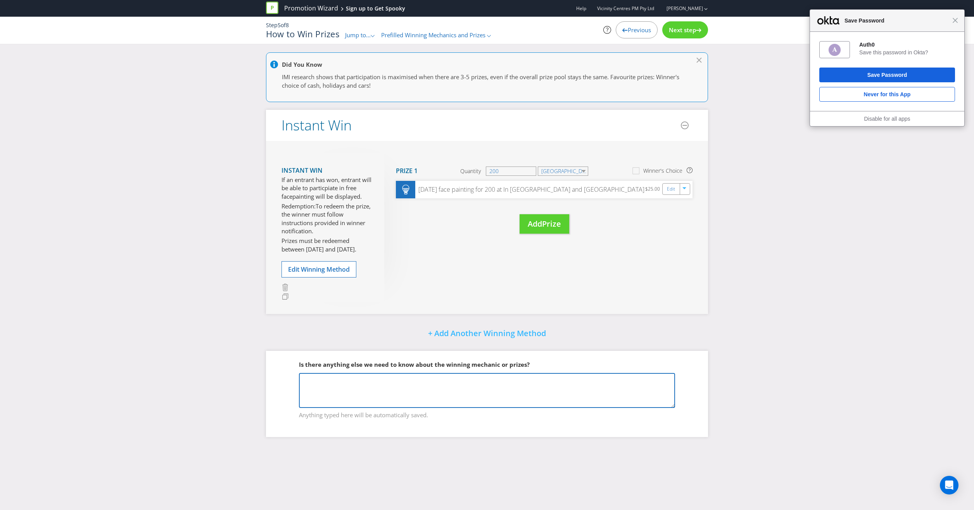
click at [477, 386] on textarea at bounding box center [487, 390] width 376 height 35
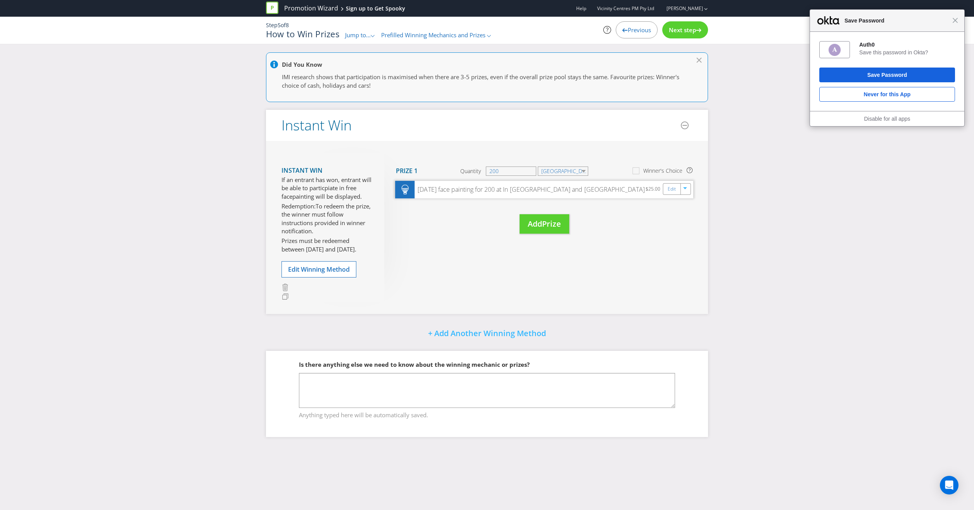
click at [630, 189] on div "[DATE] face painting for 200 at In [GEOGRAPHIC_DATA] and [GEOGRAPHIC_DATA]" at bounding box center [530, 189] width 230 height 9
click at [674, 186] on link "Edit" at bounding box center [672, 188] width 8 height 9
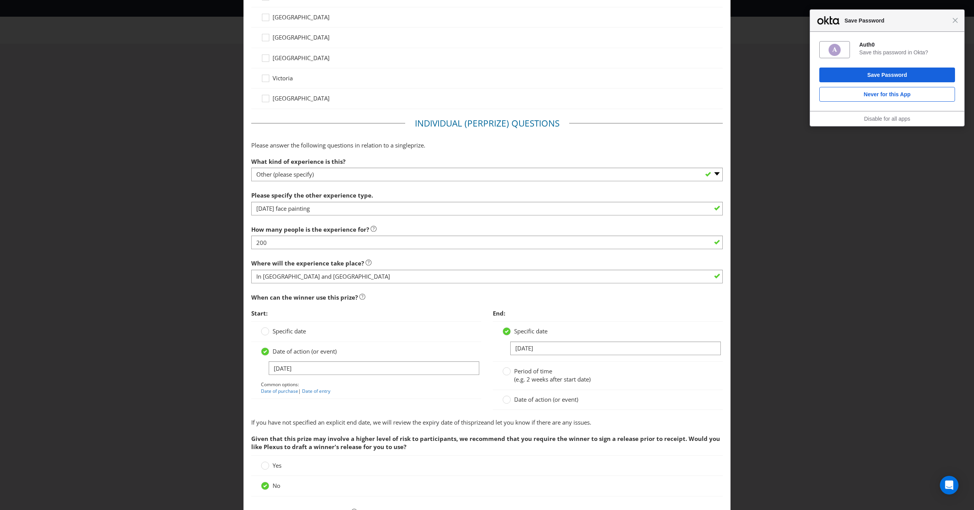
scroll to position [271, 0]
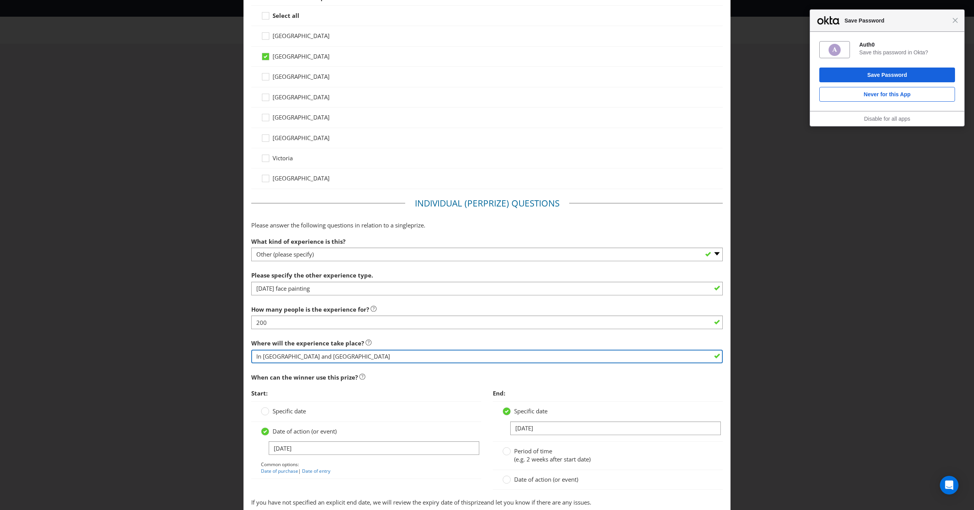
click at [317, 354] on input "In [GEOGRAPHIC_DATA] and [GEOGRAPHIC_DATA]" at bounding box center [487, 356] width 472 height 14
type input "In [GEOGRAPHIC_DATA] or [GEOGRAPHIC_DATA]"
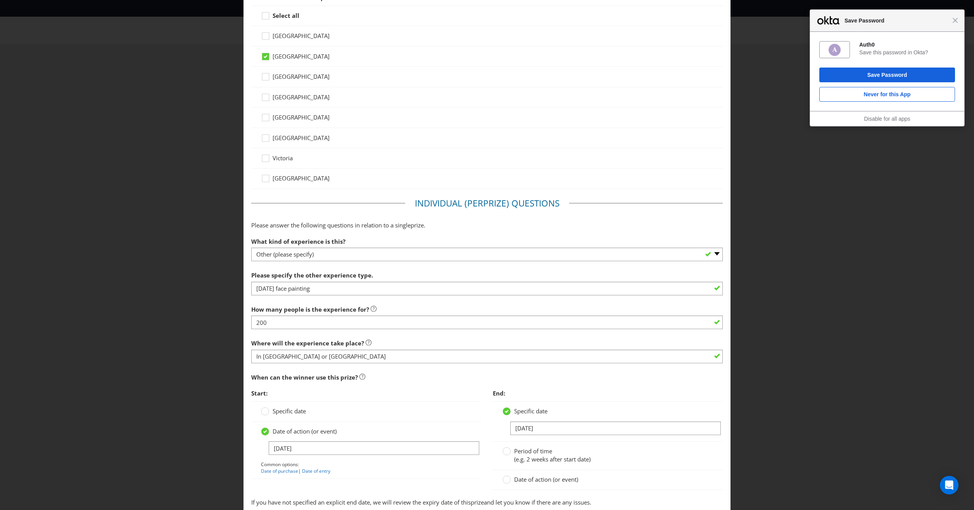
click at [560, 83] on div "[GEOGRAPHIC_DATA]" at bounding box center [487, 77] width 472 height 20
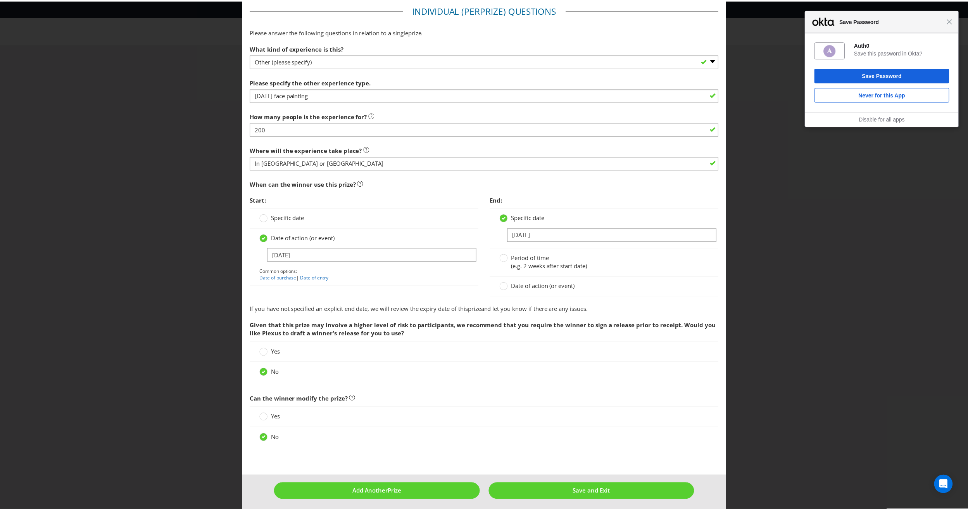
scroll to position [465, 0]
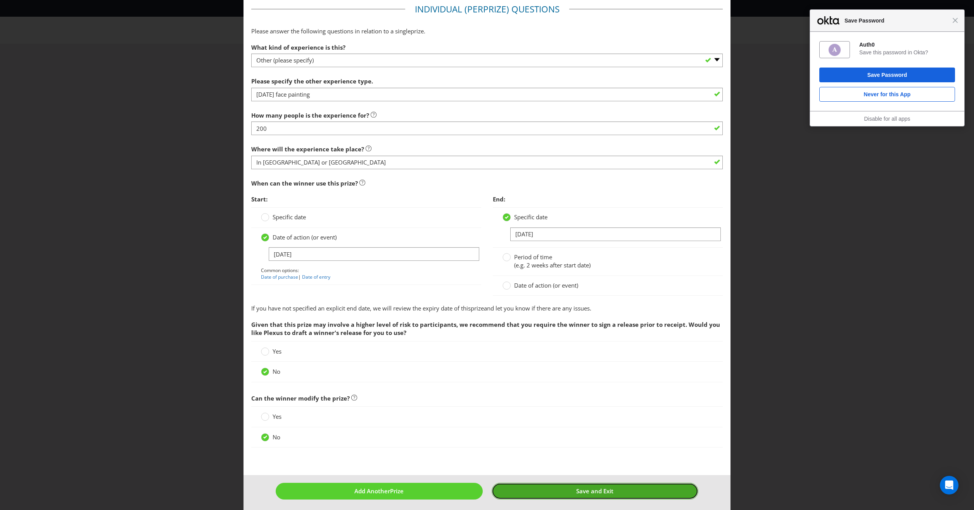
click at [609, 491] on span "Save and Exit" at bounding box center [594, 491] width 37 height 8
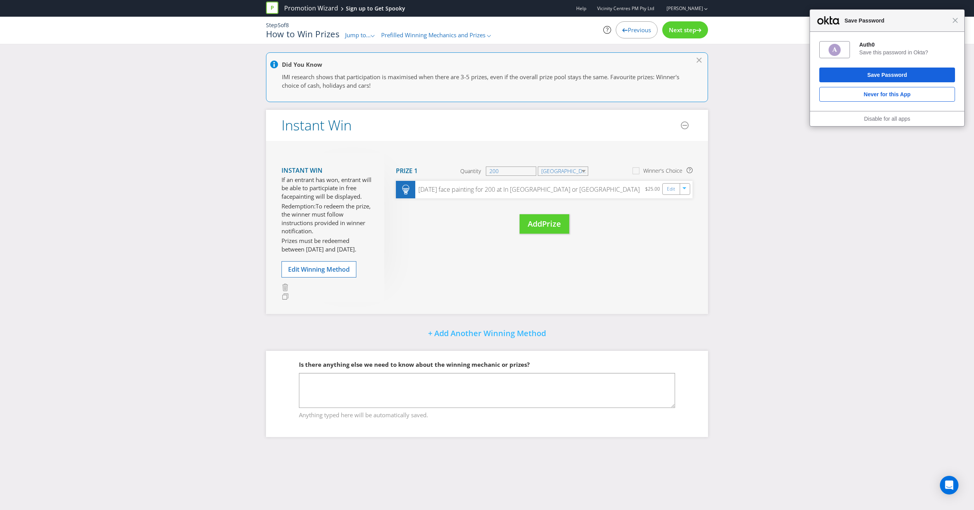
click at [691, 30] on span "Next step" at bounding box center [682, 30] width 27 height 8
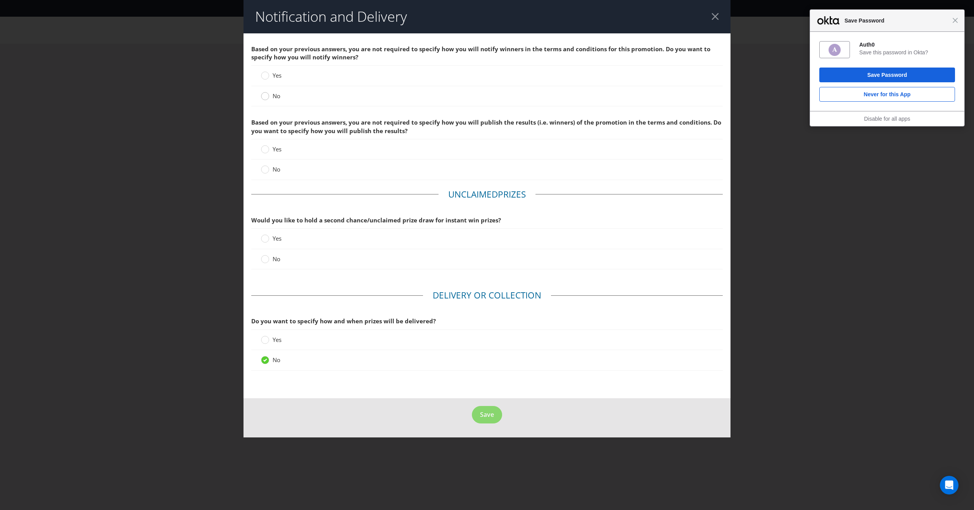
click at [266, 93] on div at bounding box center [265, 94] width 4 height 4
click at [0, 0] on input "No" at bounding box center [0, 0] width 0 height 0
click at [268, 167] on circle at bounding box center [265, 170] width 8 height 8
click at [0, 0] on input "No" at bounding box center [0, 0] width 0 height 0
click at [266, 258] on circle at bounding box center [265, 259] width 8 height 8
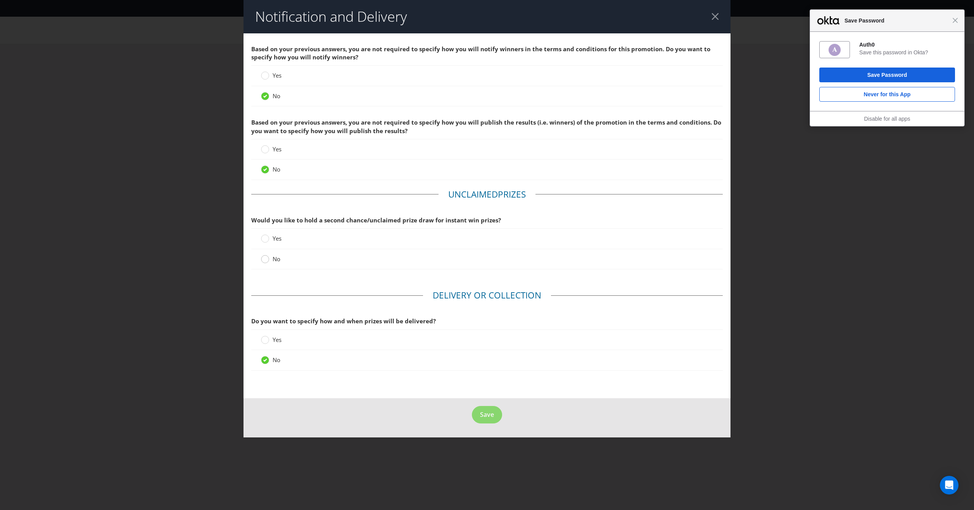
click at [0, 0] on input "No" at bounding box center [0, 0] width 0 height 0
click at [490, 411] on span "Save" at bounding box center [487, 414] width 14 height 9
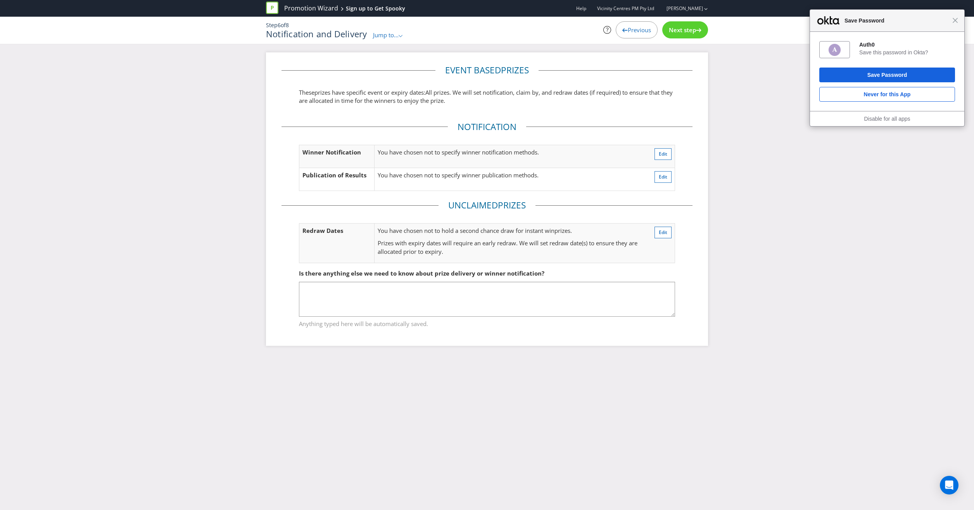
click at [695, 29] on span "Next step" at bounding box center [682, 30] width 27 height 8
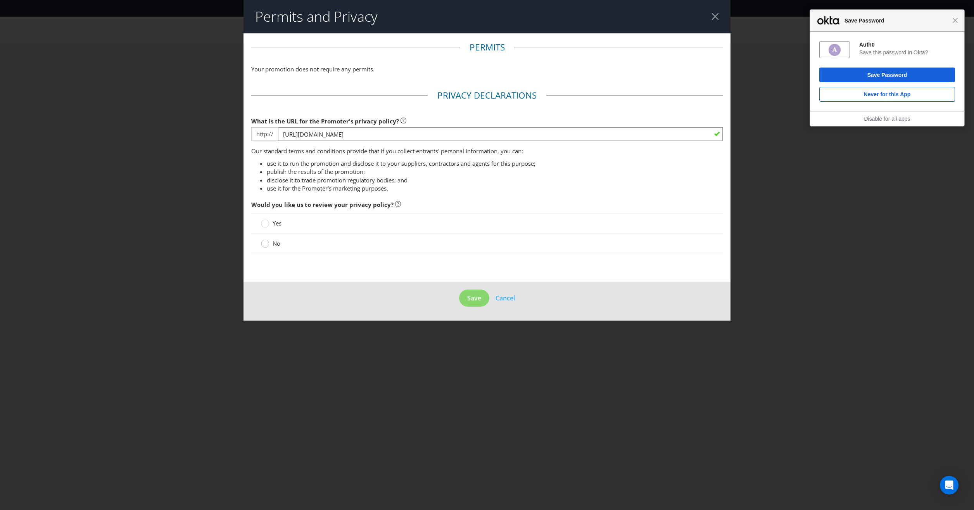
click at [266, 243] on circle at bounding box center [265, 244] width 8 height 8
click at [0, 0] on input "No" at bounding box center [0, 0] width 0 height 0
click at [480, 297] on span "Save" at bounding box center [474, 298] width 14 height 9
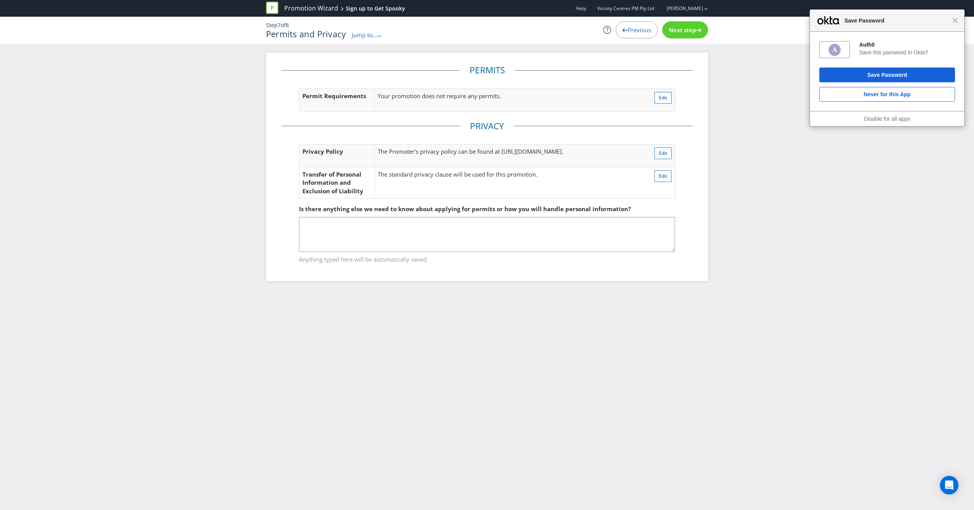
click at [687, 33] on span "Next step" at bounding box center [682, 30] width 27 height 8
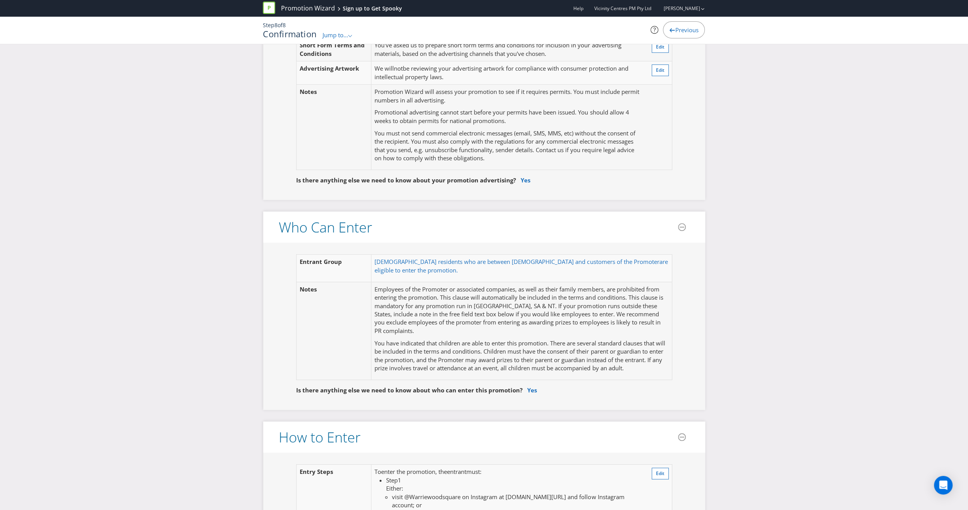
scroll to position [310, 0]
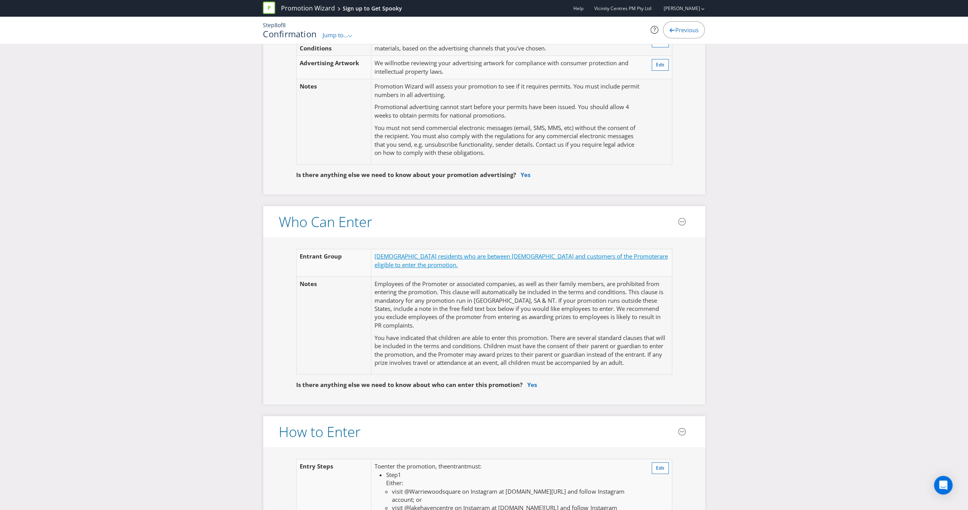
click at [610, 253] on span "[DEMOGRAPHIC_DATA] residents who are between [DEMOGRAPHIC_DATA] and customers o…" at bounding box center [517, 256] width 285 height 8
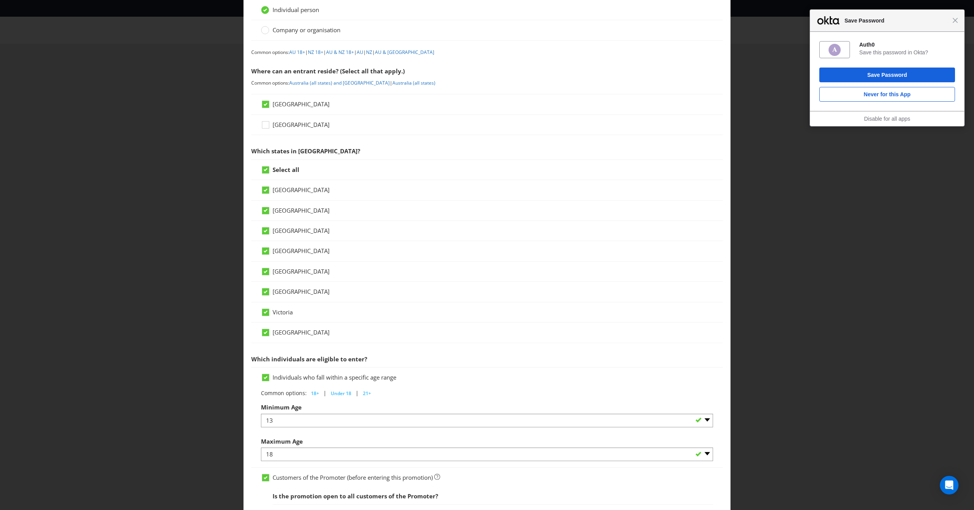
scroll to position [155, 0]
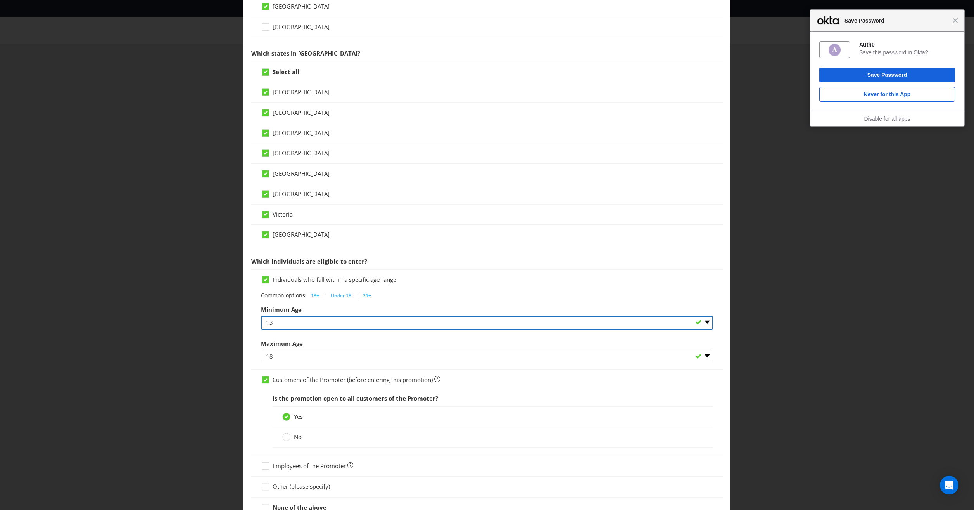
click at [278, 322] on select "Any 1 2 3 4 5 6 7 8 9 10 11 12 13 14 15 16 17 18 19 20 21 22 23 24 25 26 27 28 …" at bounding box center [487, 323] width 452 height 14
select select "ANY"
click at [261, 316] on select "Any 1 2 3 4 5 6 7 8 9 10 11 12 13 14 15 16 17 18 19 20 21 22 23 24 25 26 27 28 …" at bounding box center [487, 323] width 452 height 14
click at [536, 461] on div "Employees of the Promoter" at bounding box center [487, 465] width 452 height 8
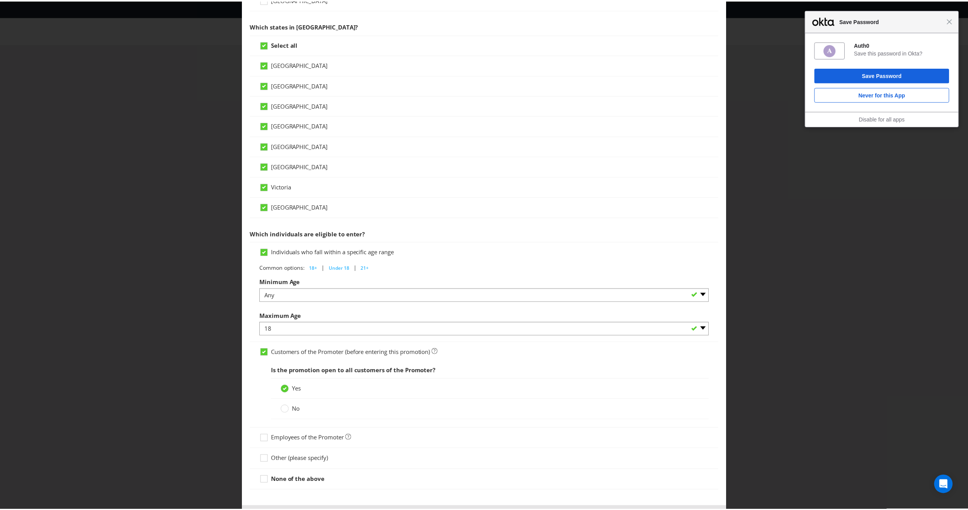
scroll to position [214, 0]
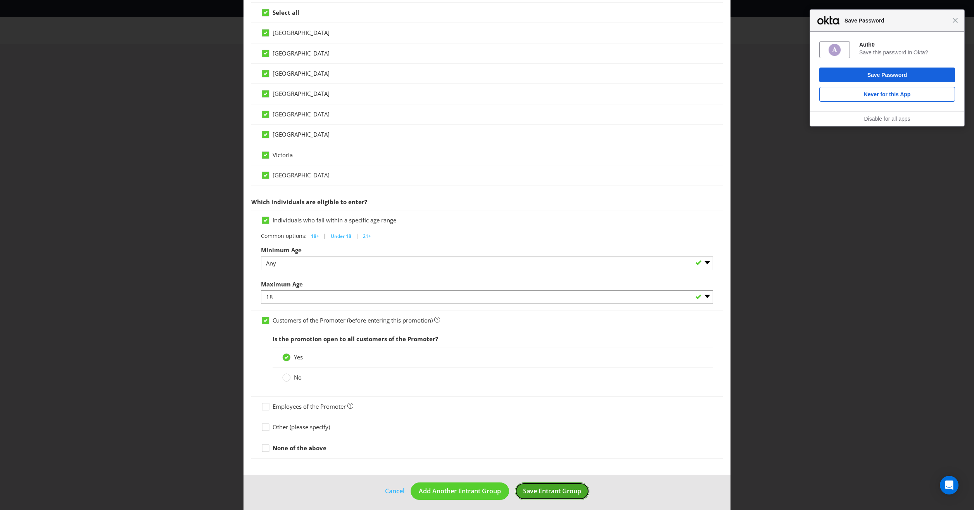
click at [549, 486] on span "Save Entrant Group" at bounding box center [552, 490] width 58 height 9
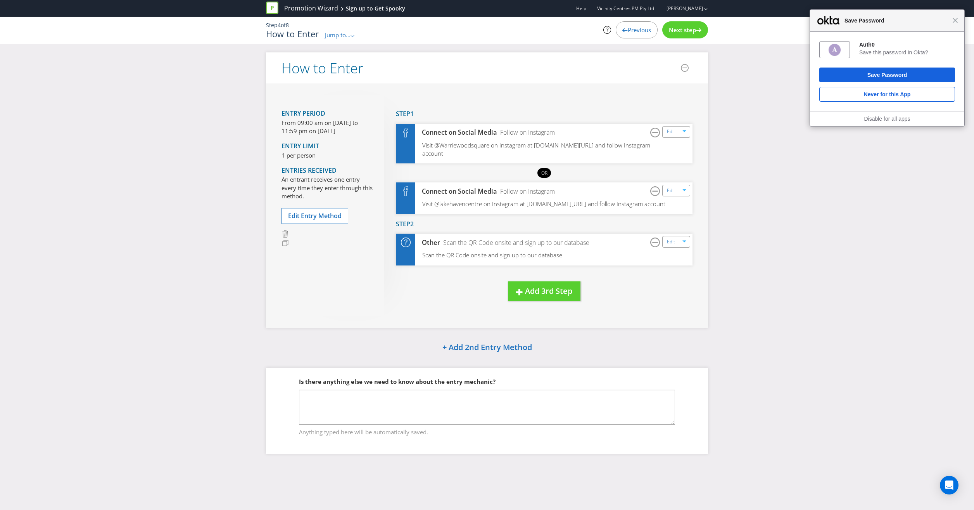
click at [696, 29] on span "Next step" at bounding box center [682, 30] width 27 height 8
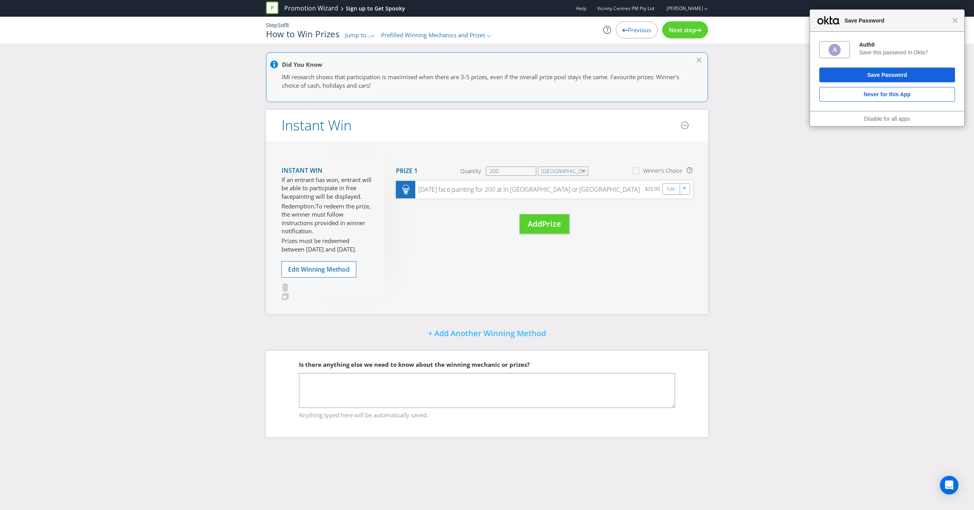
click at [624, 29] on icon at bounding box center [624, 30] width 5 height 4
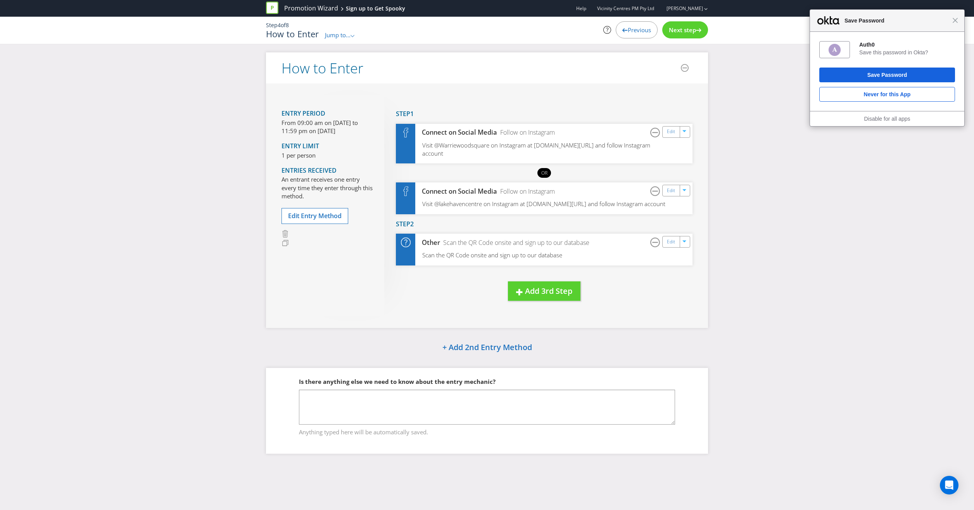
drag, startPoint x: 337, startPoint y: 123, endPoint x: 329, endPoint y: 125, distance: 8.8
click at [337, 123] on p "From 09:00 am on [DATE] to 11:59 pm on [DATE]" at bounding box center [327, 127] width 91 height 17
click at [304, 112] on span "Entry Period" at bounding box center [304, 113] width 44 height 9
click at [319, 215] on span "Edit Entry Method" at bounding box center [315, 215] width 54 height 9
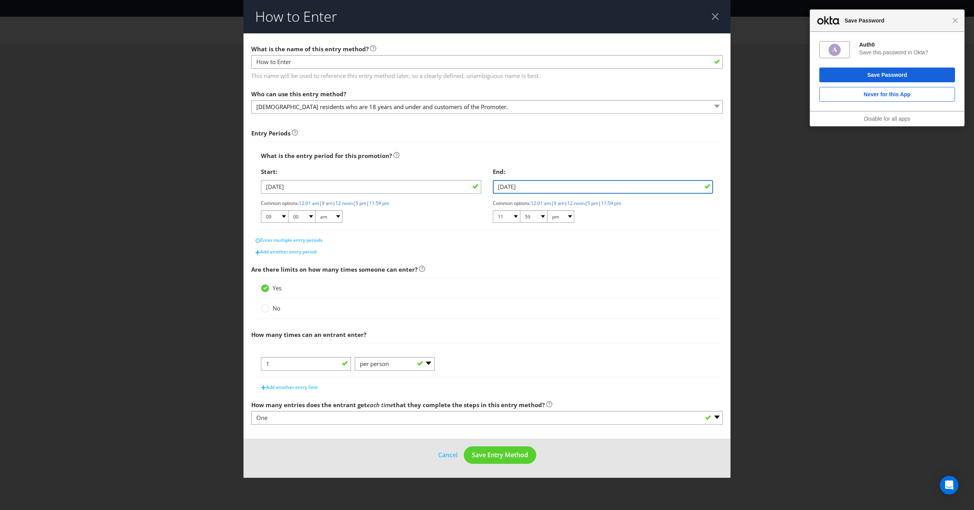
click at [503, 186] on input "[DATE]" at bounding box center [603, 187] width 220 height 14
type input "[DATE]"
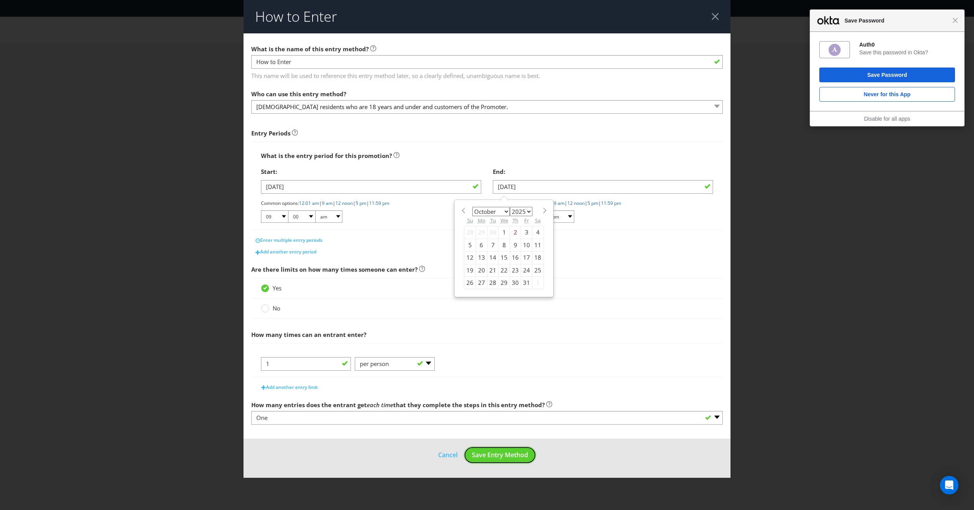
click at [501, 455] on span "Save Entry Method" at bounding box center [500, 454] width 56 height 9
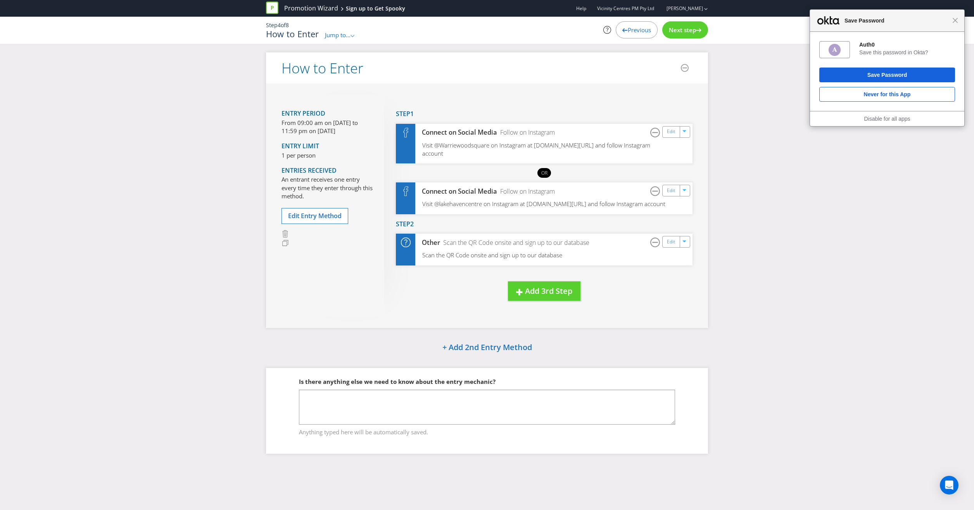
click at [693, 34] on div "Next step" at bounding box center [685, 29] width 46 height 17
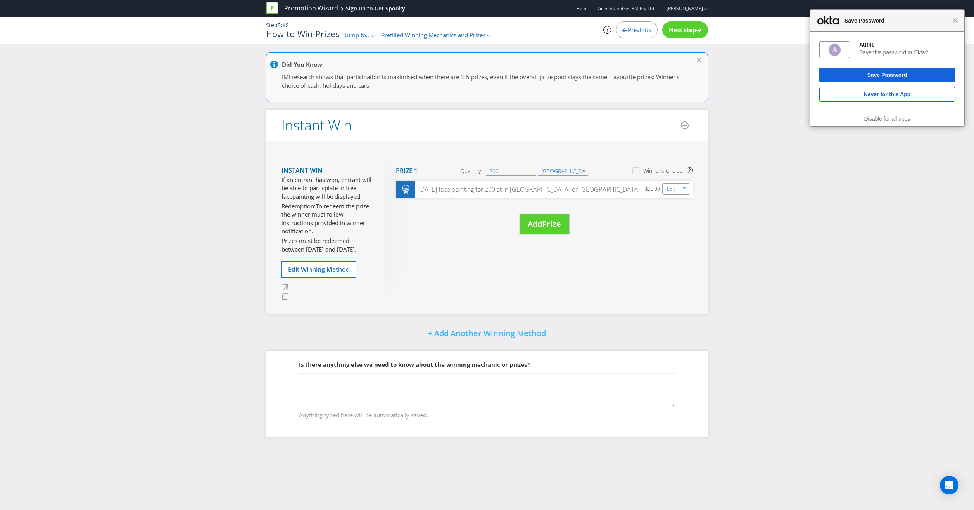
click at [629, 32] on span "Previous" at bounding box center [639, 30] width 23 height 8
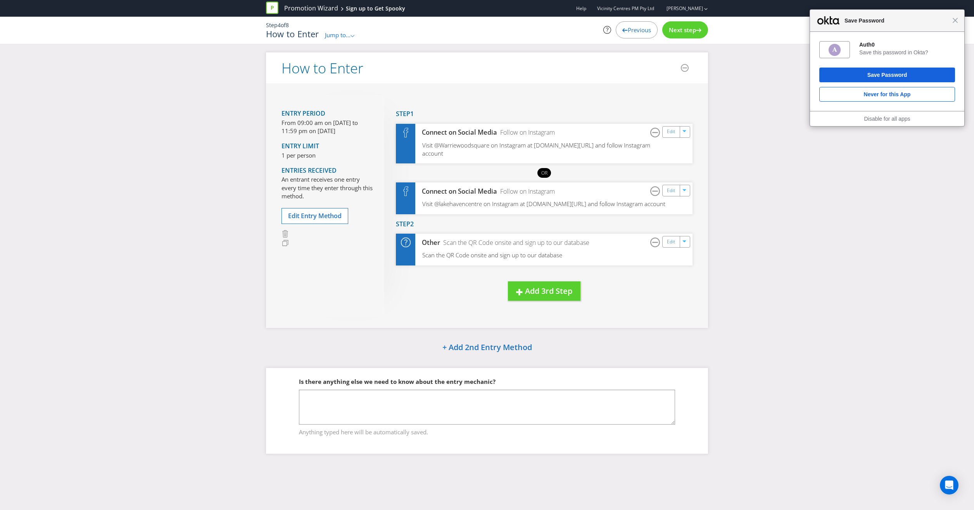
click at [670, 32] on span "Next step" at bounding box center [682, 30] width 27 height 8
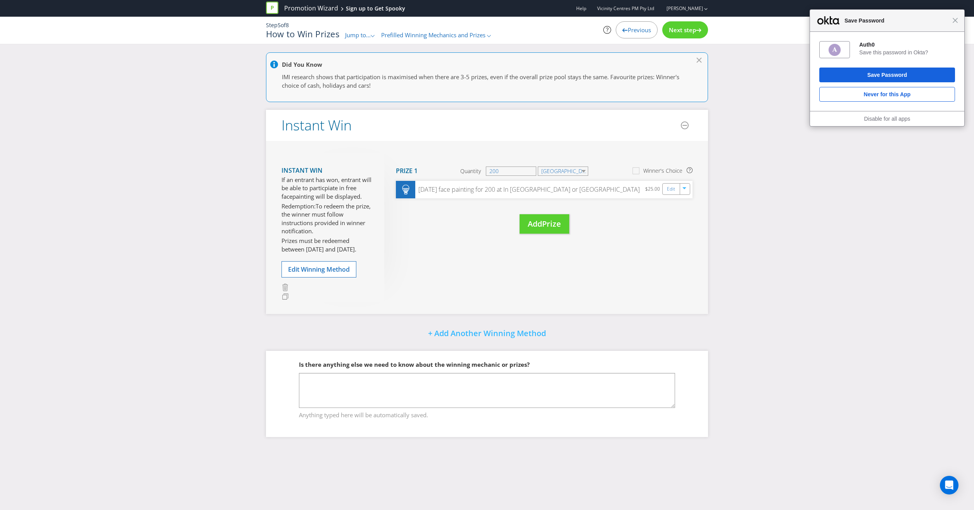
click at [670, 32] on span "Next step" at bounding box center [682, 30] width 27 height 8
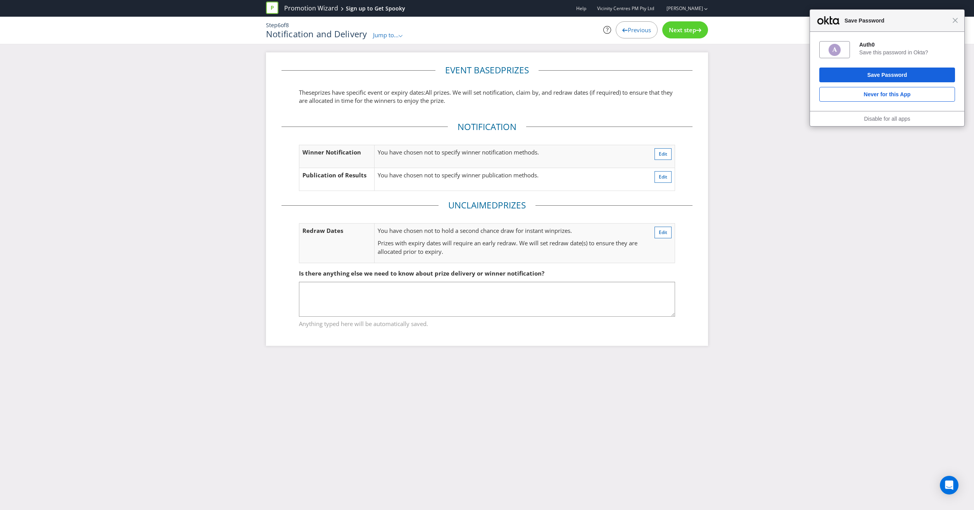
click at [690, 31] on span "Next step" at bounding box center [682, 30] width 27 height 8
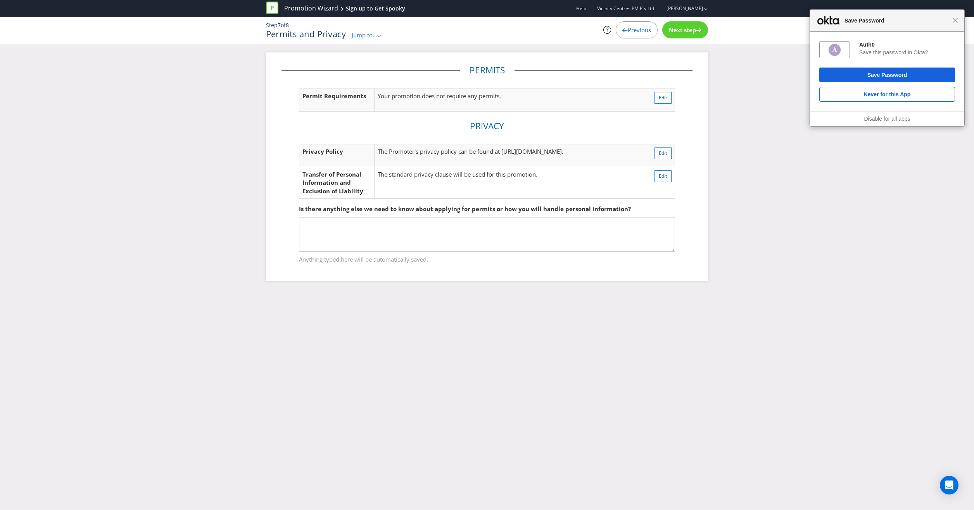
click at [690, 31] on span "Next step" at bounding box center [682, 30] width 27 height 8
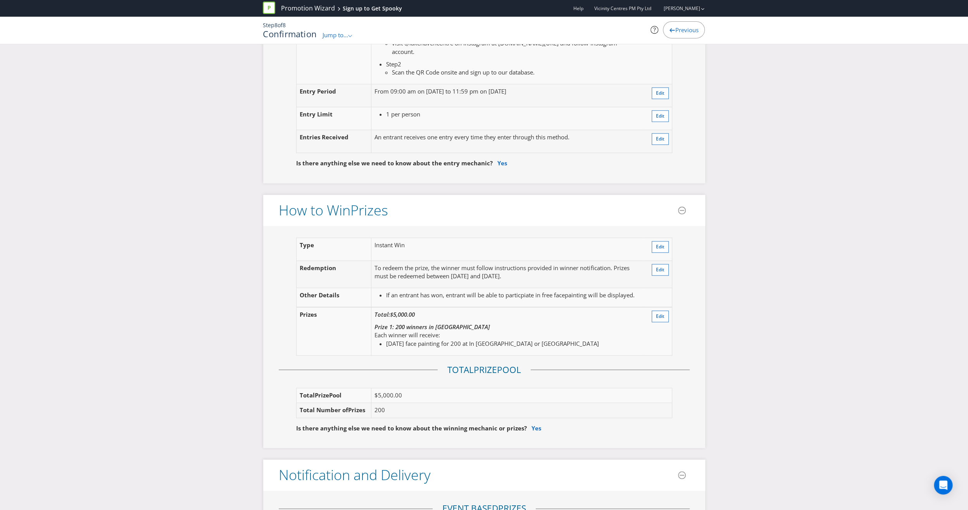
scroll to position [776, 0]
click at [663, 311] on span "Edit" at bounding box center [660, 314] width 9 height 7
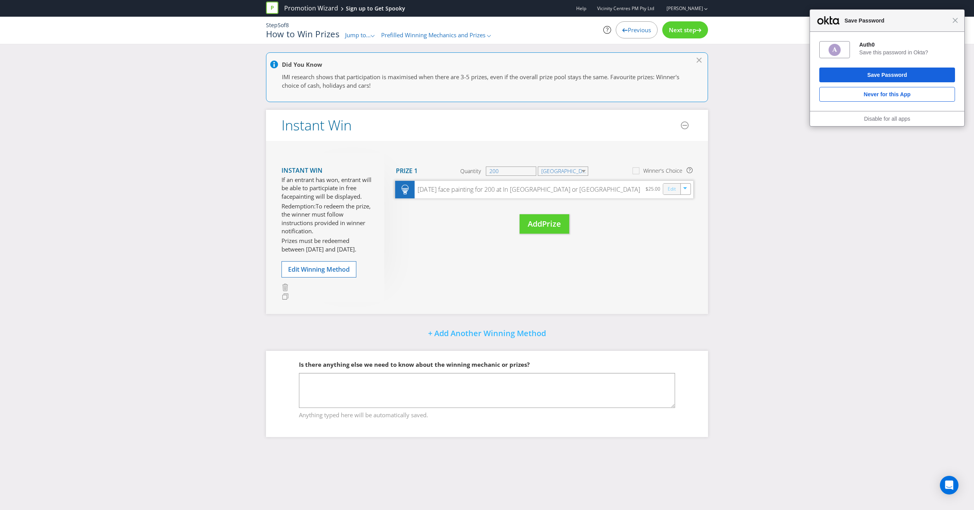
click at [668, 187] on link "Edit" at bounding box center [672, 188] width 8 height 9
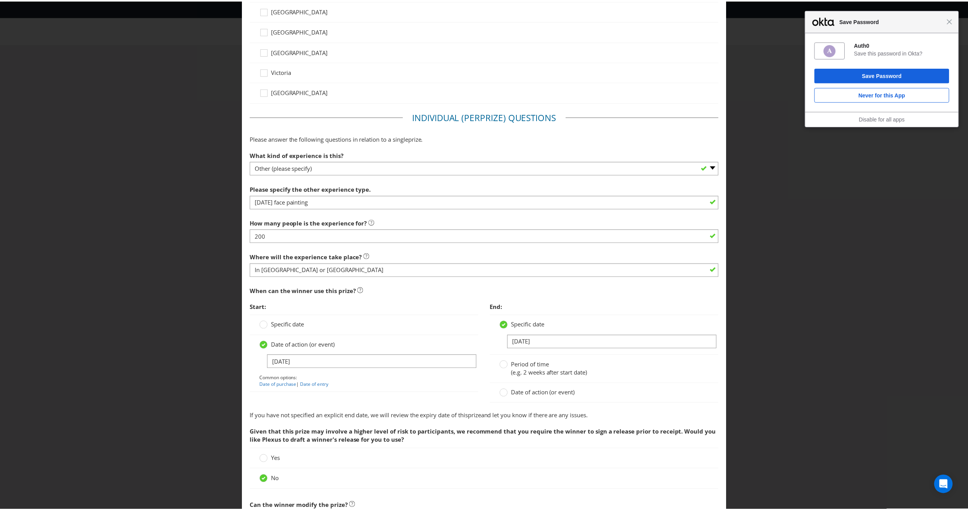
scroll to position [465, 0]
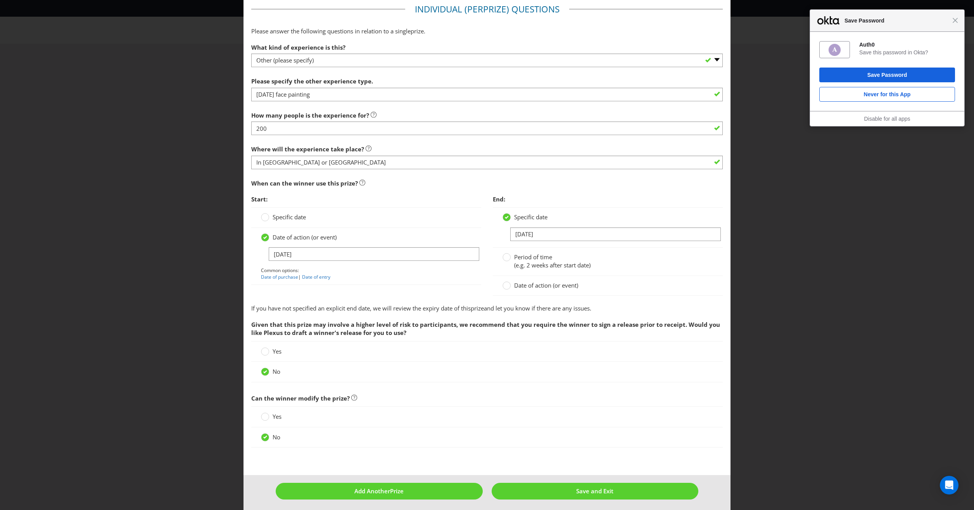
click at [624, 479] on footer "Add Another Prize Save and Exit" at bounding box center [487, 494] width 487 height 38
click at [625, 484] on button "Save and Exit" at bounding box center [595, 490] width 207 height 17
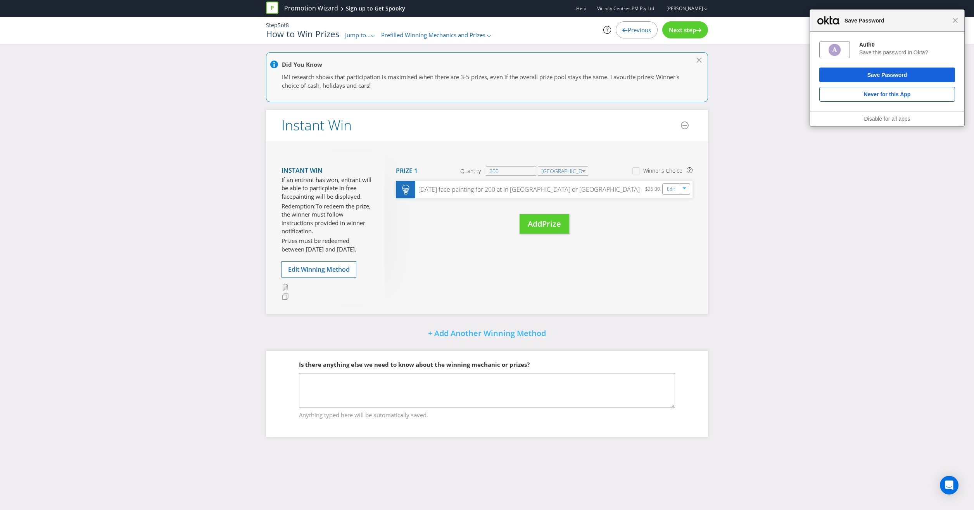
click at [695, 28] on span "Next step" at bounding box center [682, 30] width 27 height 8
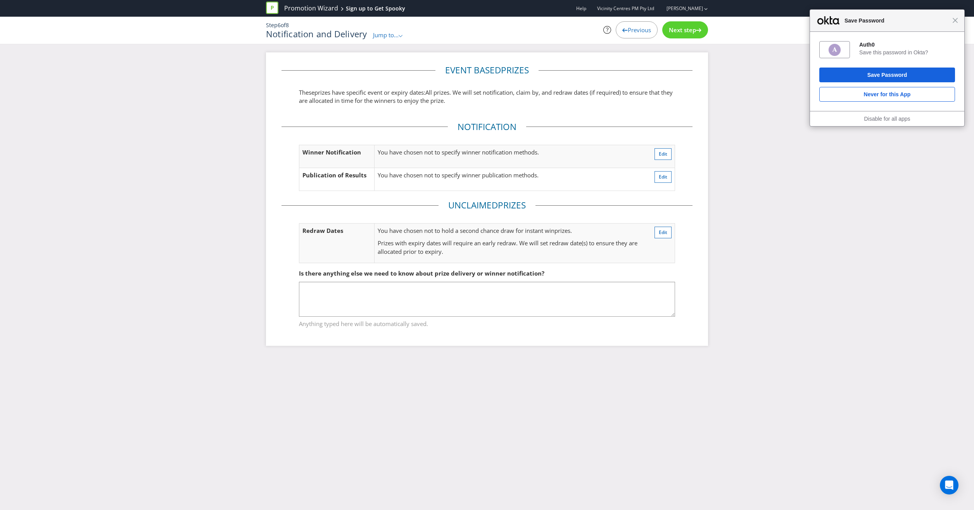
click at [695, 28] on span "Next step" at bounding box center [682, 30] width 27 height 8
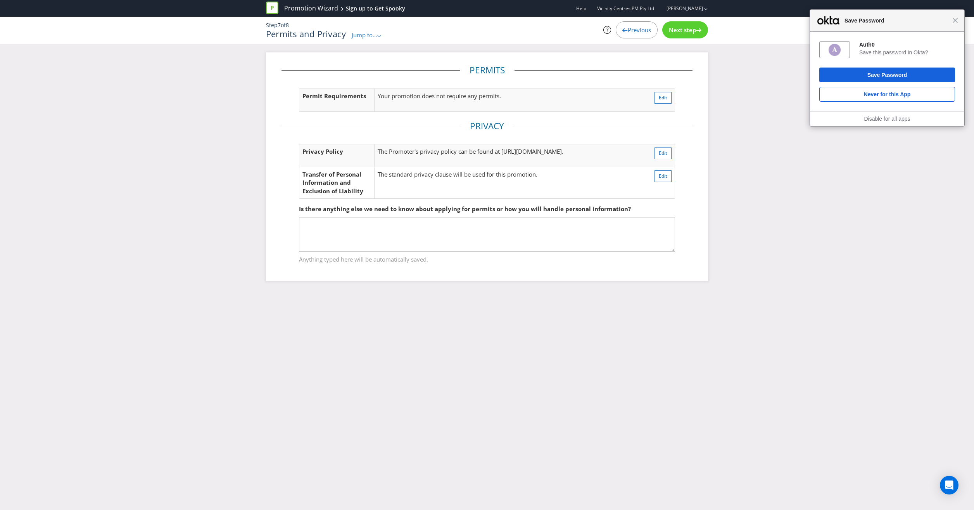
click at [695, 28] on span "Next step" at bounding box center [682, 30] width 27 height 8
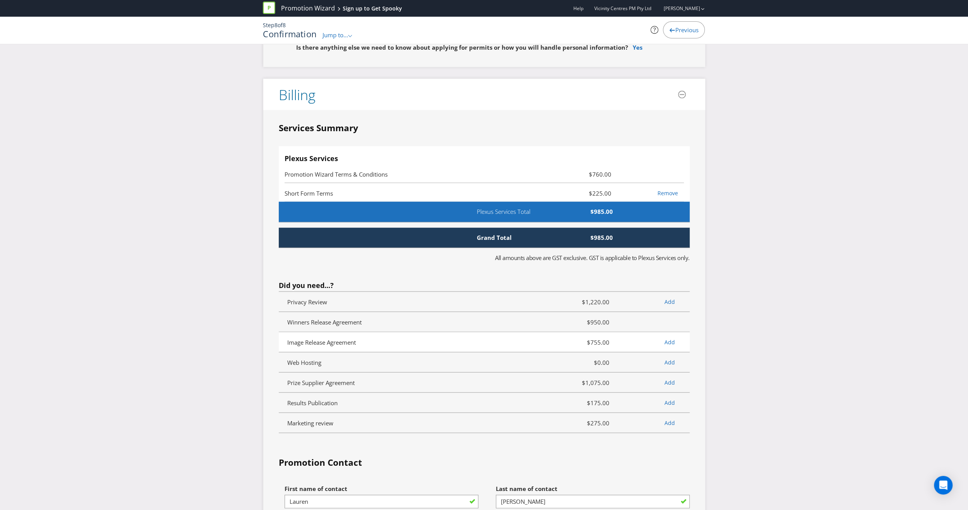
scroll to position [1745, 0]
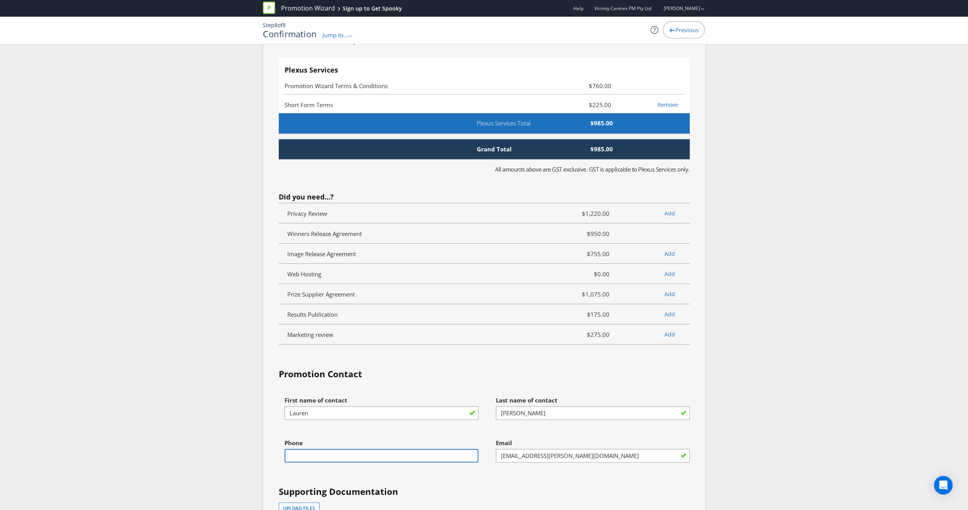
click at [393, 451] on input "text" at bounding box center [382, 456] width 194 height 14
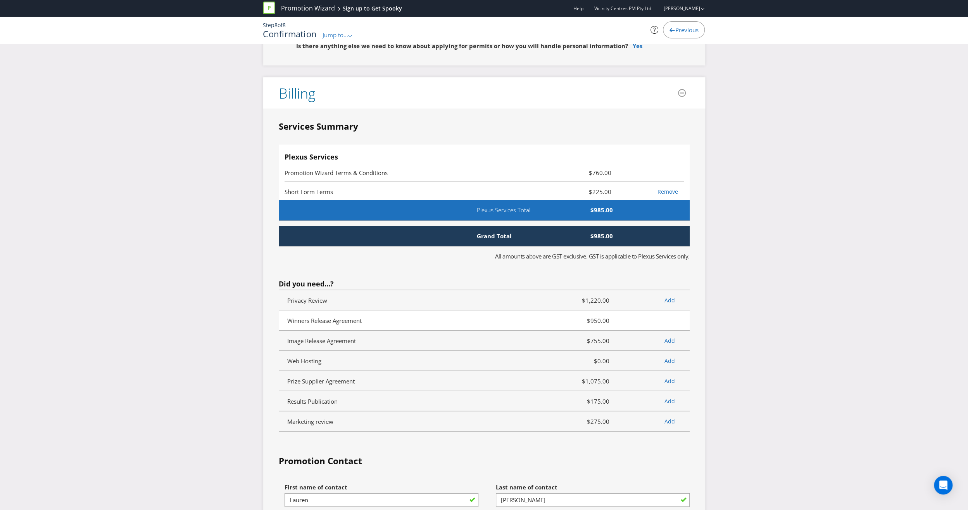
scroll to position [1647, 0]
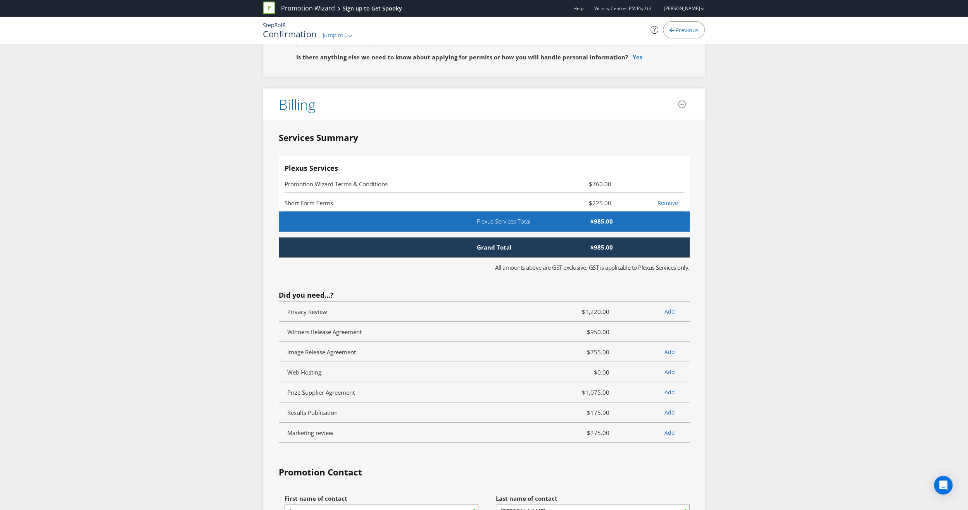
type input "0411522201"
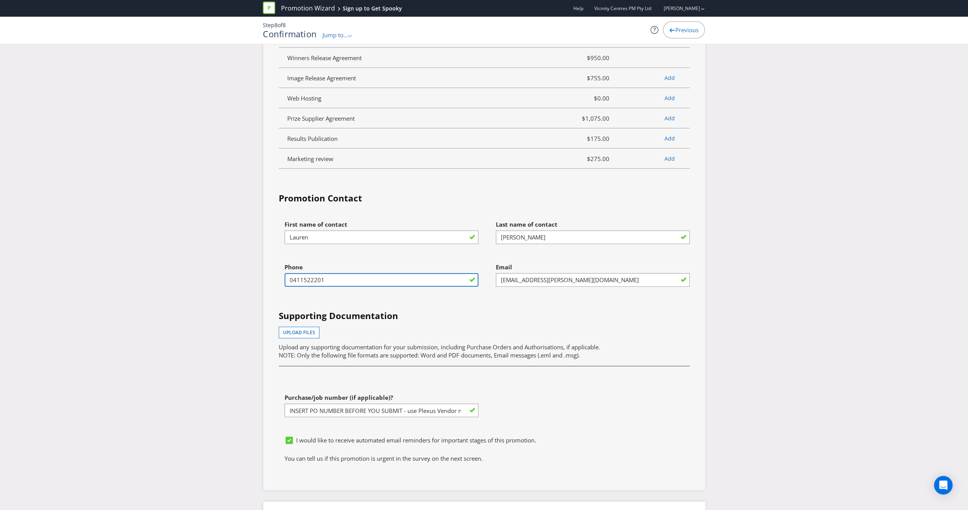
scroll to position [1957, 0]
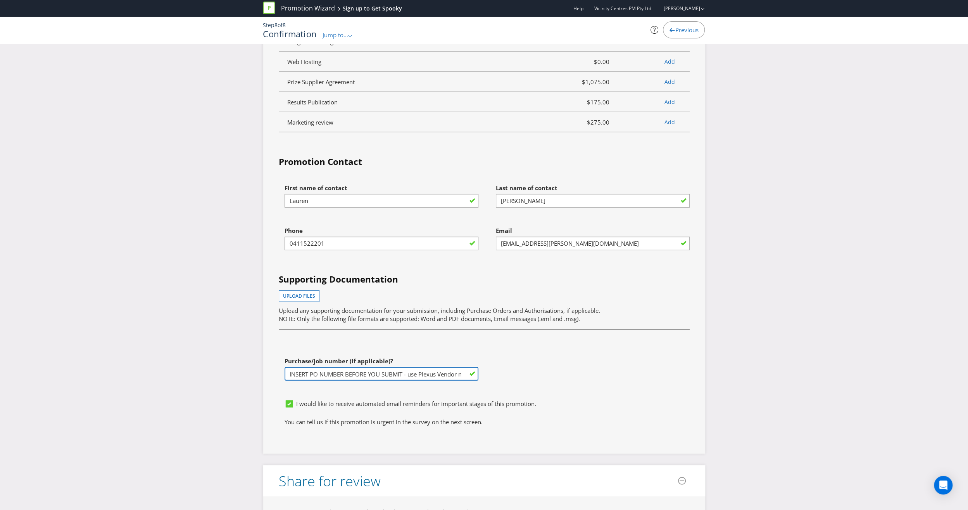
click at [365, 373] on input "INSERT PO NUMBER BEFORE YOU SUBMIT - use Plexus Vendor no. 329371 internally to…" at bounding box center [382, 374] width 194 height 14
click at [292, 375] on input "INSERT PO NUMBER BEFORE YOU SUBMIT - use Plexus Vendor no. 329371 internally to…" at bounding box center [382, 374] width 194 height 14
drag, startPoint x: 404, startPoint y: 371, endPoint x: 265, endPoint y: 371, distance: 139.2
click at [265, 371] on div "Services Summary Plexus Services Promotion Wizard Terms & Conditions $760.00 Sh…" at bounding box center [484, 132] width 442 height 644
paste input "1253083"
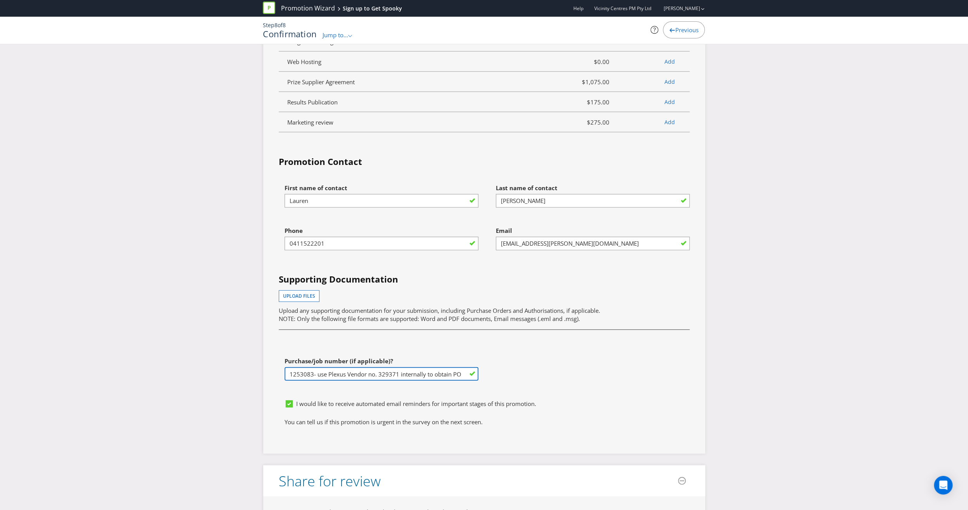
scroll to position [0, 30]
drag, startPoint x: 315, startPoint y: 373, endPoint x: 702, endPoint y: 378, distance: 387.0
click at [702, 378] on div "Services Summary Plexus Services Promotion Wizard Terms & Conditions $760.00 Sh…" at bounding box center [484, 132] width 442 height 644
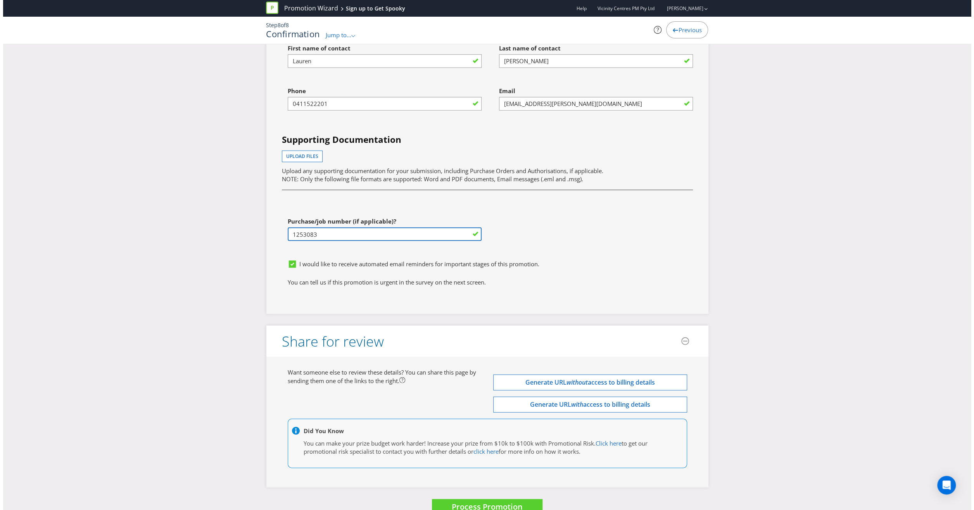
scroll to position [2112, 0]
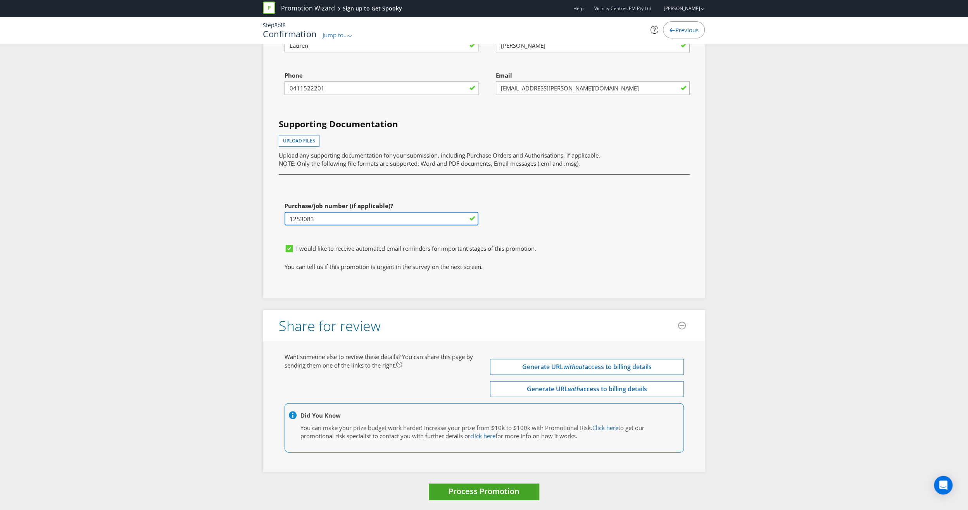
type input "1253083"
click at [483, 491] on span "Process Promotion" at bounding box center [484, 491] width 71 height 10
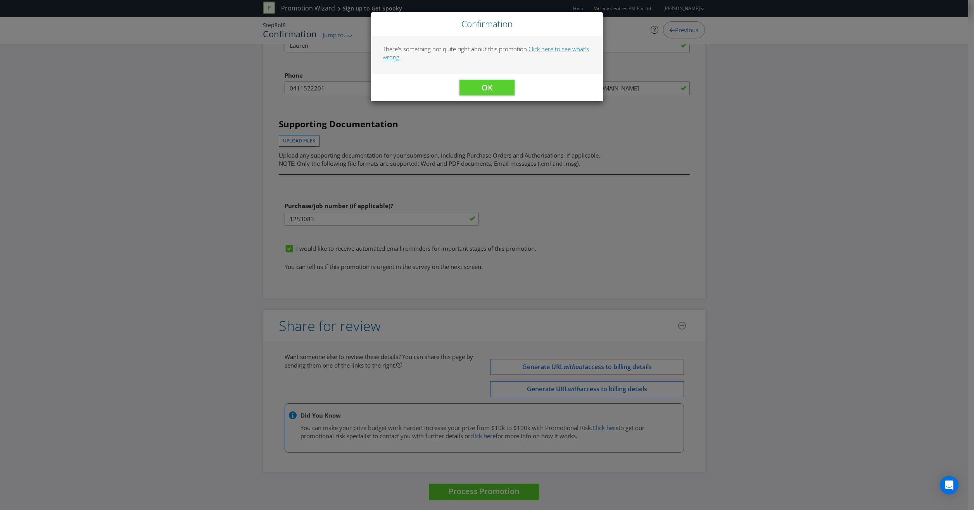
click at [558, 50] on link "Click here to see what's wrong." at bounding box center [486, 53] width 206 height 16
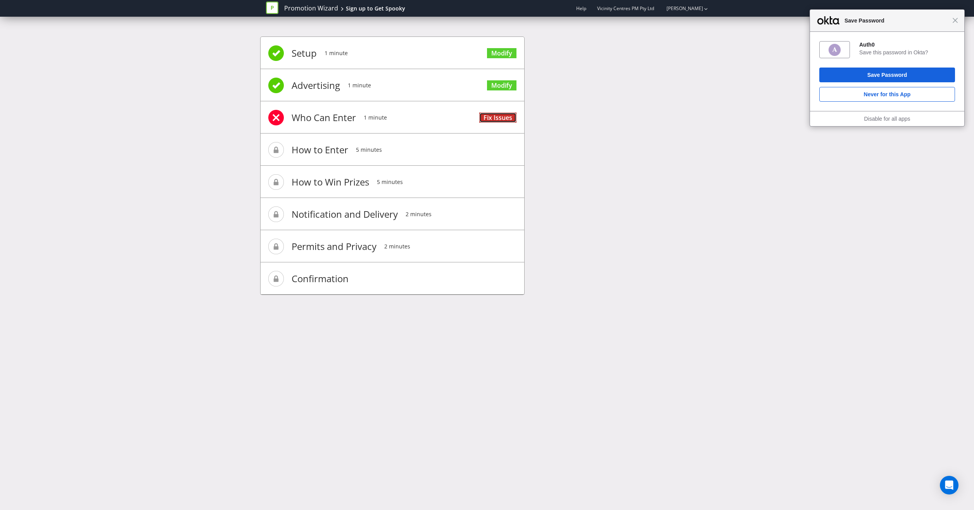
click at [496, 116] on link "Fix Issues" at bounding box center [497, 117] width 37 height 10
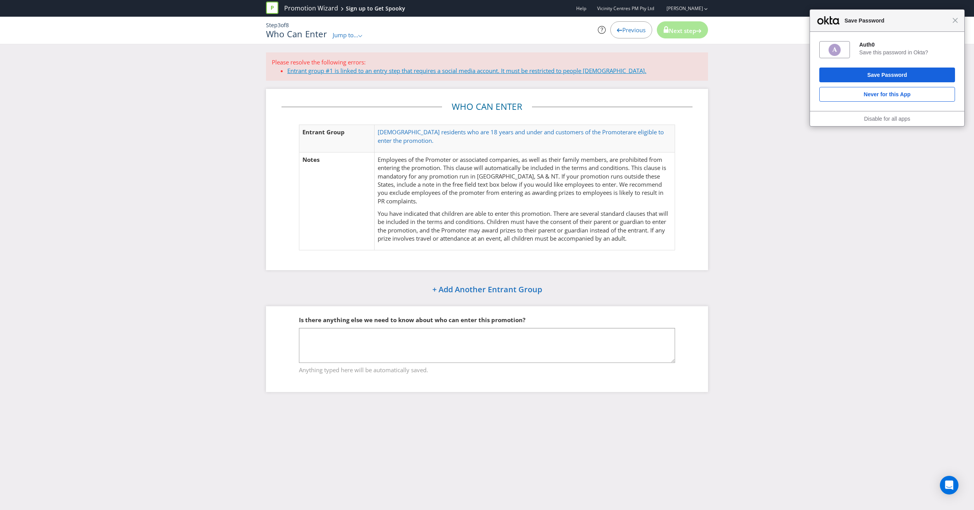
click at [433, 71] on link "Entrant group #1 is linked to an entry step that requires a social media accoun…" at bounding box center [466, 71] width 359 height 8
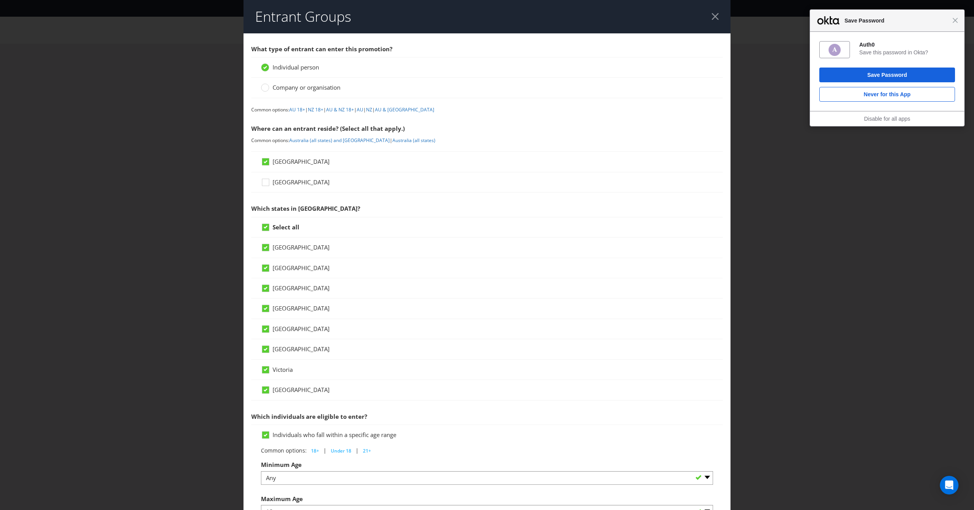
click at [712, 16] on div at bounding box center [715, 16] width 7 height 7
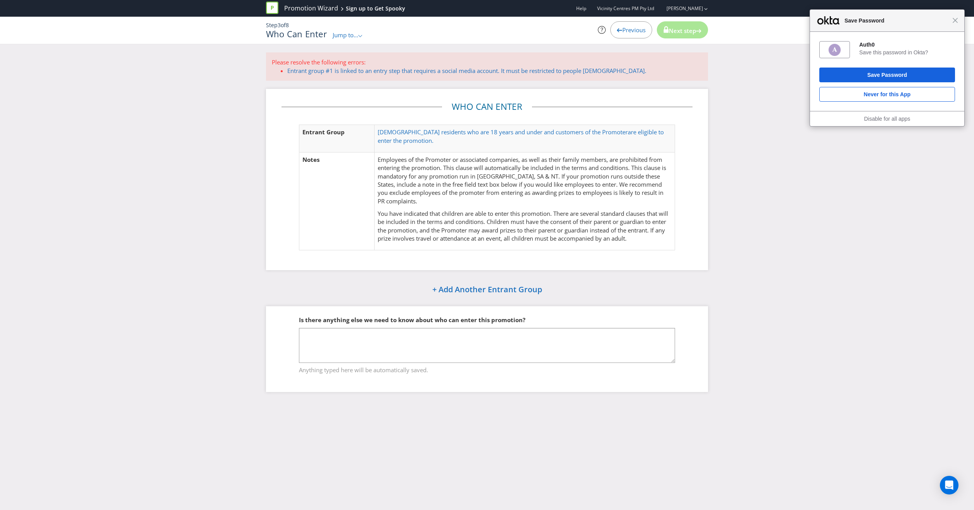
click at [636, 30] on span "Previous" at bounding box center [633, 30] width 23 height 8
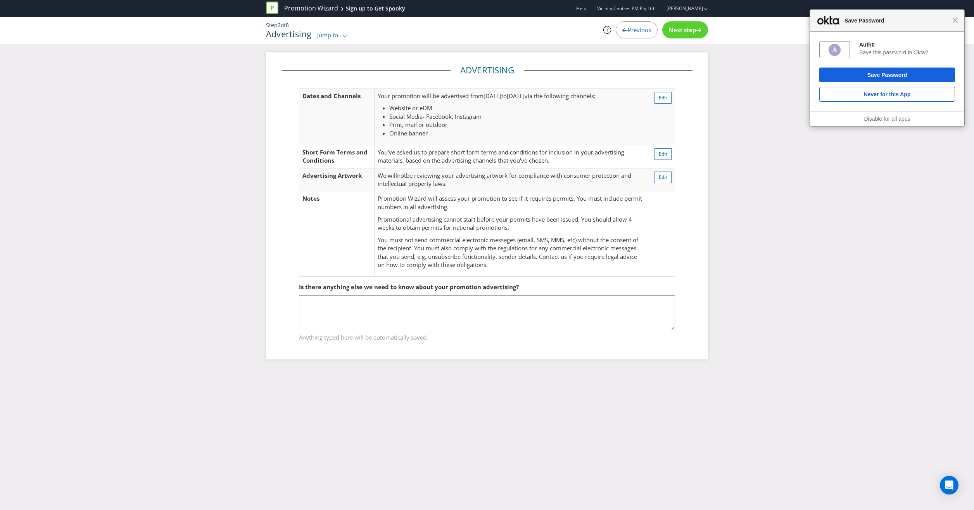
click at [636, 30] on span "Previous" at bounding box center [639, 30] width 23 height 8
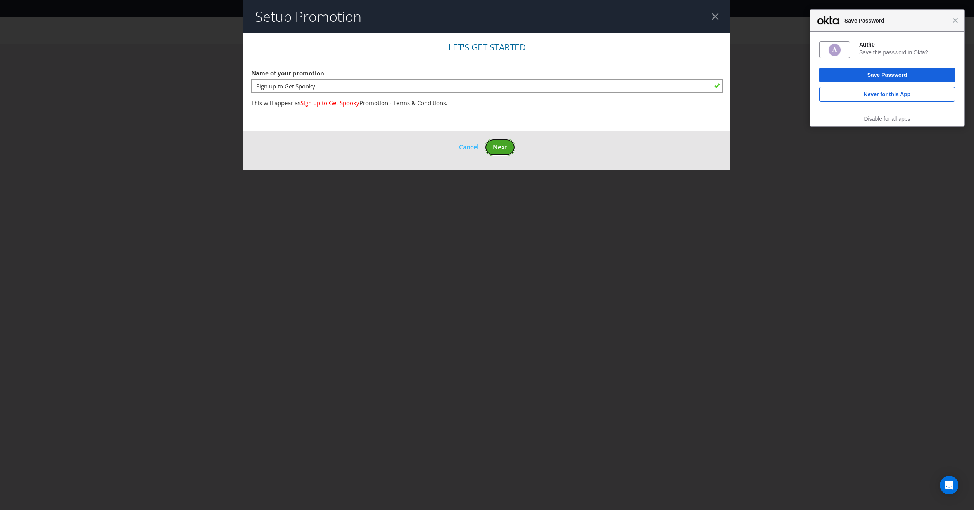
click at [497, 144] on span "Next" at bounding box center [500, 147] width 14 height 9
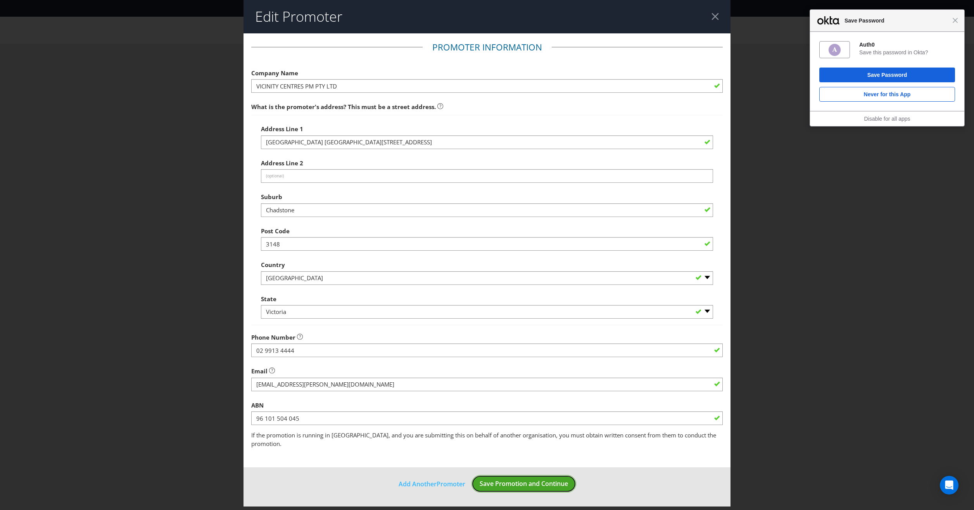
click at [548, 481] on button "Save Promotion and Continue" at bounding box center [524, 483] width 105 height 17
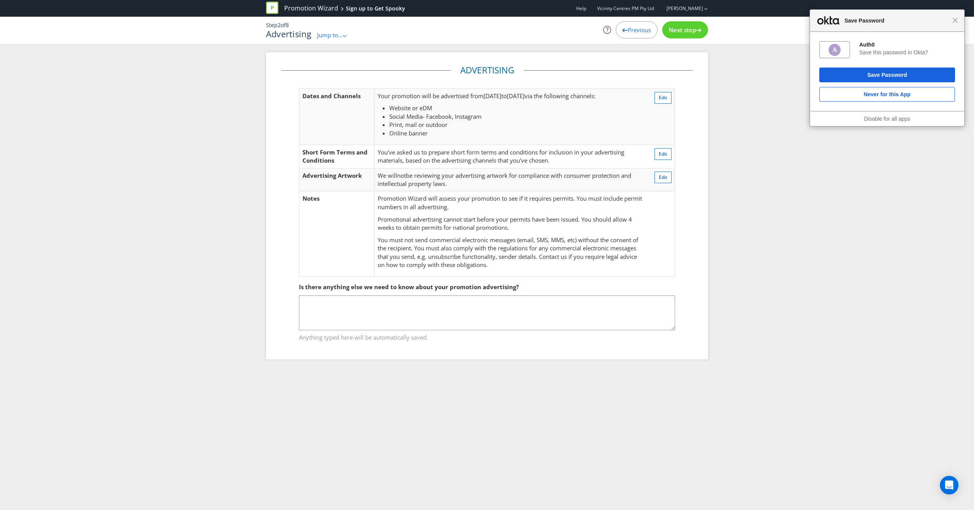
click at [678, 29] on span "Next step" at bounding box center [682, 30] width 27 height 8
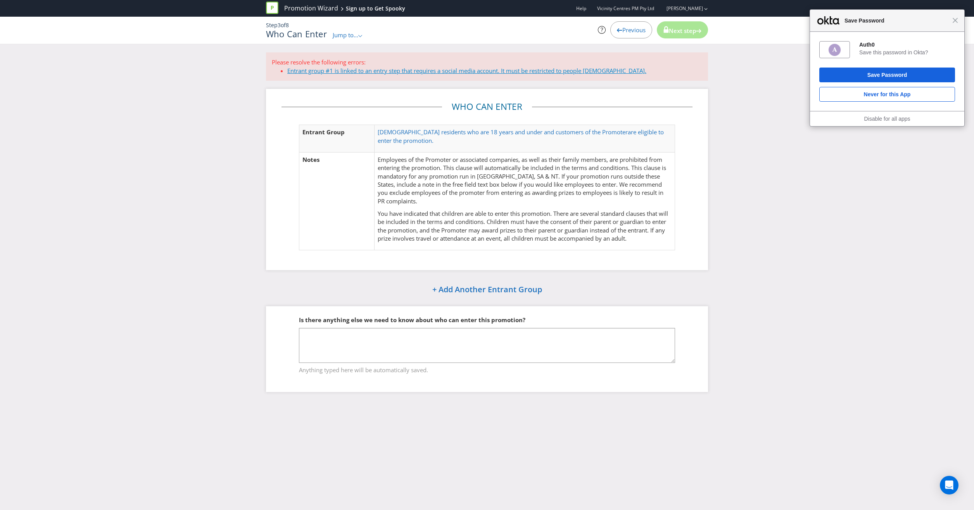
click at [394, 69] on link "Entrant group #1 is linked to an entry step that requires a social media accoun…" at bounding box center [466, 71] width 359 height 8
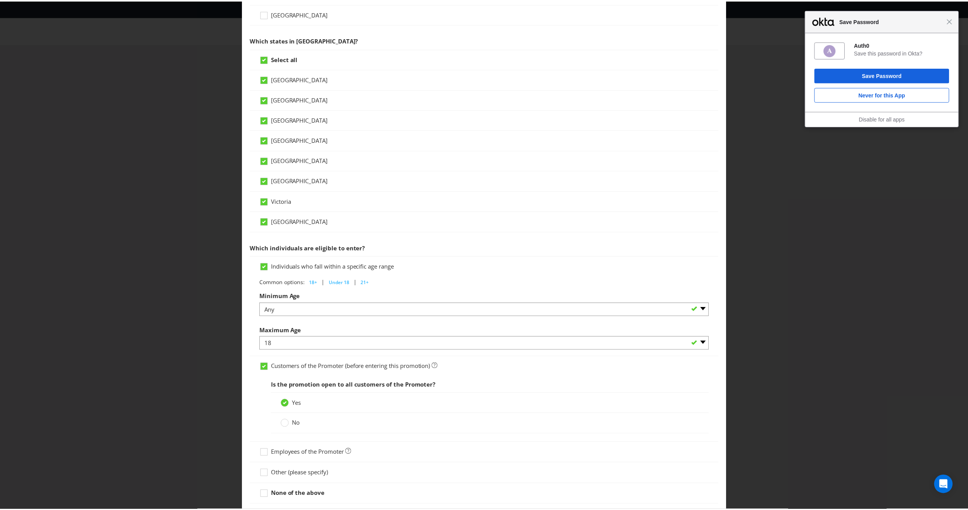
scroll to position [214, 0]
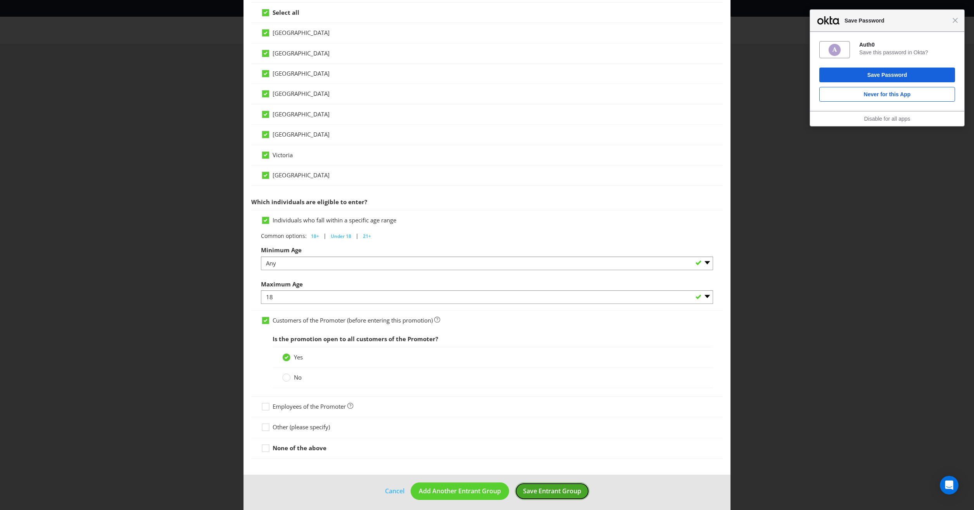
click at [551, 492] on button "Save Entrant Group" at bounding box center [552, 490] width 74 height 17
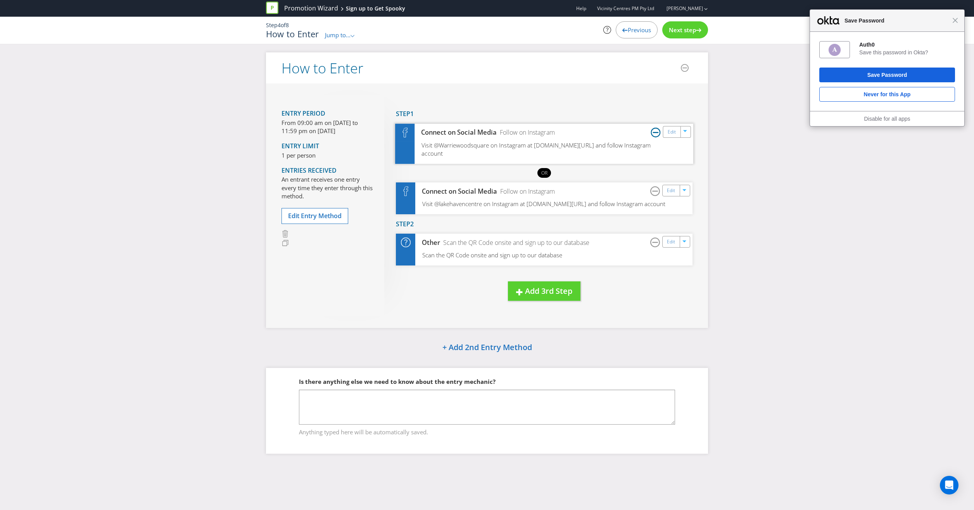
click at [656, 133] on icon at bounding box center [656, 132] width 10 height 10
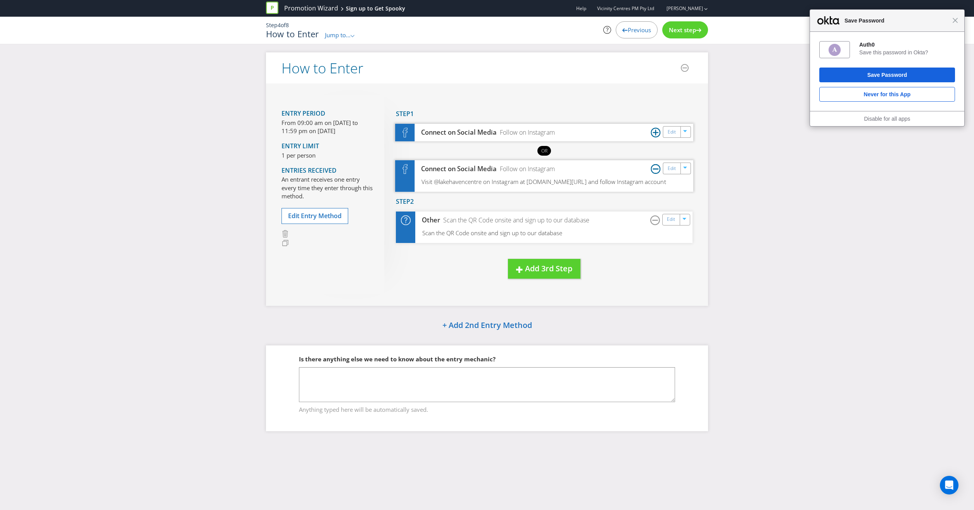
click at [655, 165] on icon at bounding box center [656, 169] width 10 height 10
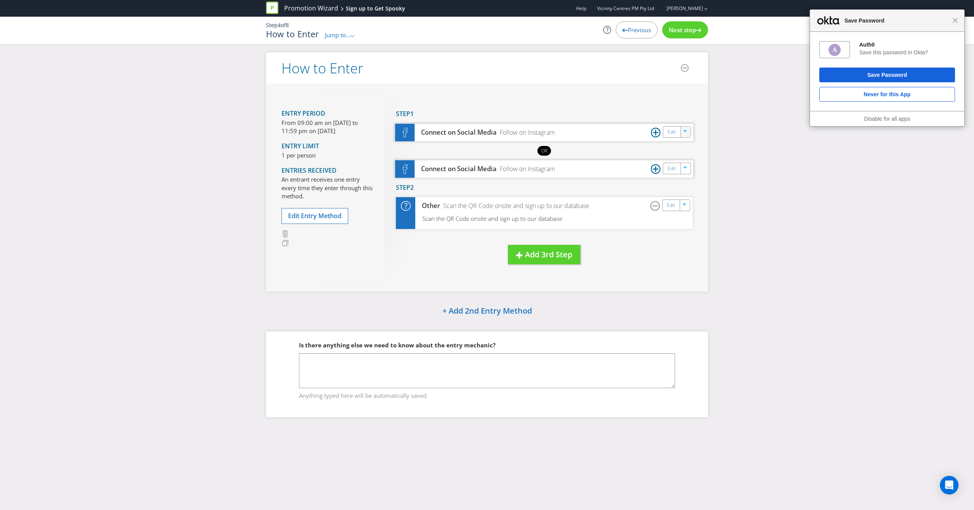
click at [686, 132] on icon "button" at bounding box center [685, 132] width 5 height 5
click at [687, 161] on link "Delete" at bounding box center [680, 159] width 17 height 8
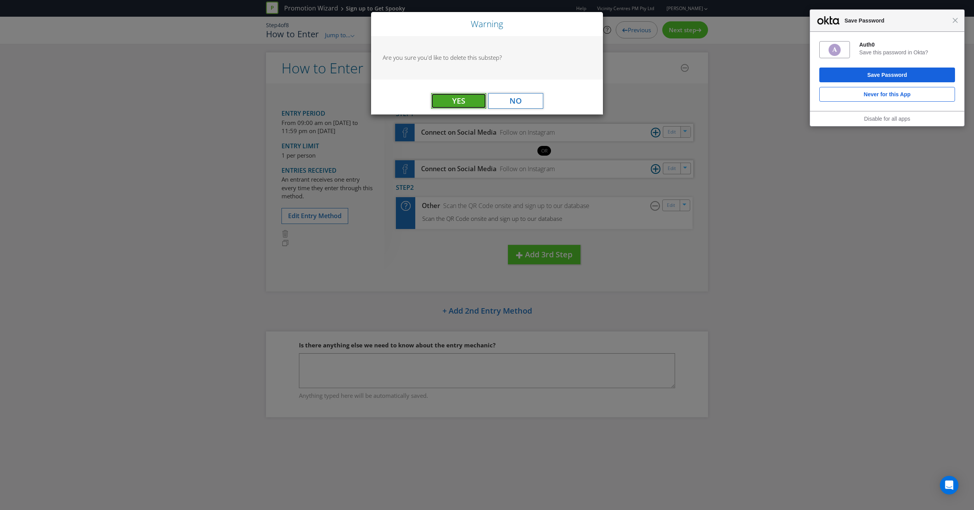
click at [471, 104] on button "Yes" at bounding box center [458, 101] width 55 height 16
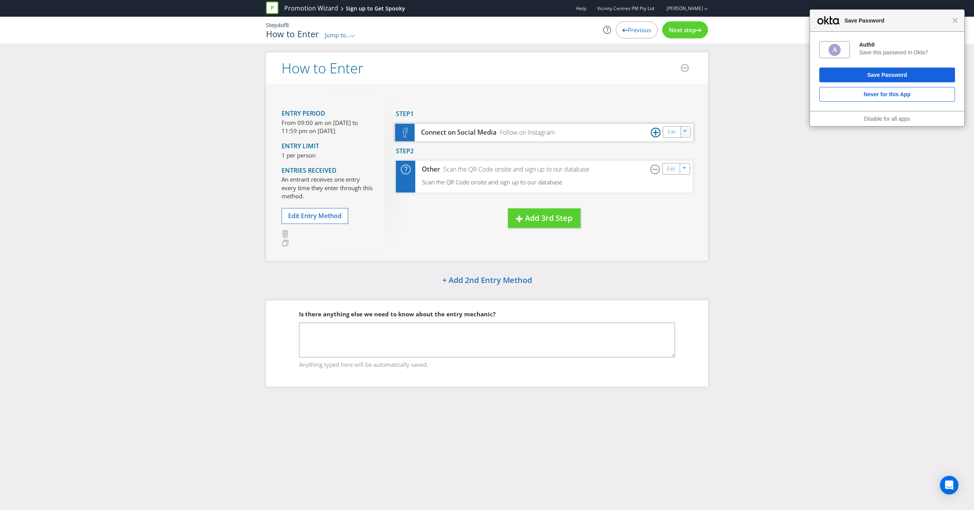
click at [686, 131] on icon "button" at bounding box center [685, 132] width 5 height 5
click at [679, 160] on link "Delete" at bounding box center [680, 159] width 17 height 8
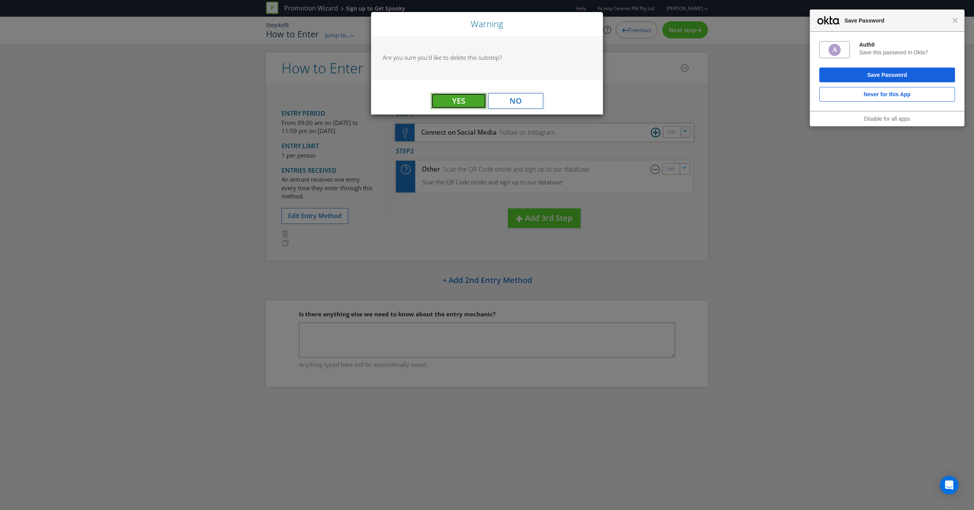
click at [466, 99] on button "Yes" at bounding box center [458, 101] width 55 height 16
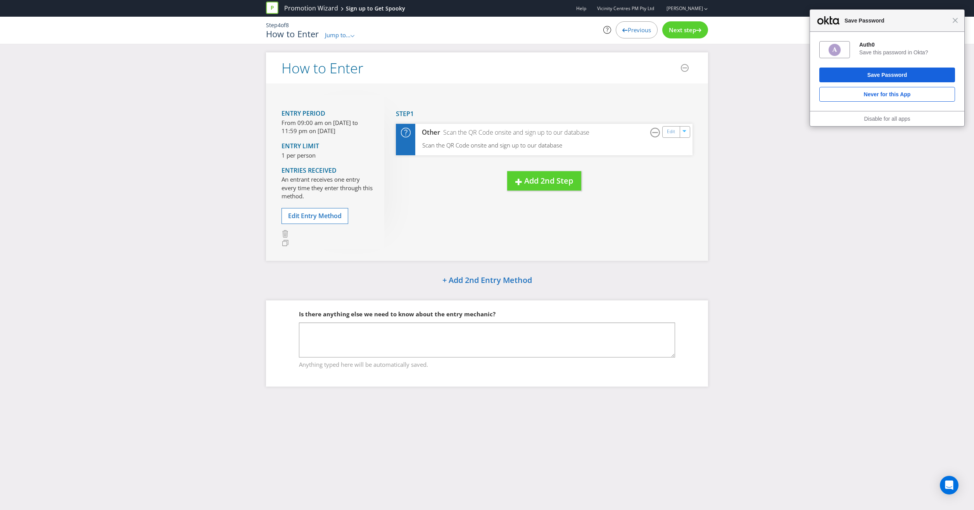
click at [681, 33] on span "Next step" at bounding box center [682, 30] width 27 height 8
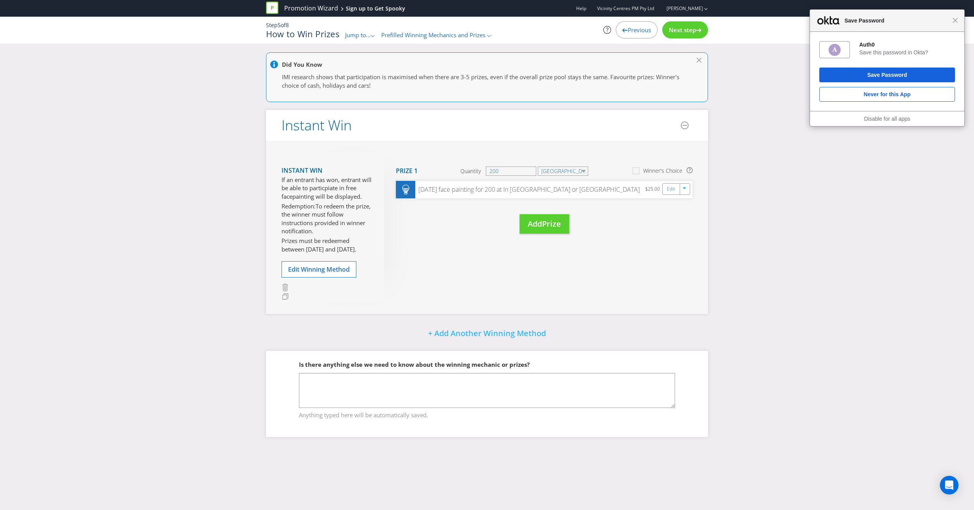
click at [681, 33] on span "Next step" at bounding box center [682, 30] width 27 height 8
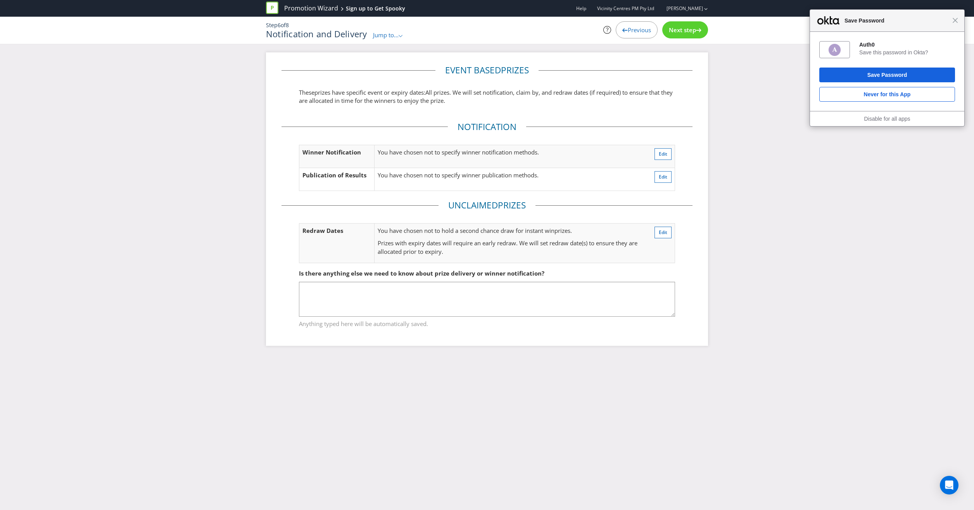
click at [681, 33] on span "Next step" at bounding box center [682, 30] width 27 height 8
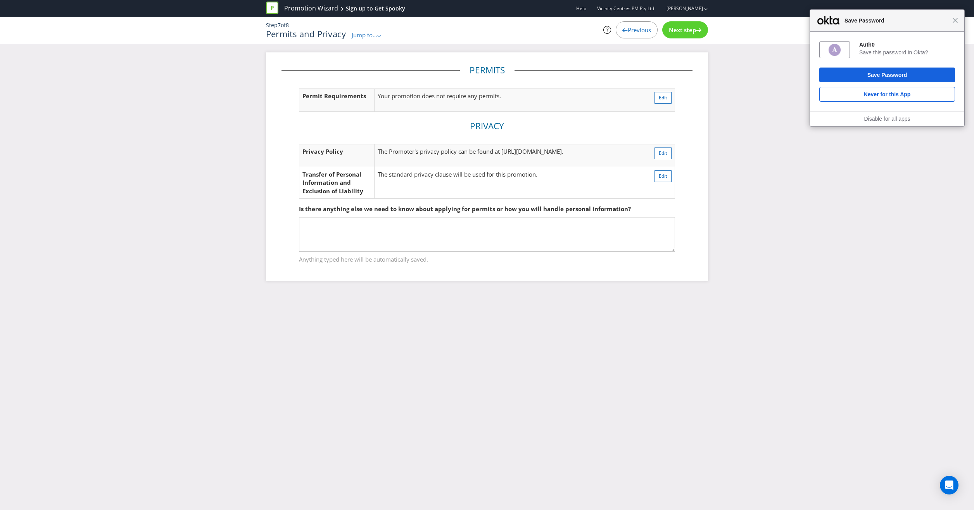
click at [681, 33] on span "Next step" at bounding box center [682, 30] width 27 height 8
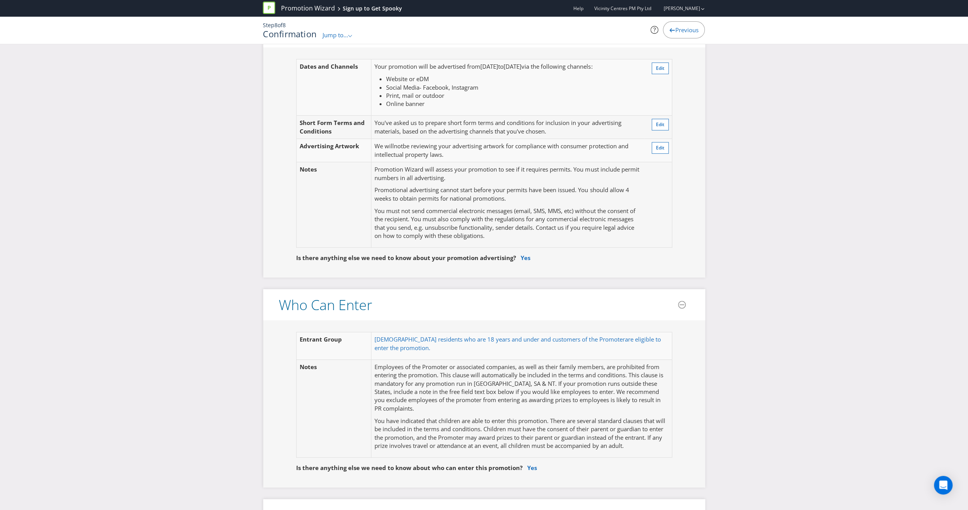
scroll to position [349, 0]
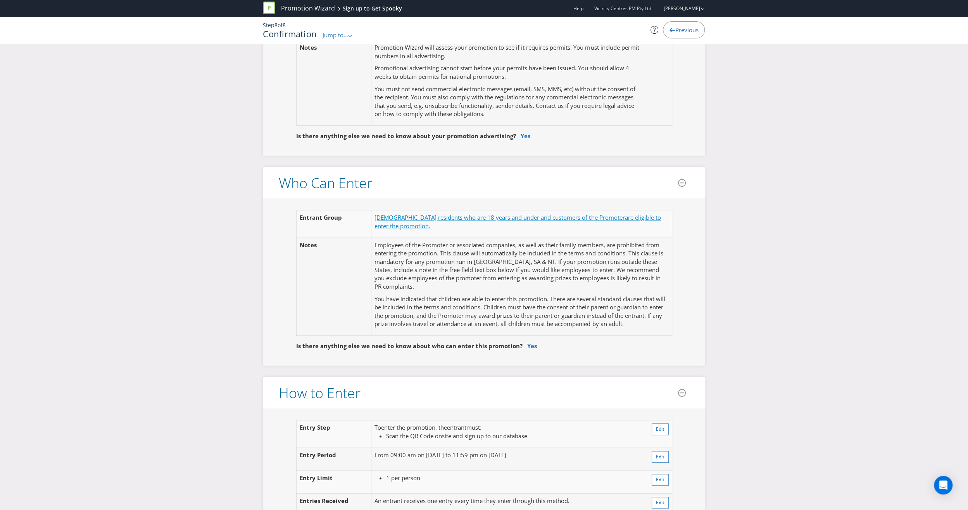
click at [465, 218] on span "[DEMOGRAPHIC_DATA] residents who are 18 years and under and customers of the Pr…" at bounding box center [500, 217] width 250 height 8
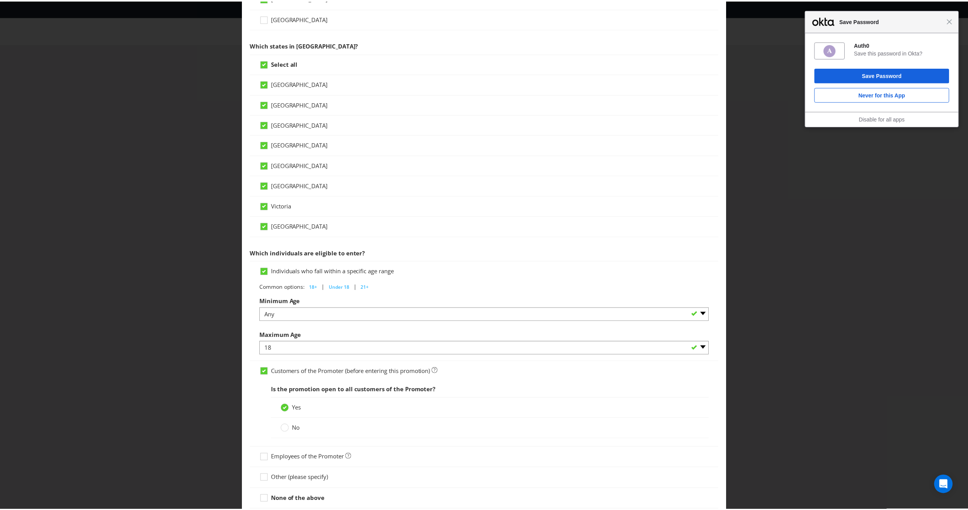
scroll to position [214, 0]
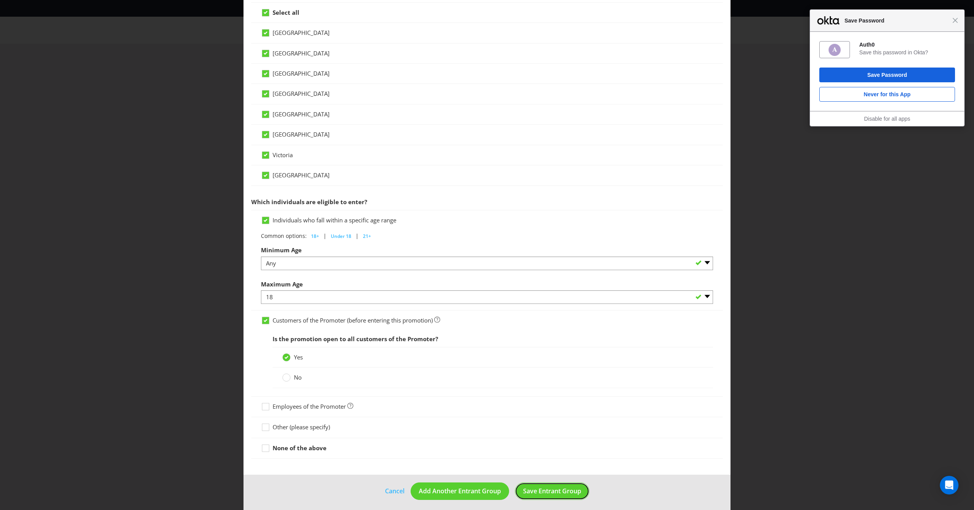
click at [559, 492] on button "Save Entrant Group" at bounding box center [552, 490] width 74 height 17
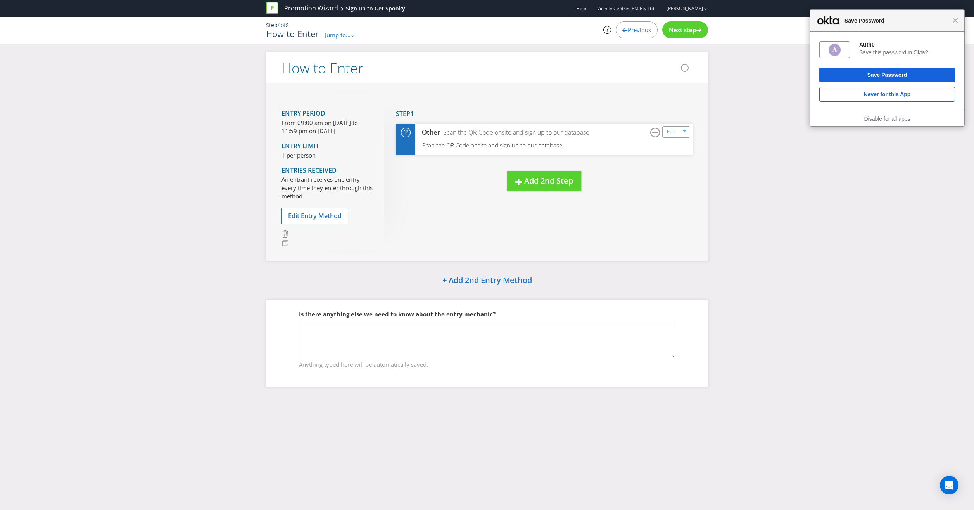
click at [691, 34] on div "Next step" at bounding box center [685, 29] width 46 height 17
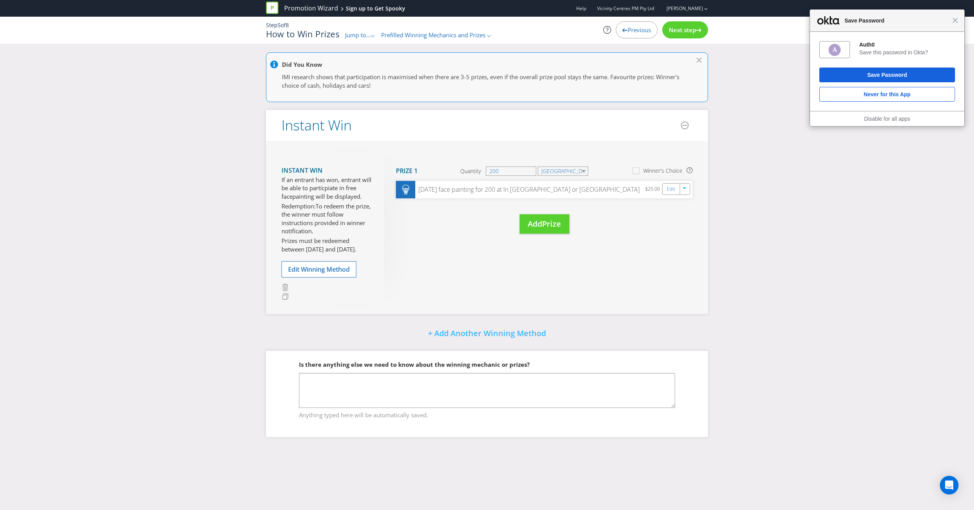
click at [691, 29] on span "Next step" at bounding box center [682, 30] width 27 height 8
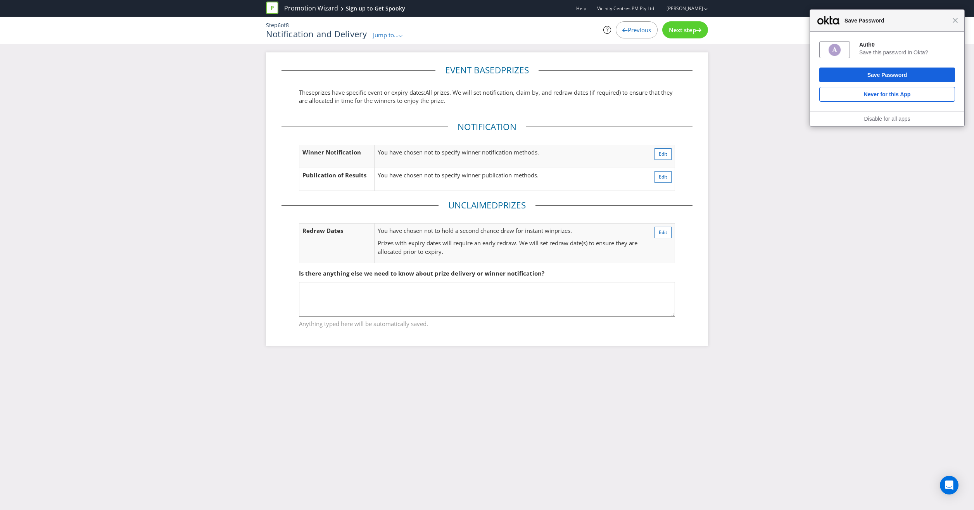
click at [691, 29] on span "Next step" at bounding box center [682, 30] width 27 height 8
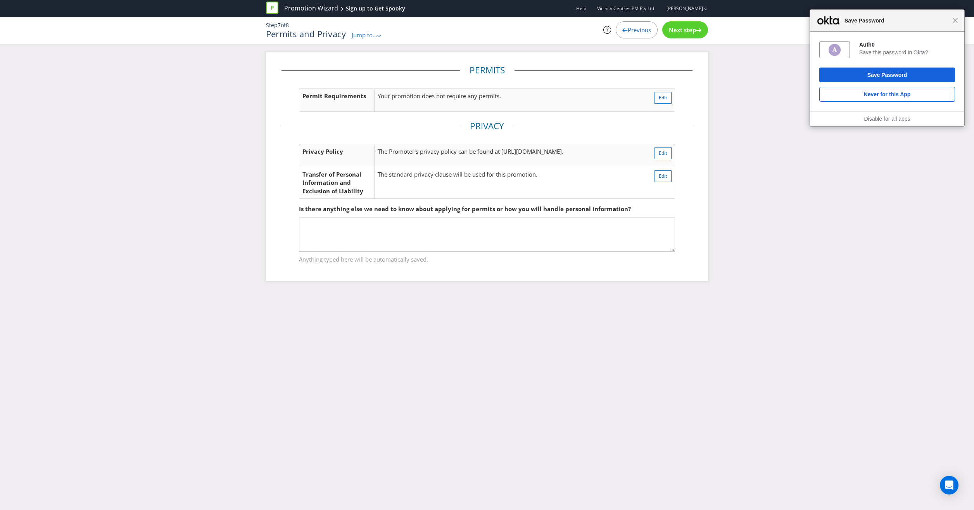
click at [691, 29] on span "Next step" at bounding box center [682, 30] width 27 height 8
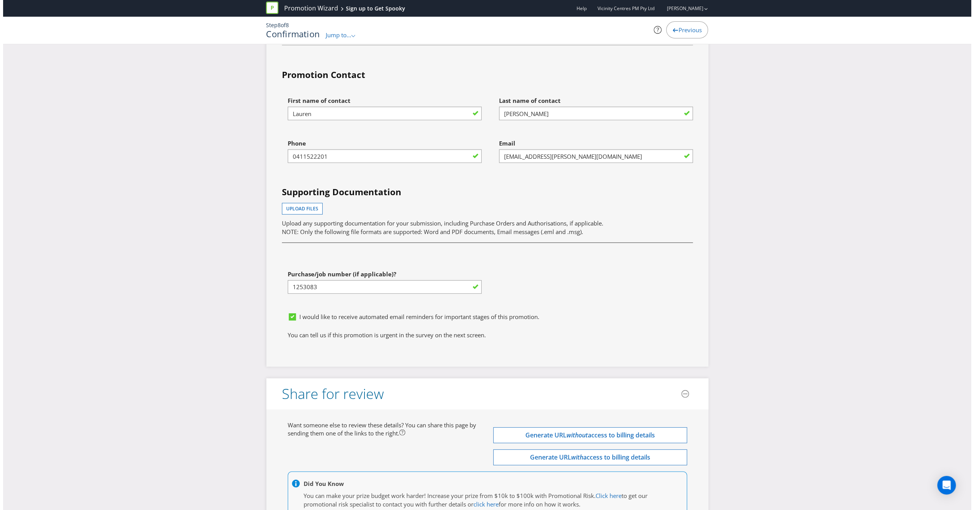
scroll to position [2050, 0]
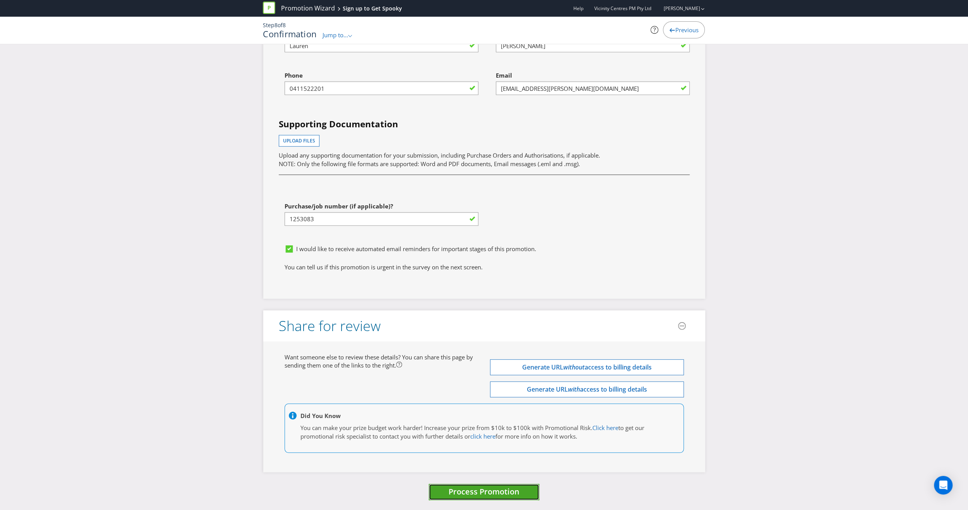
click at [508, 486] on span "Process Promotion" at bounding box center [484, 491] width 71 height 10
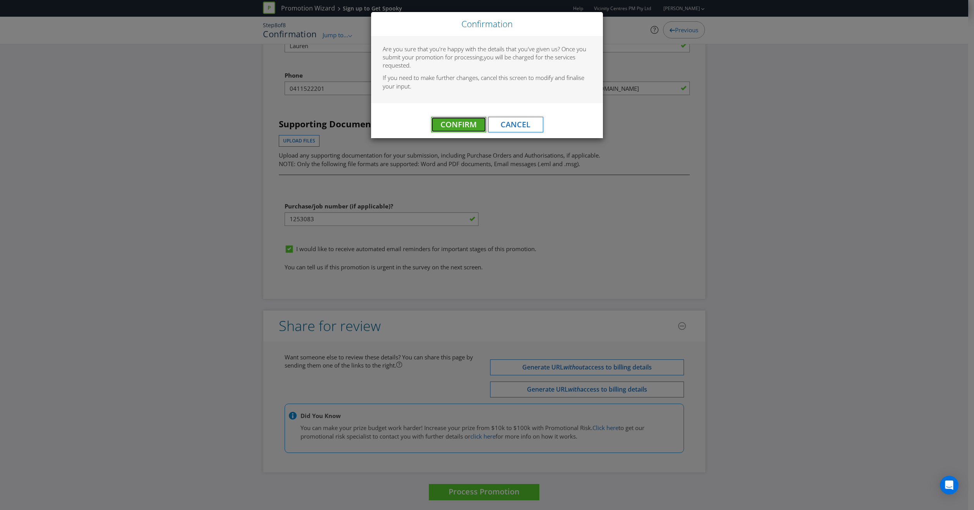
click at [467, 123] on span "Confirm" at bounding box center [459, 124] width 36 height 10
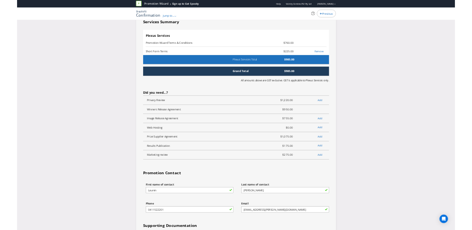
scroll to position [0, 0]
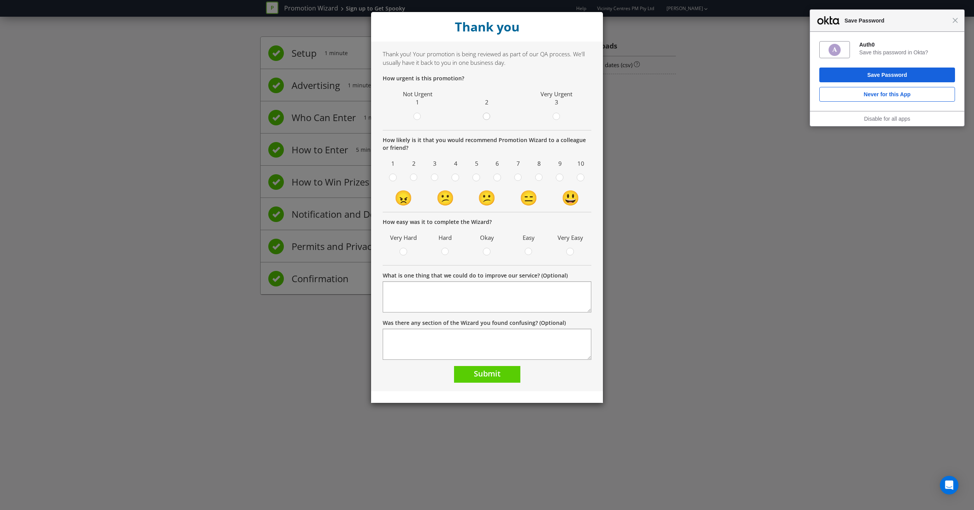
click at [487, 118] on circle at bounding box center [486, 116] width 7 height 7
click at [0, 0] on input "radio" at bounding box center [0, 0] width 0 height 0
click at [558, 116] on circle at bounding box center [556, 116] width 7 height 7
click at [0, 0] on input "radio" at bounding box center [0, 0] width 0 height 0
click at [581, 176] on div at bounding box center [581, 175] width 4 height 4
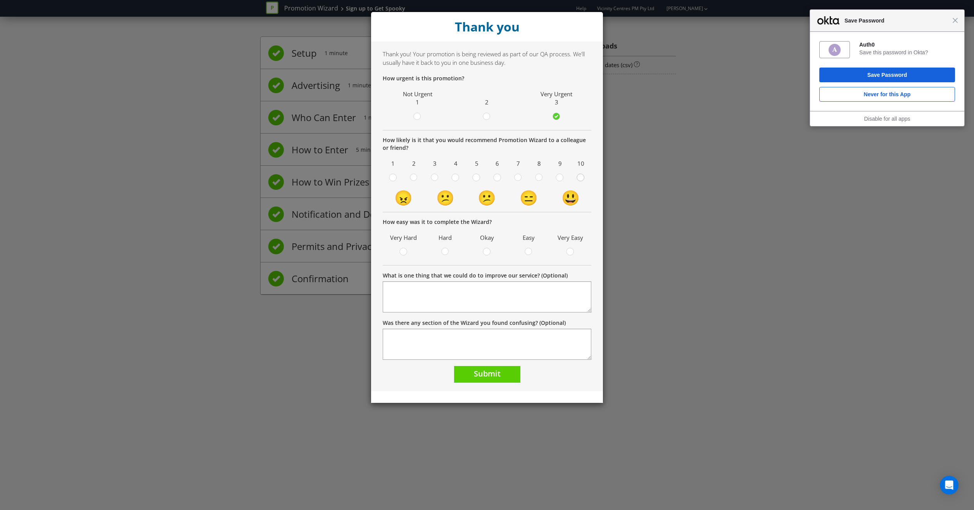
click at [0, 0] on input "radio" at bounding box center [0, 0] width 0 height 0
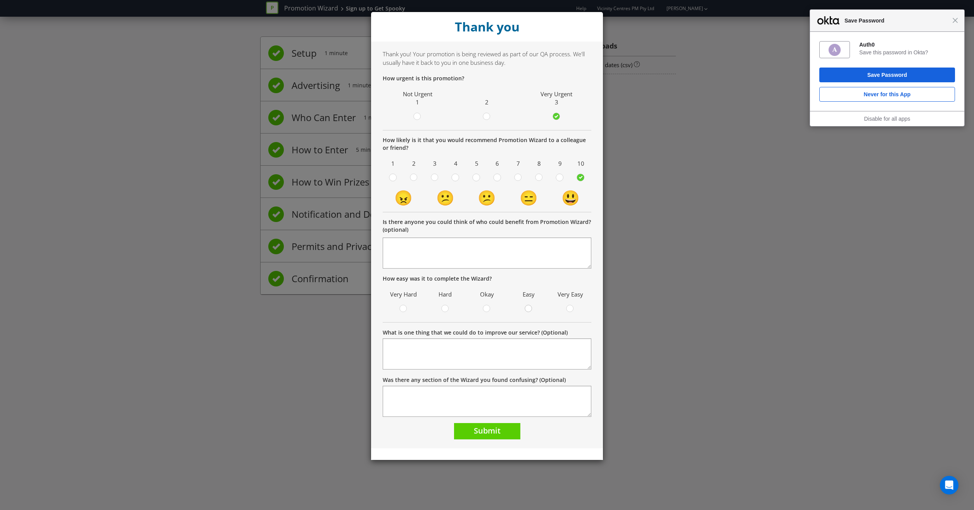
click at [528, 306] on div at bounding box center [529, 306] width 4 height 4
click at [0, 0] on input "radio" at bounding box center [0, 0] width 0 height 0
click at [491, 435] on span "Submit" at bounding box center [487, 430] width 27 height 10
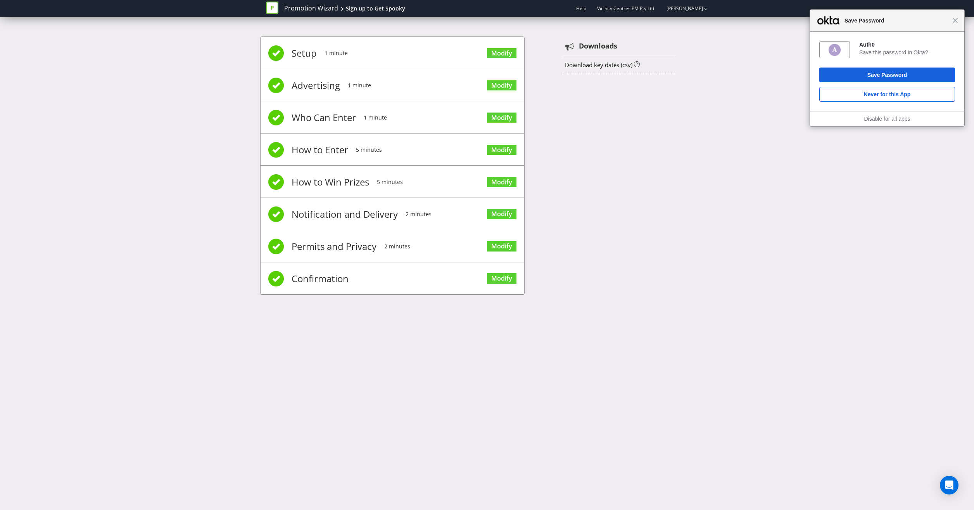
click at [762, 167] on div "Setup 1 minute Modify Advertising 1 minute Modify Who Can Enter 1 minute Modify…" at bounding box center [487, 169] width 974 height 289
drag, startPoint x: 767, startPoint y: 253, endPoint x: 772, endPoint y: 257, distance: 6.3
click at [769, 253] on div "Setup 1 minute Modify Advertising 1 minute Modify Who Can Enter 1 minute Modify…" at bounding box center [487, 169] width 974 height 289
